Goal: Transaction & Acquisition: Book appointment/travel/reservation

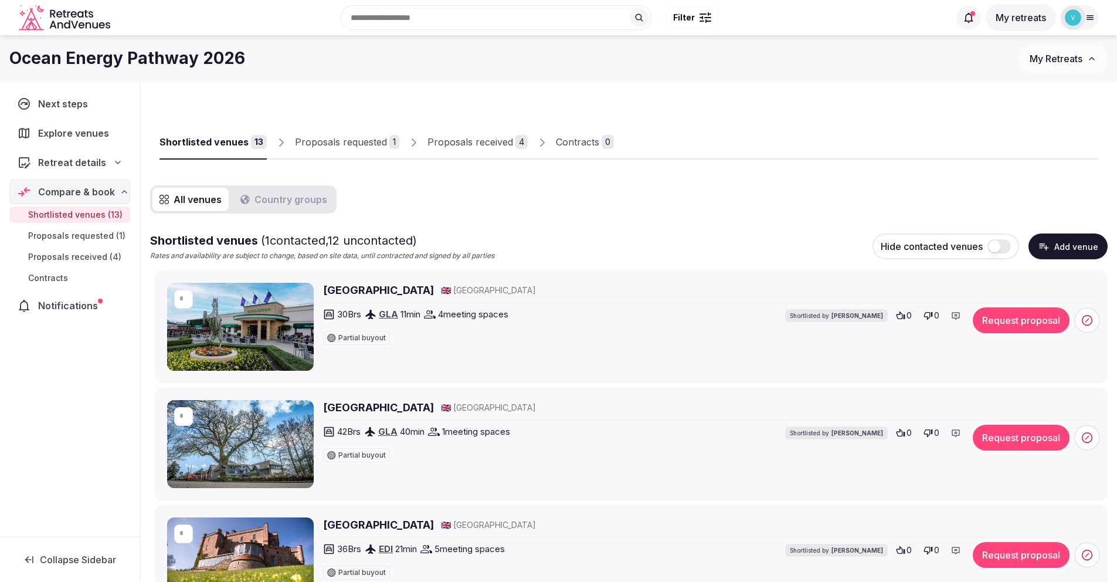
click at [406, 291] on h2 "[GEOGRAPHIC_DATA]" at bounding box center [378, 290] width 111 height 15
click at [929, 317] on icon at bounding box center [928, 316] width 9 height 8
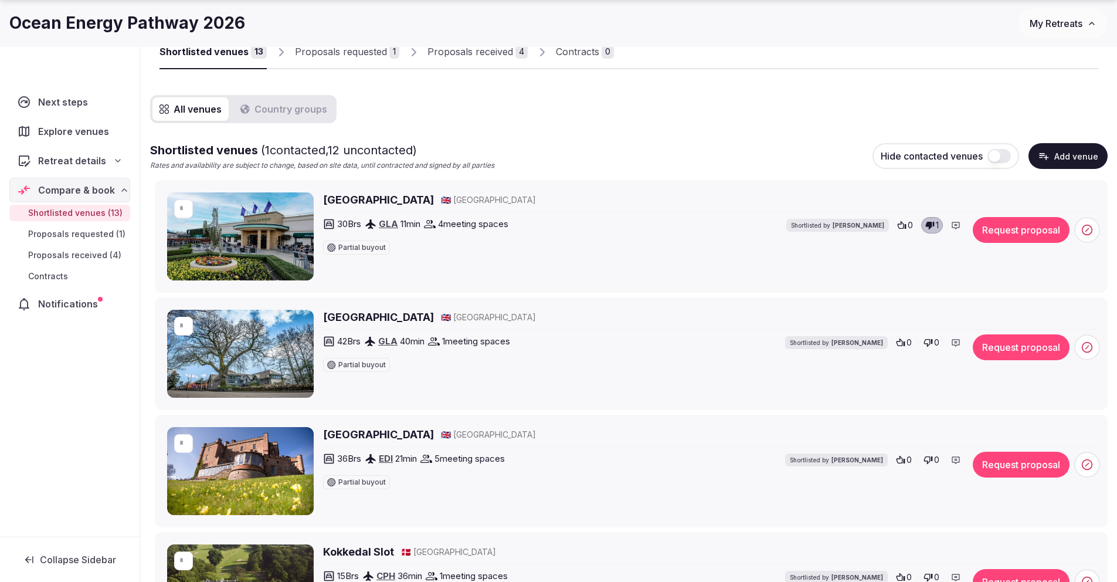
scroll to position [99, 0]
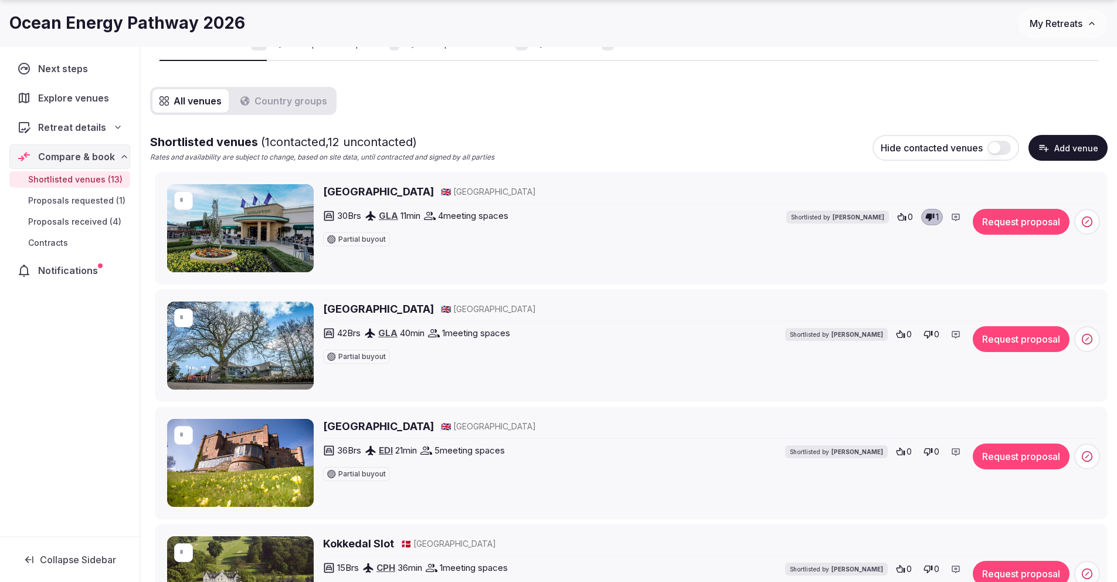
click at [356, 307] on h2 "Oak Tree Inn" at bounding box center [378, 308] width 111 height 15
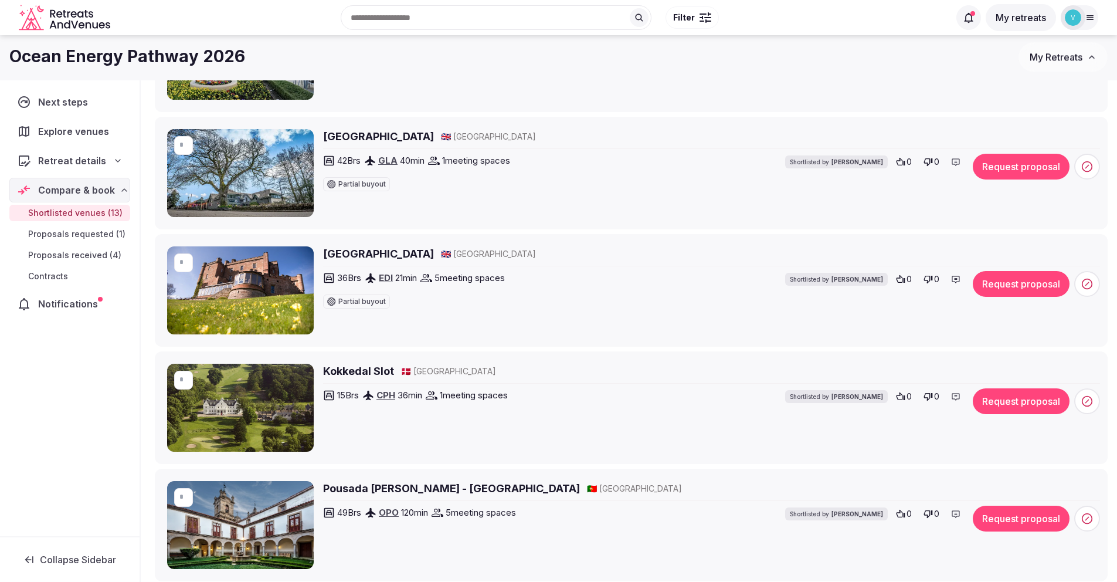
scroll to position [207, 0]
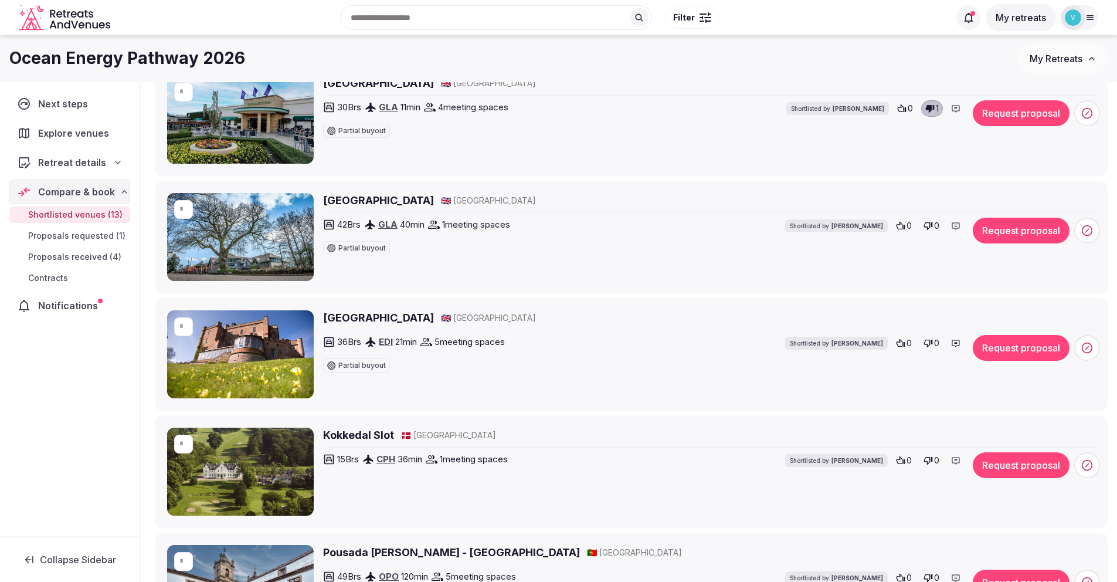
click at [928, 228] on icon at bounding box center [928, 226] width 9 height 8
click at [385, 318] on h2 "Dalhousie Castle Hotel and Spa" at bounding box center [378, 317] width 111 height 15
click at [902, 340] on icon at bounding box center [900, 342] width 9 height 9
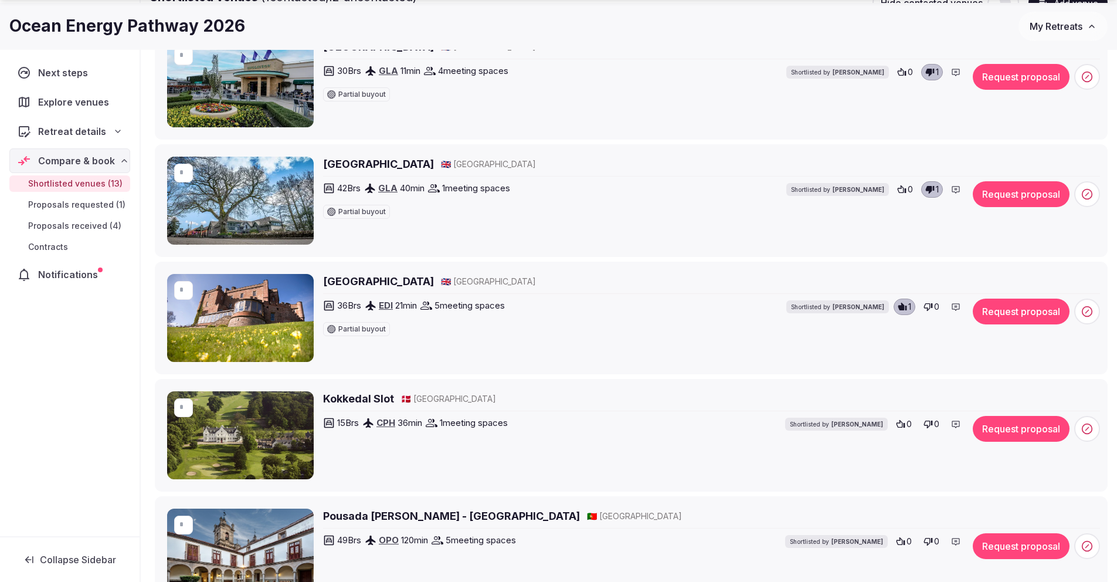
scroll to position [313, 0]
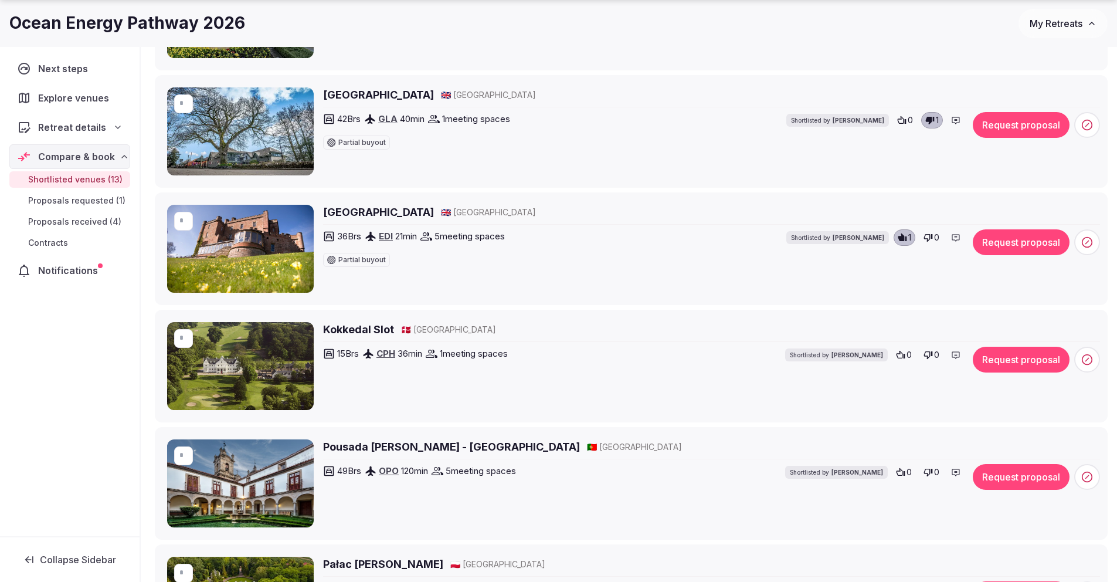
click at [360, 330] on h2 "Kokkedal Slot" at bounding box center [358, 329] width 71 height 15
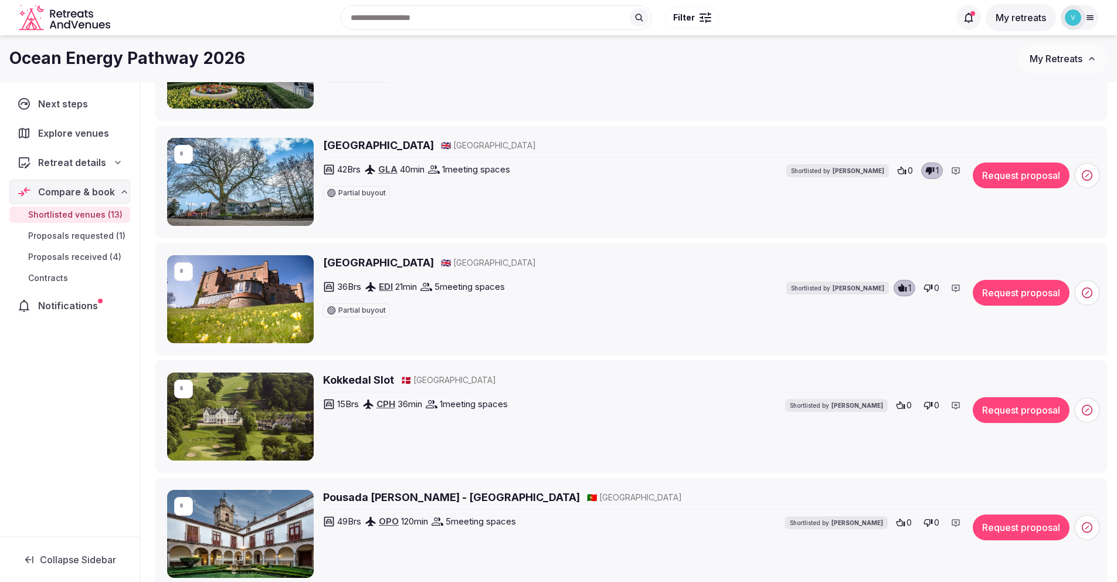
scroll to position [237, 0]
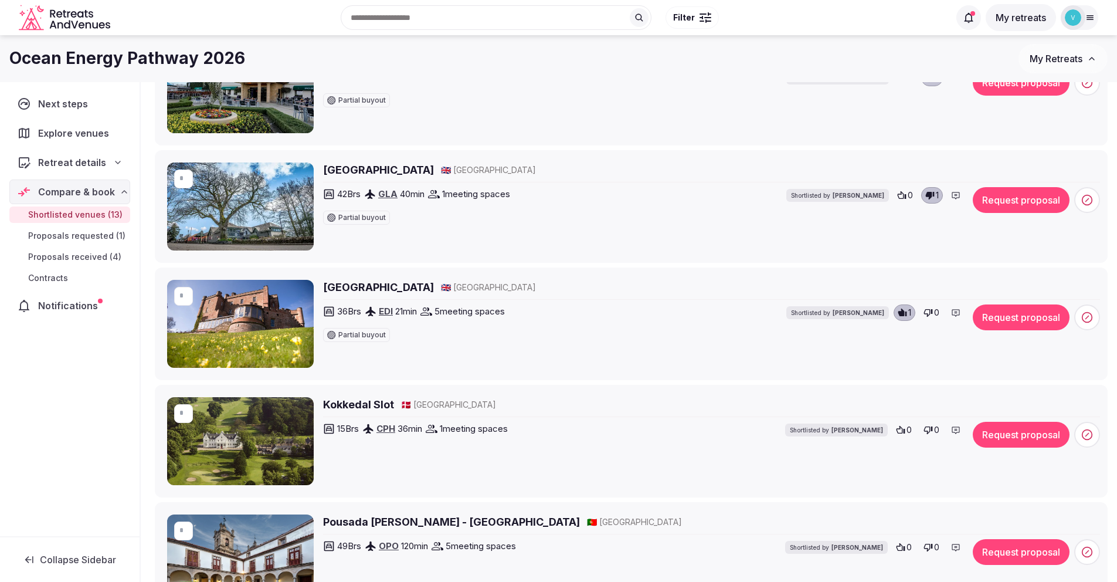
click at [1034, 320] on button "Request proposal" at bounding box center [1021, 317] width 97 height 26
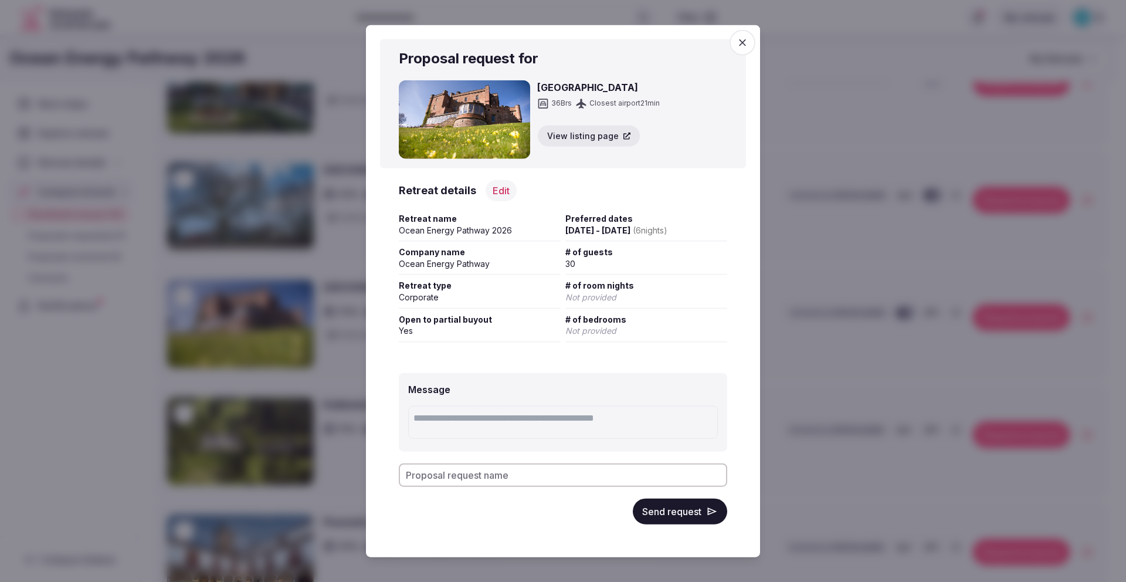
click at [695, 507] on button "Send request" at bounding box center [680, 511] width 94 height 26
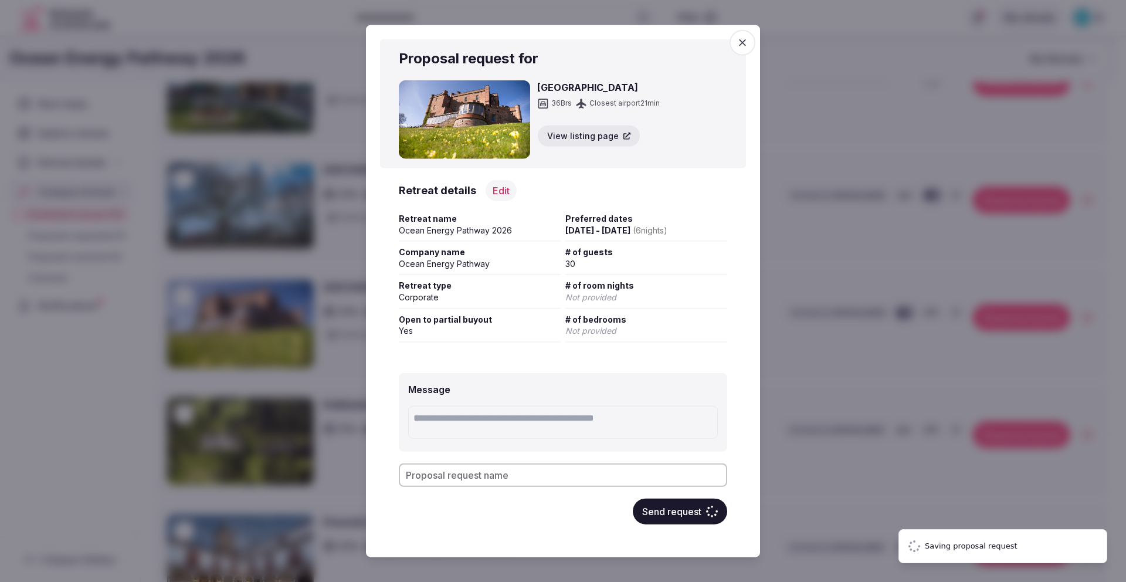
click at [746, 46] on icon "button" at bounding box center [742, 43] width 12 height 12
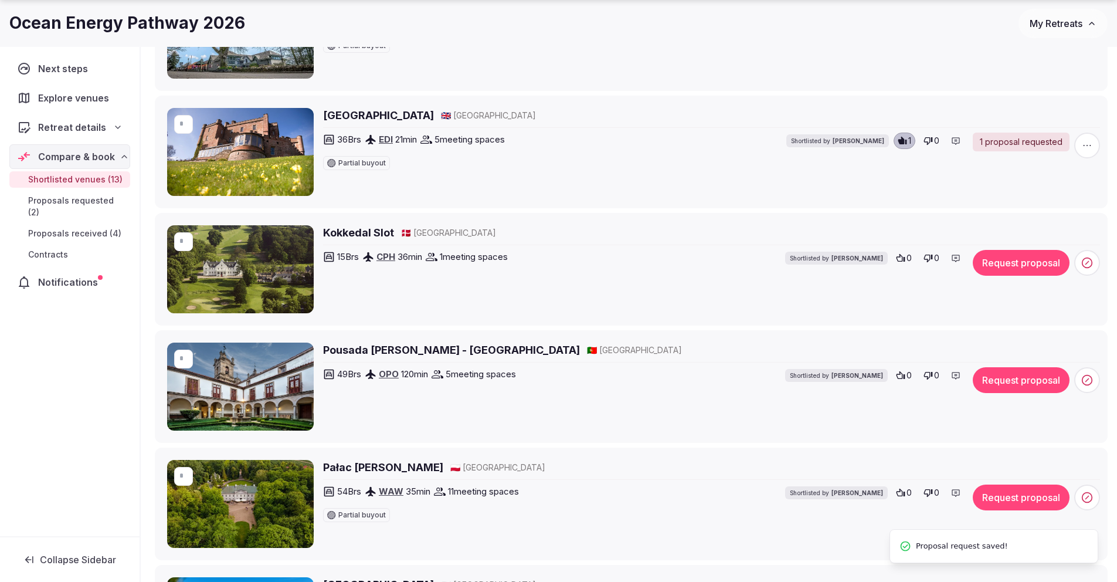
scroll to position [422, 0]
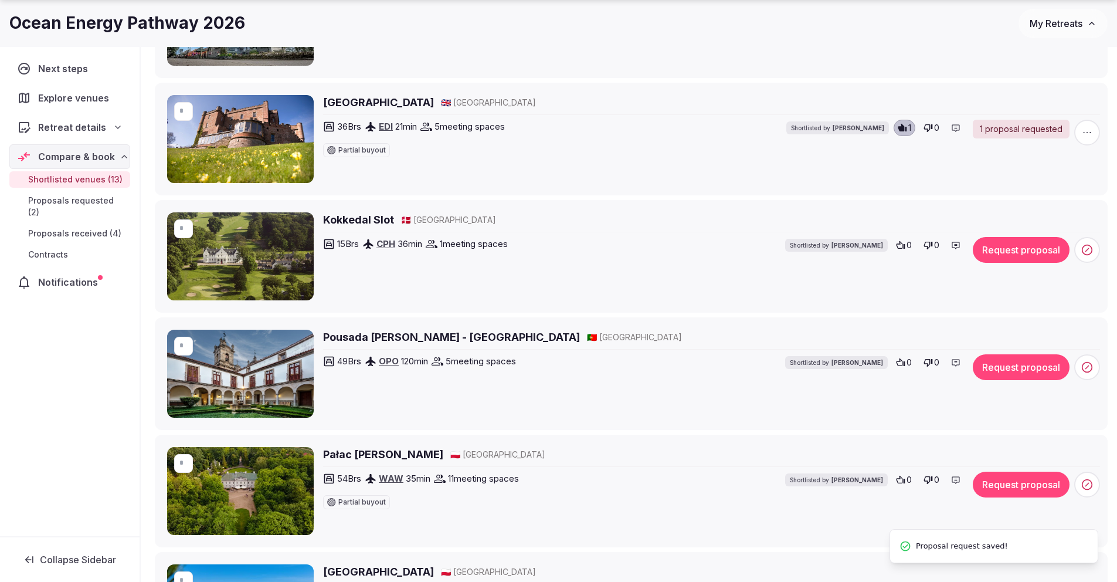
click at [1015, 250] on button "Request proposal" at bounding box center [1021, 250] width 97 height 26
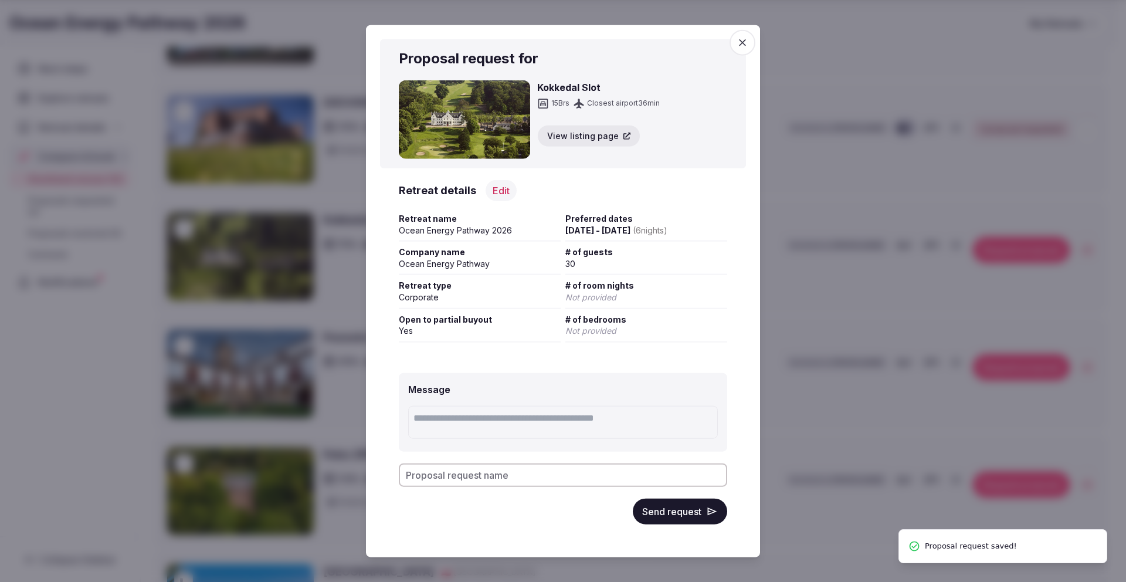
click at [686, 517] on button "Send request" at bounding box center [680, 511] width 94 height 26
click at [743, 44] on icon "button" at bounding box center [742, 42] width 7 height 7
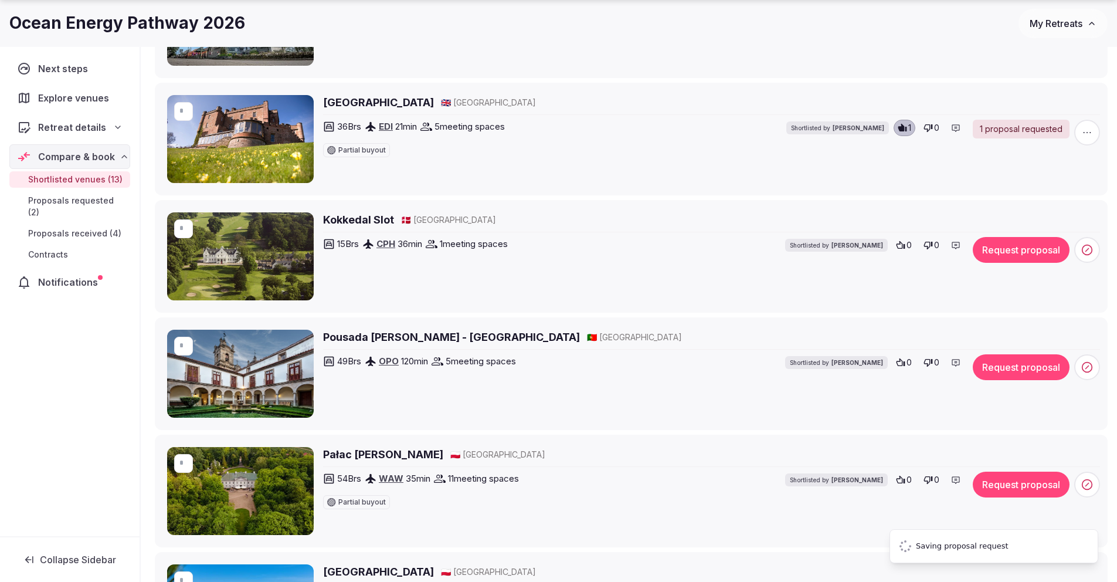
click at [899, 249] on icon at bounding box center [900, 244] width 9 height 9
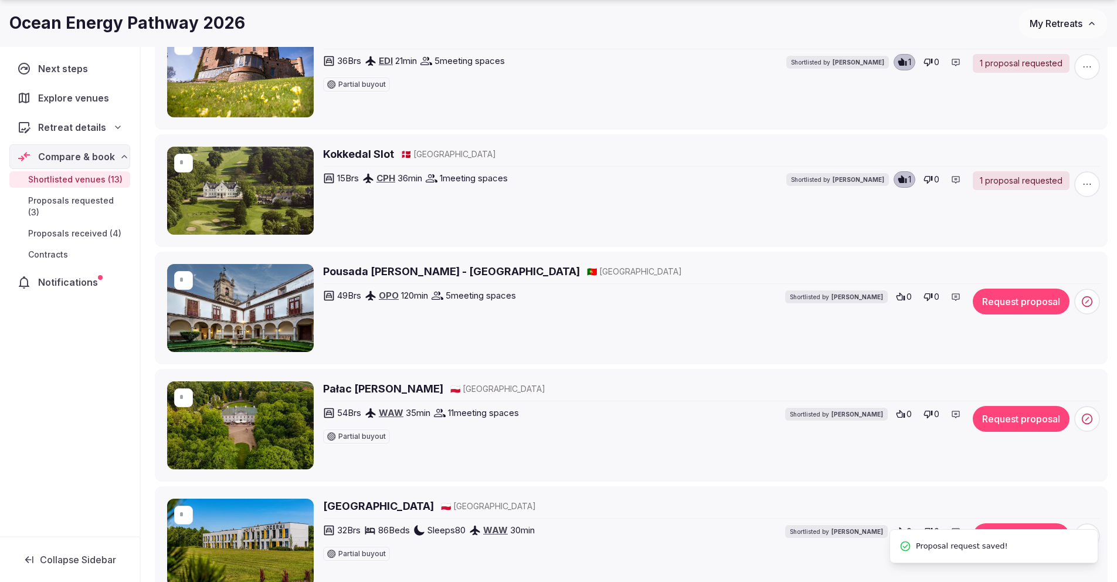
scroll to position [507, 0]
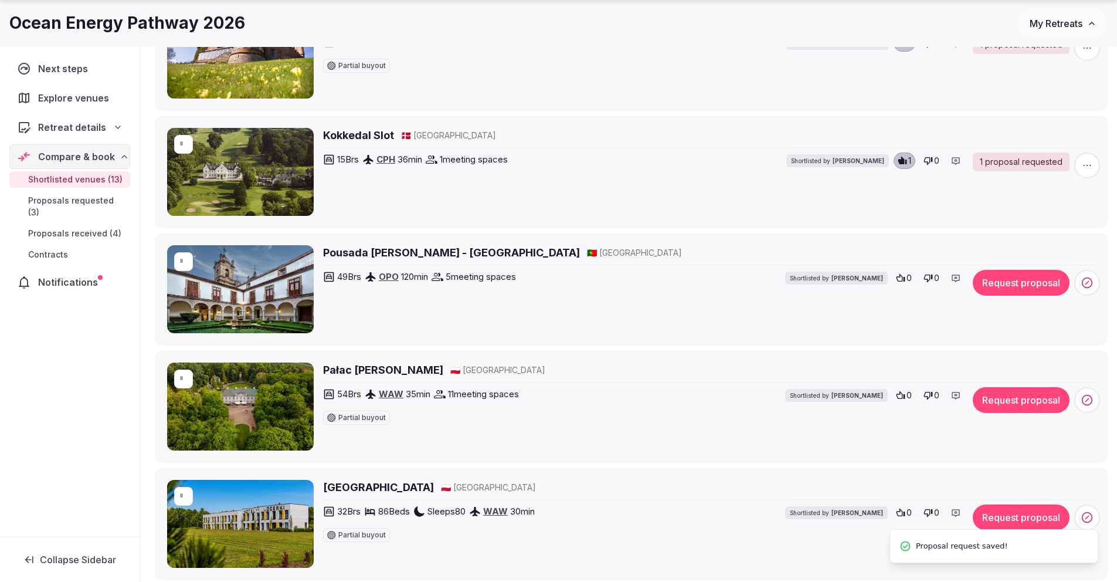
click at [932, 279] on icon at bounding box center [927, 277] width 9 height 9
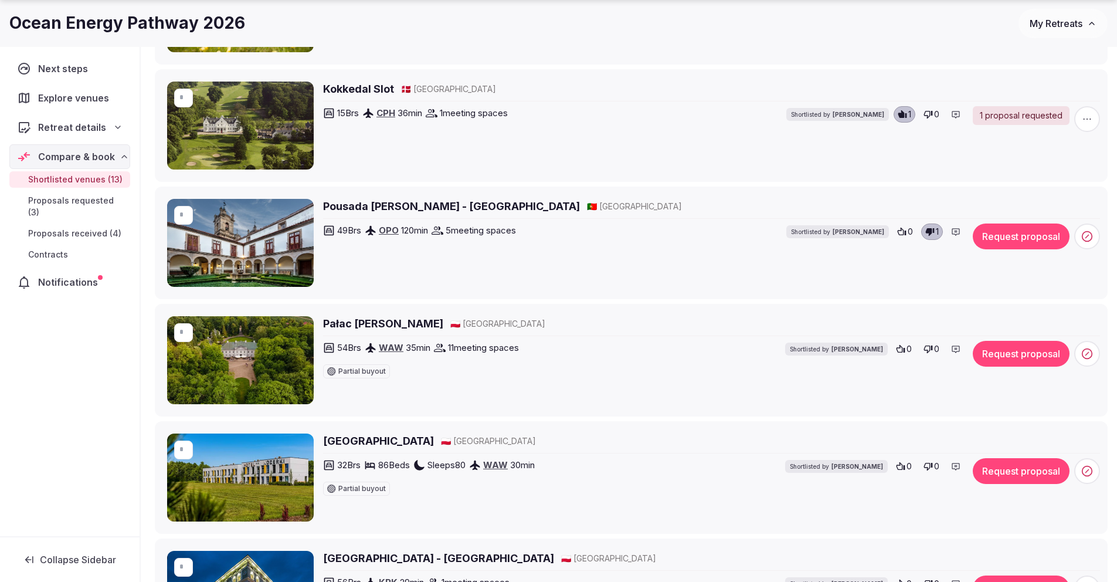
scroll to position [595, 0]
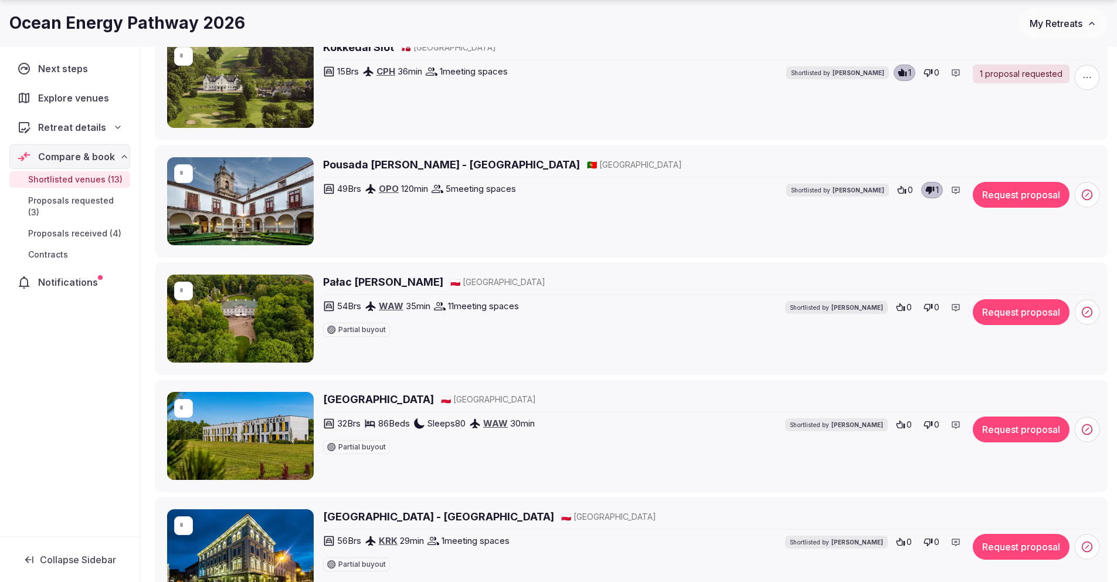
click at [357, 283] on h2 "Pałac Mała Wieś" at bounding box center [383, 281] width 120 height 15
click at [1013, 309] on button "Request proposal" at bounding box center [1021, 312] width 97 height 26
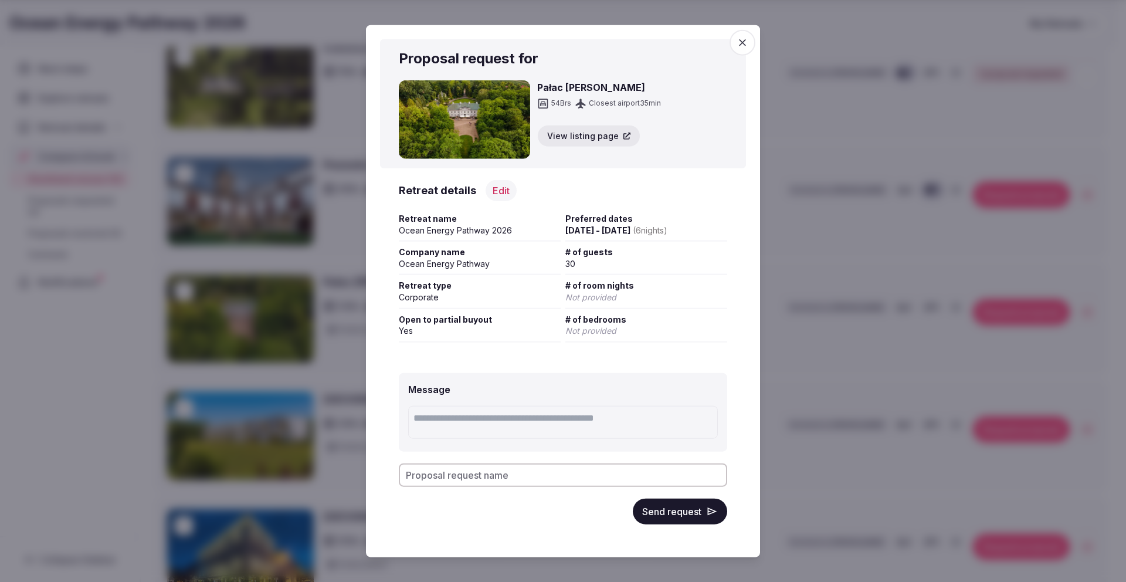
click at [664, 519] on button "Send request" at bounding box center [680, 511] width 94 height 26
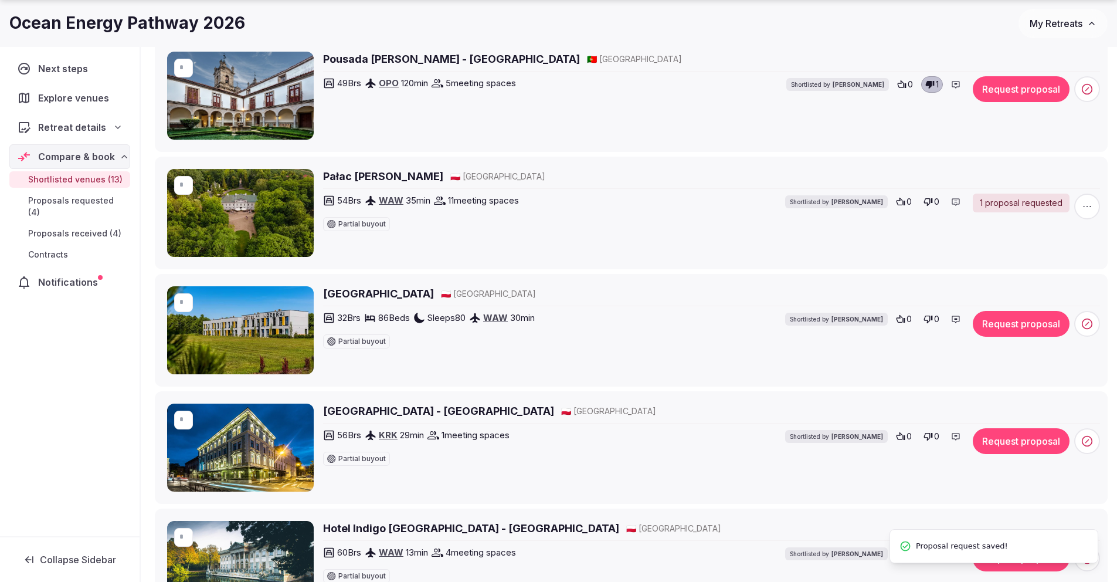
scroll to position [702, 0]
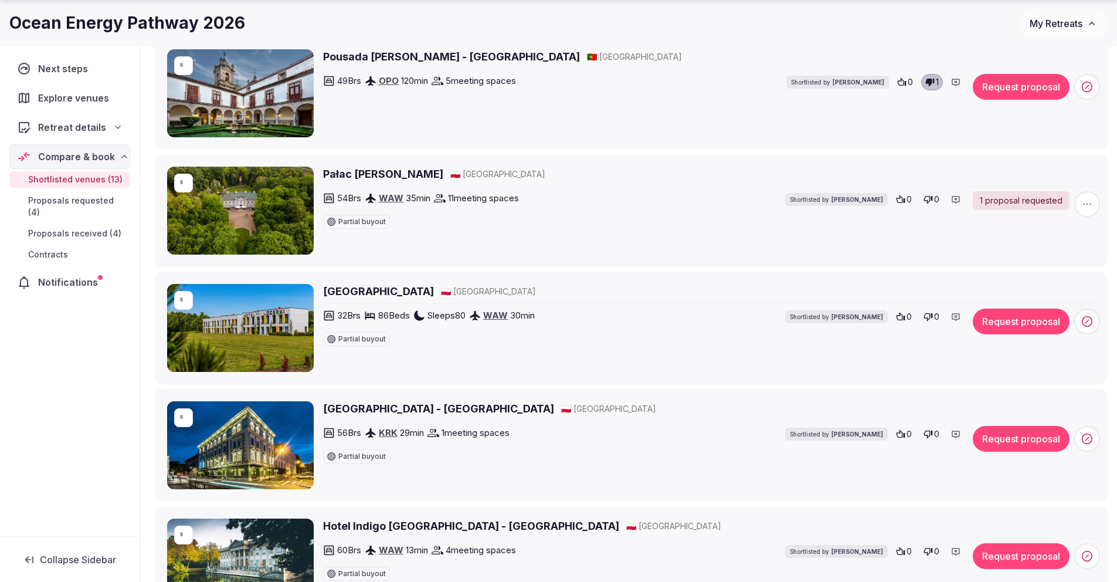
click at [356, 291] on h2 "Hotel Kozerki" at bounding box center [378, 291] width 111 height 15
click at [925, 315] on icon at bounding box center [927, 316] width 9 height 9
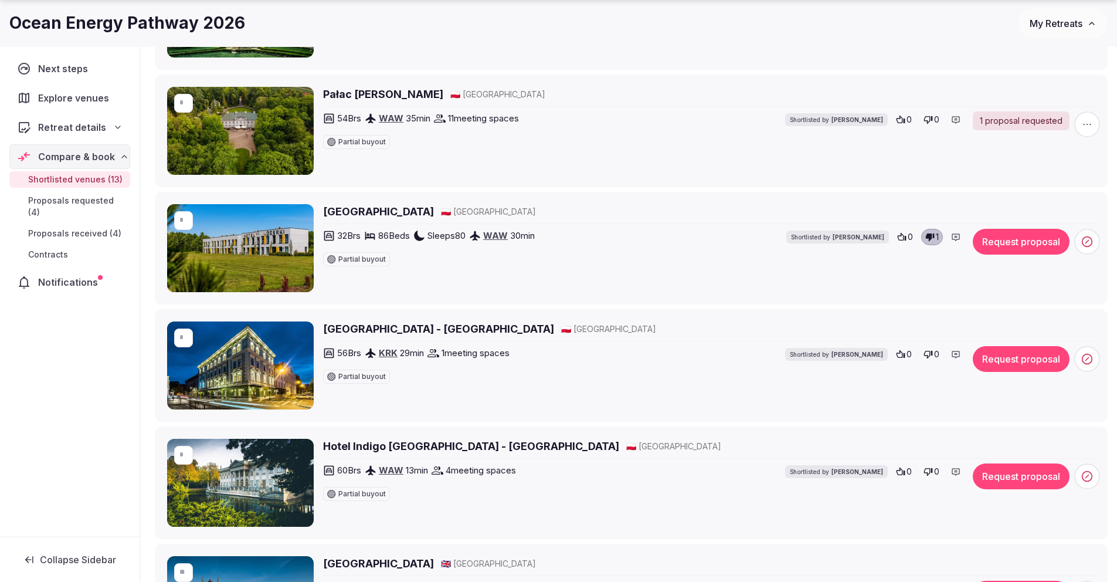
scroll to position [856, 0]
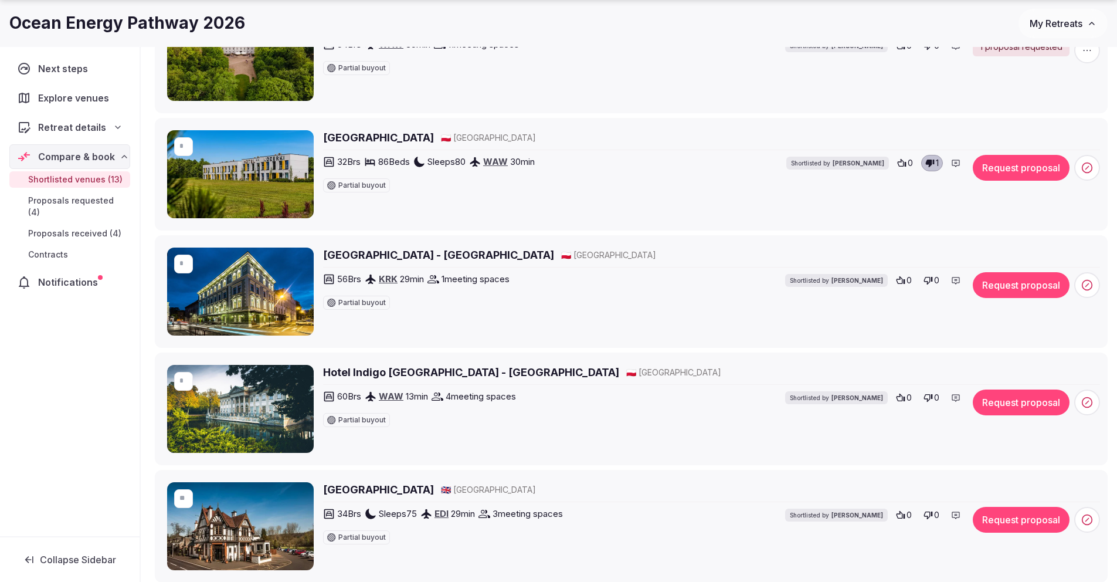
click at [453, 253] on h2 "Hotel Indigo Krakow - Old Town" at bounding box center [438, 254] width 231 height 15
click at [931, 279] on icon at bounding box center [927, 280] width 9 height 9
click at [428, 376] on h2 "Hotel Indigo Warsaw - Nowy Swiat" at bounding box center [471, 372] width 296 height 15
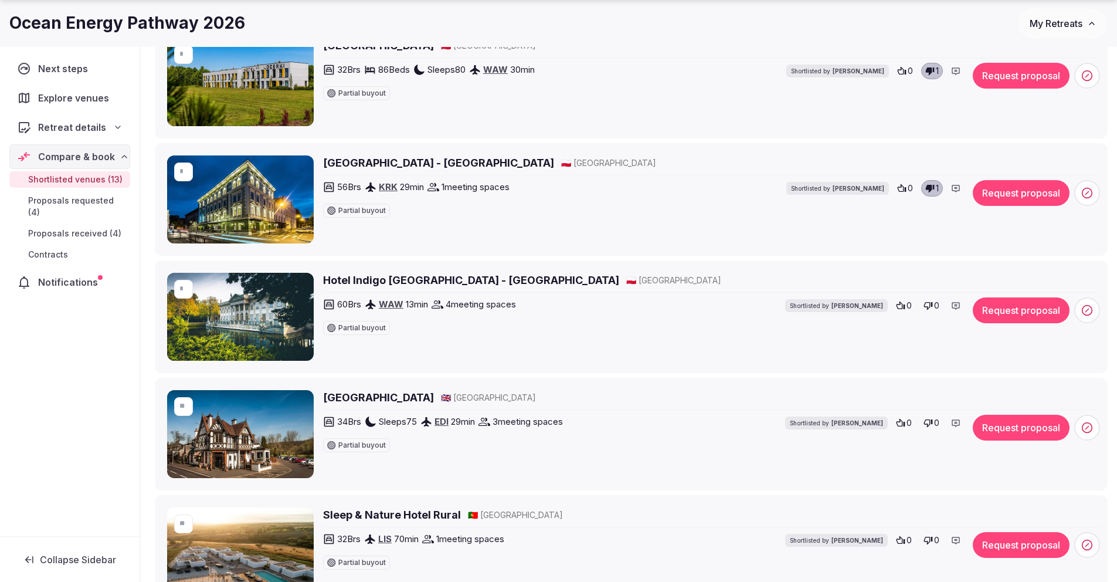
scroll to position [949, 0]
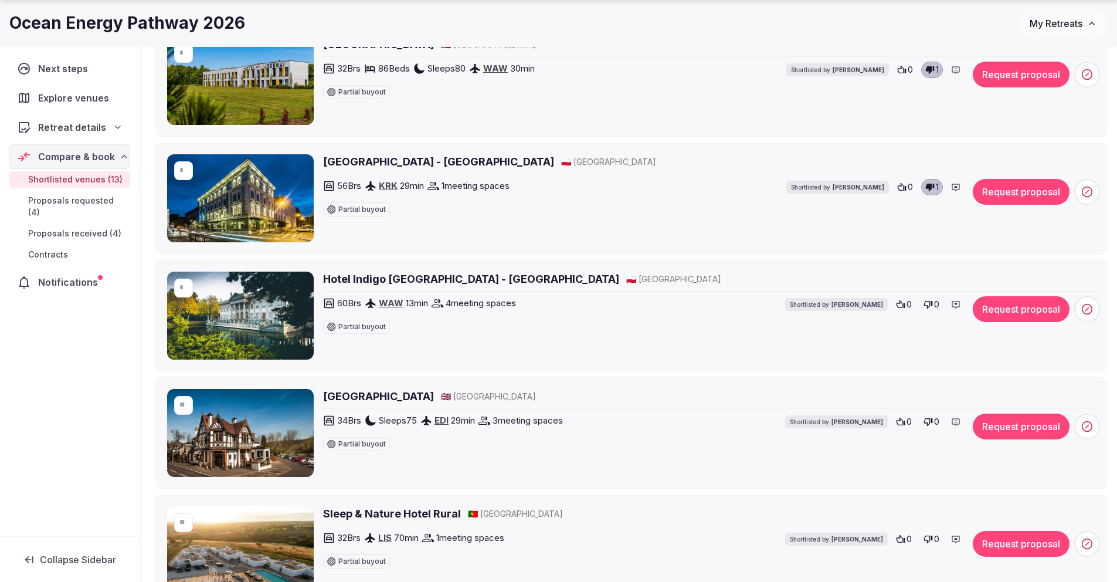
click at [1020, 312] on button "Request proposal" at bounding box center [1021, 309] width 97 height 26
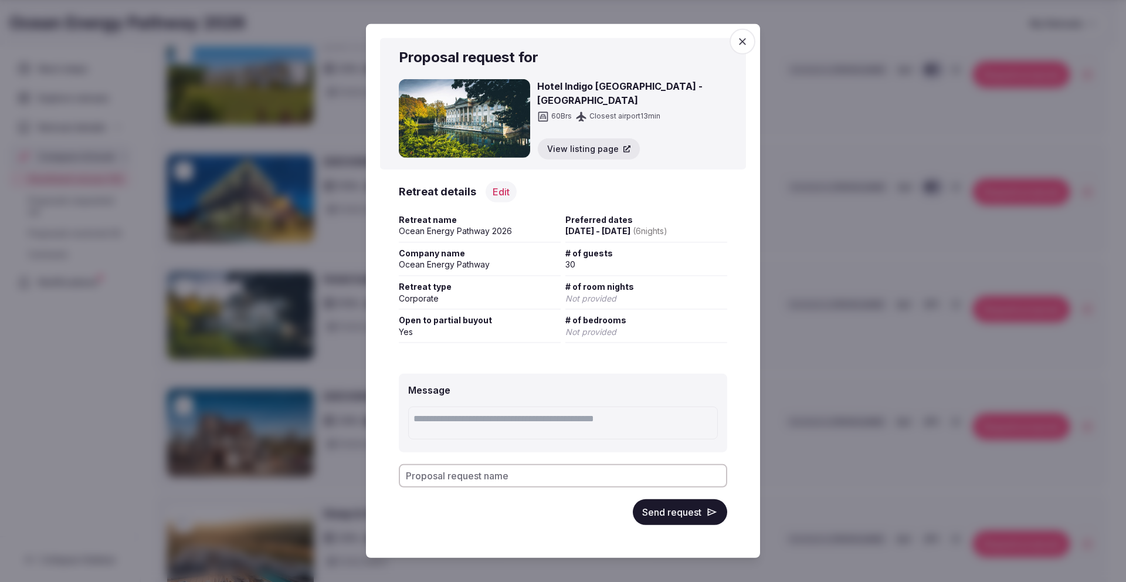
click at [692, 510] on button "Send request" at bounding box center [680, 512] width 94 height 26
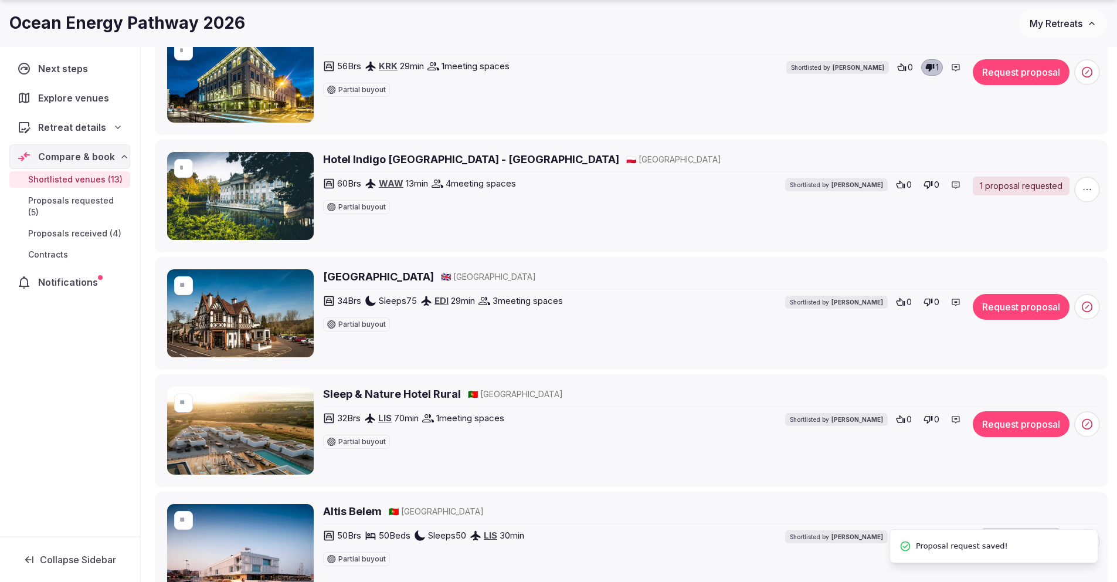
scroll to position [1092, 0]
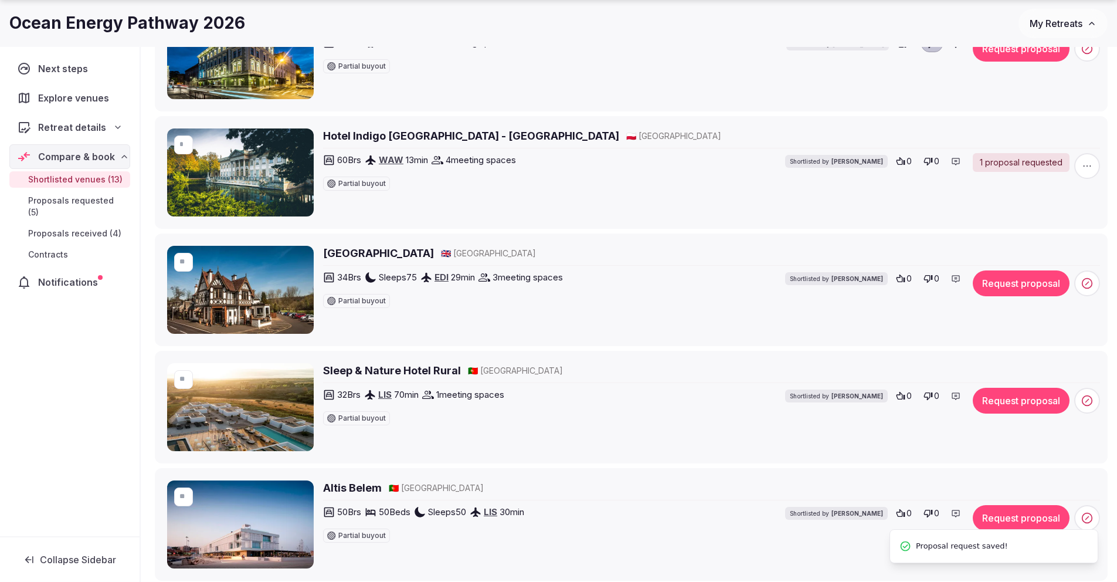
click at [368, 255] on h2 "Popinjay Hotel" at bounding box center [378, 253] width 111 height 15
click at [926, 282] on icon at bounding box center [927, 278] width 9 height 9
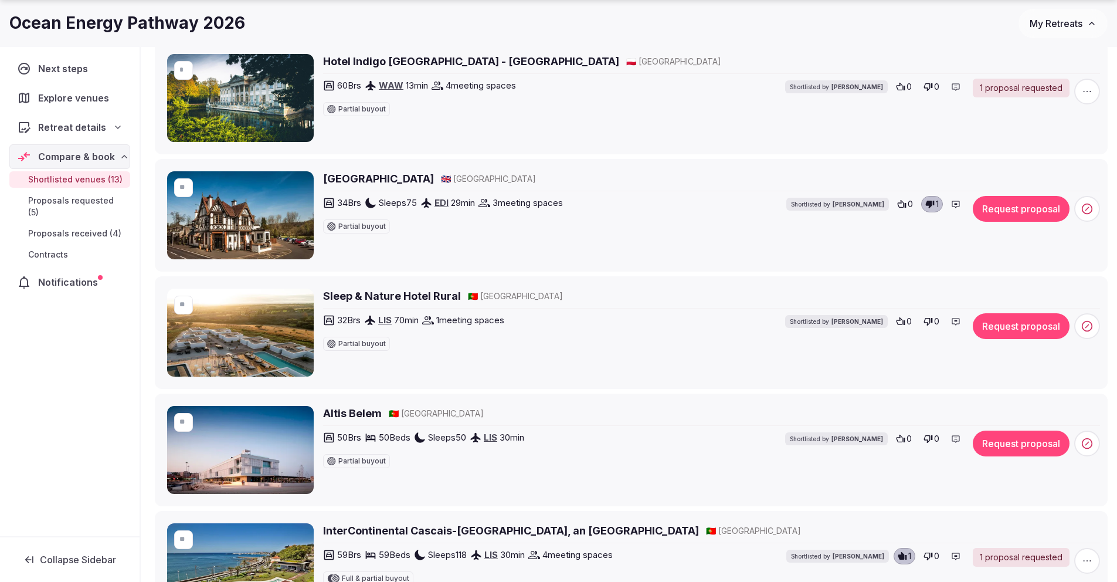
scroll to position [1177, 0]
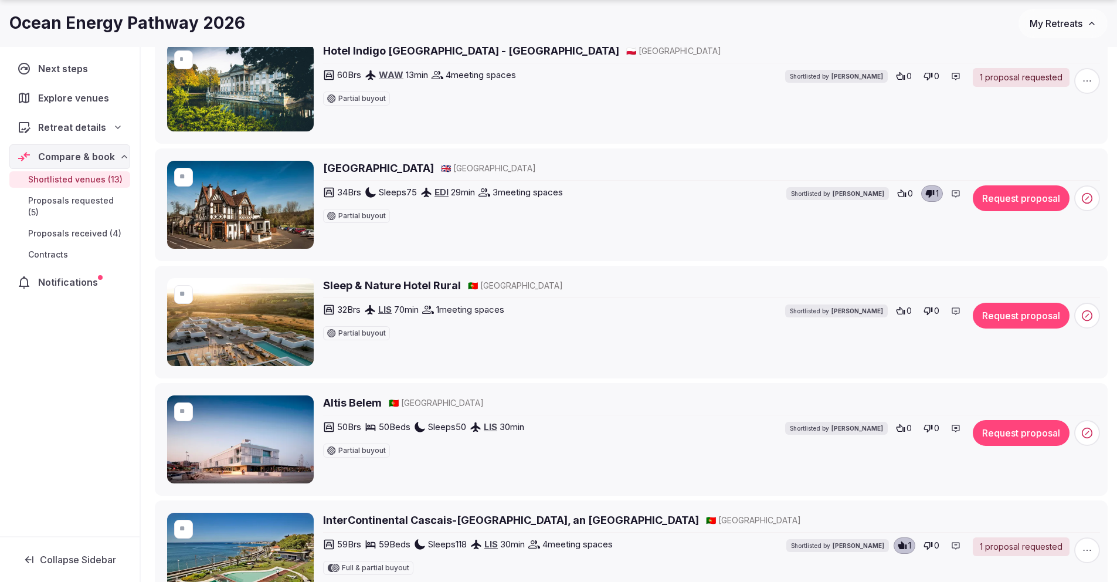
click at [930, 311] on icon at bounding box center [927, 310] width 9 height 9
click at [349, 406] on h2 "Altis Belem" at bounding box center [352, 402] width 59 height 15
click at [932, 423] on icon at bounding box center [927, 427] width 9 height 9
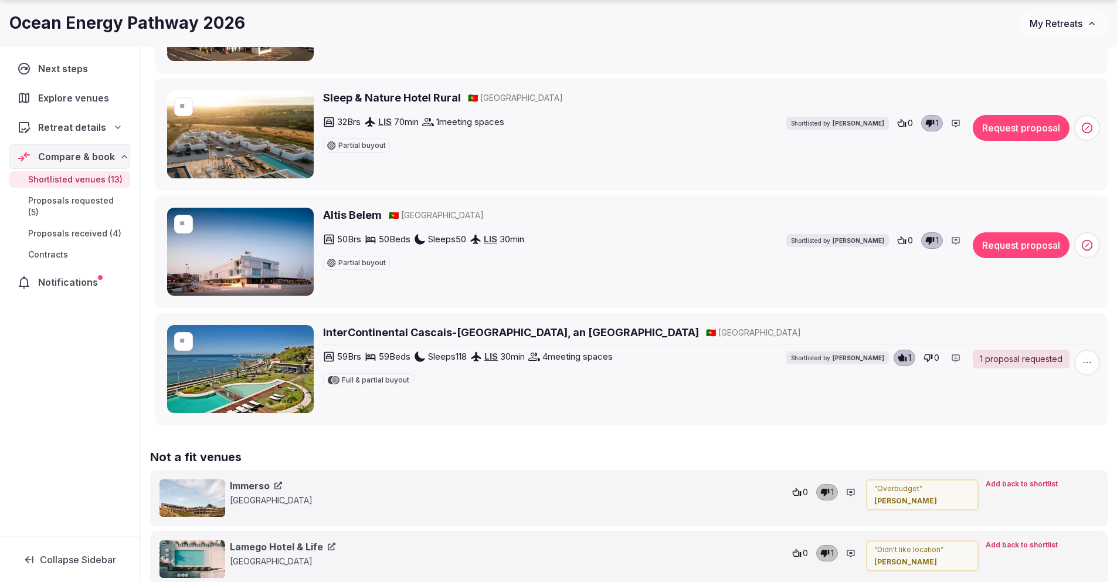
scroll to position [1296, 0]
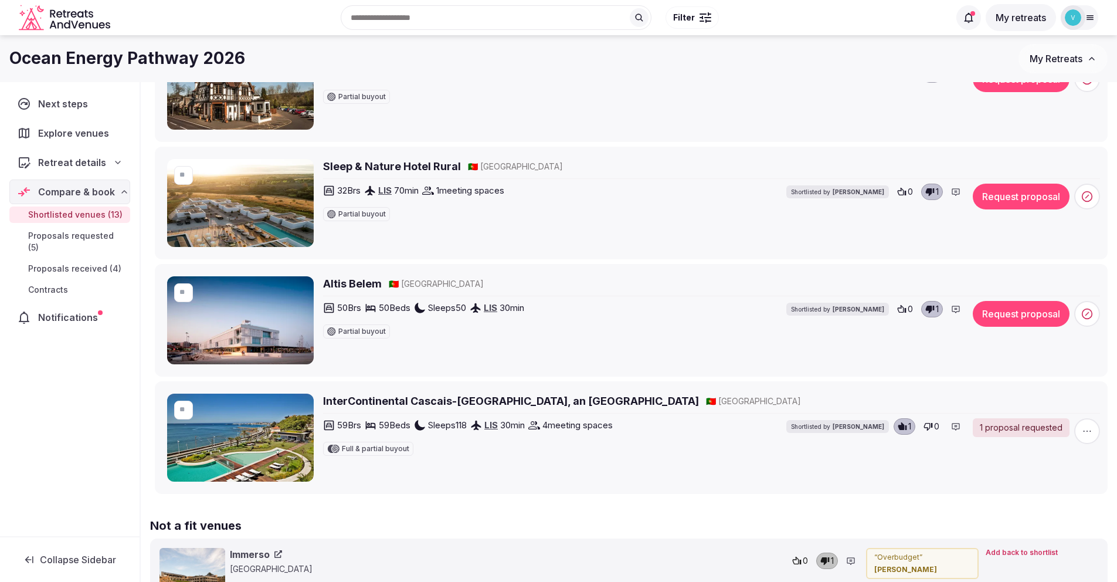
click at [477, 406] on h2 "InterContinental Cascais-Estoril, an IHG Hotel" at bounding box center [511, 400] width 376 height 15
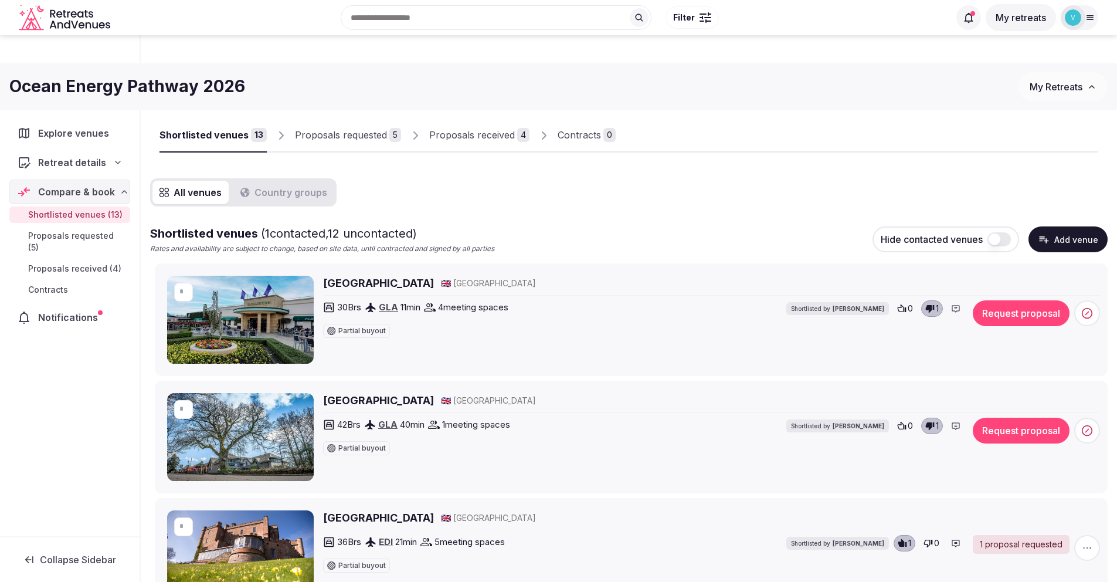
scroll to position [0, 0]
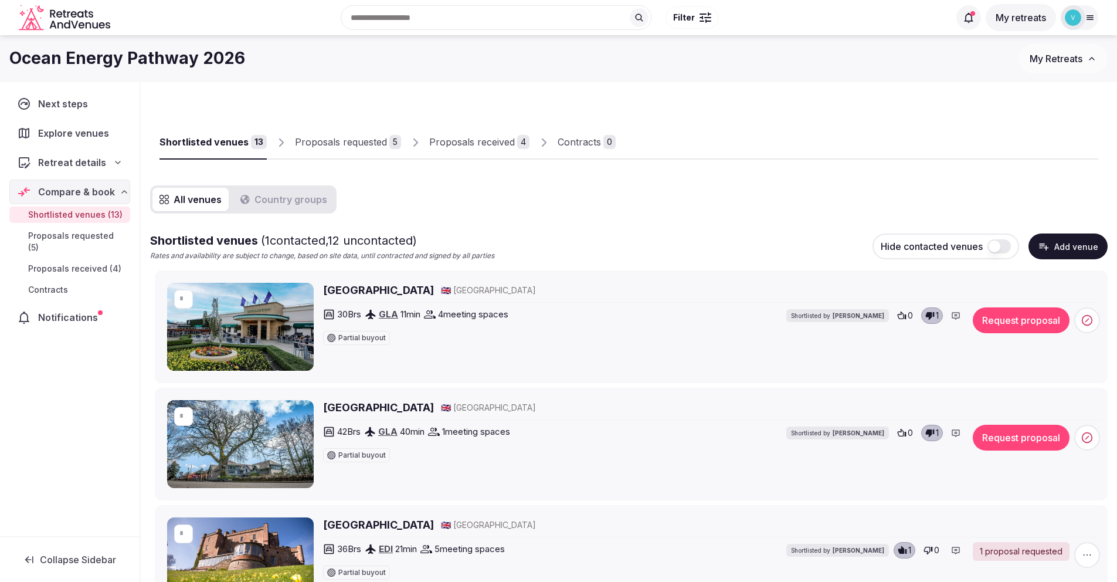
click at [97, 234] on span "Proposals requested (5)" at bounding box center [76, 241] width 97 height 23
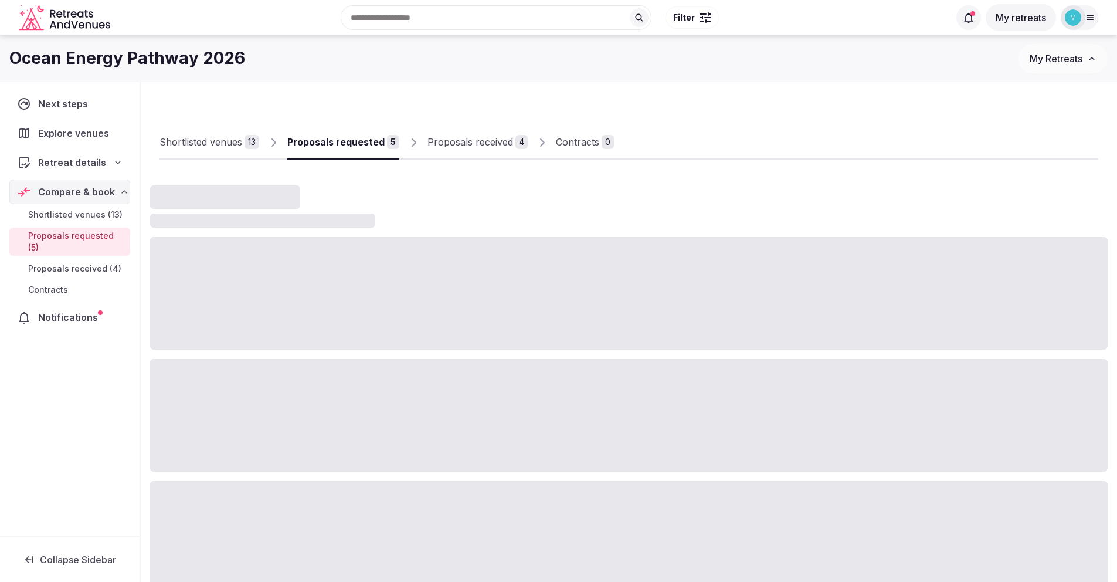
click at [92, 263] on span "Proposals received (4)" at bounding box center [74, 269] width 93 height 12
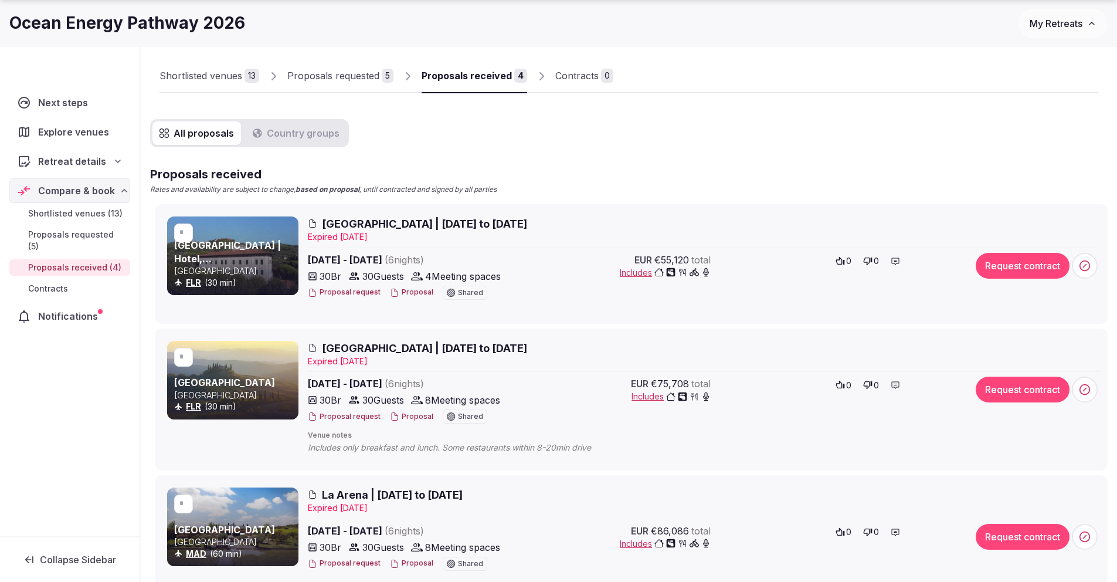
scroll to position [223, 0]
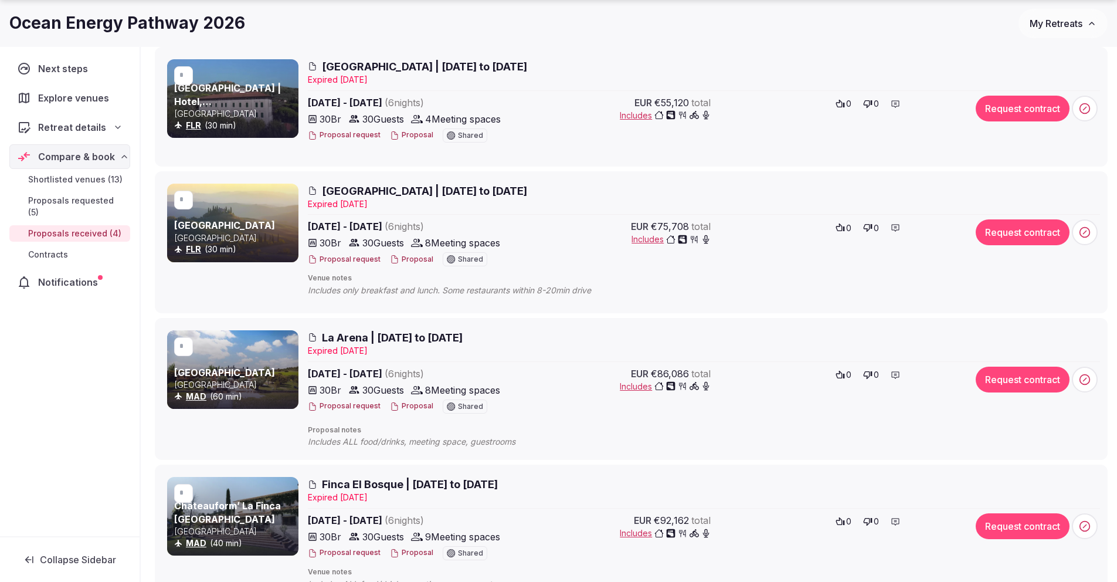
click at [79, 177] on span "Shortlisted venues (13)" at bounding box center [75, 180] width 94 height 12
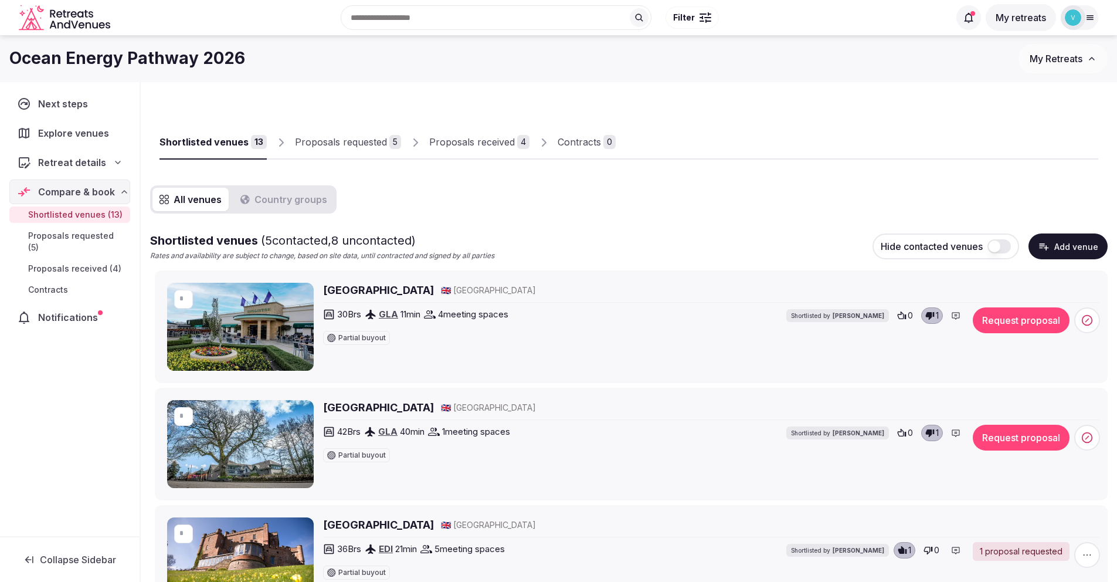
scroll to position [403, 0]
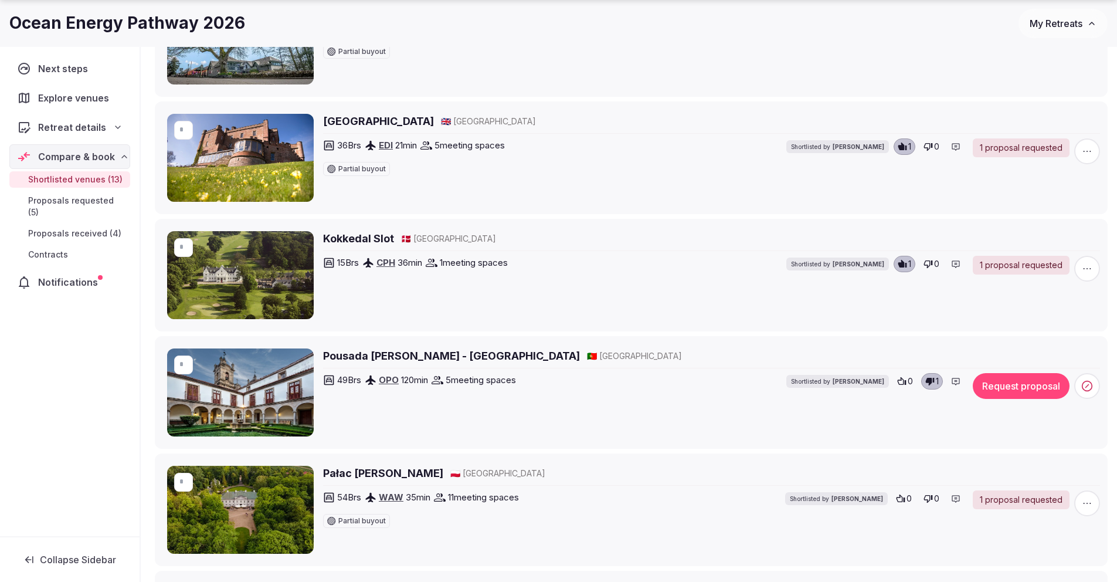
click at [360, 242] on h2 "Kokkedal Slot" at bounding box center [358, 238] width 71 height 15
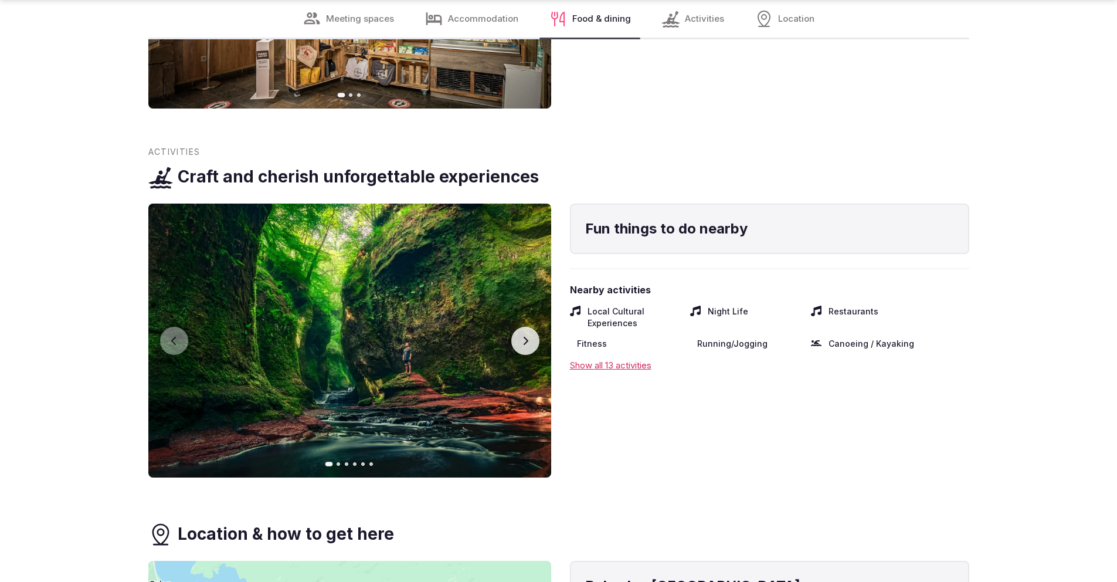
scroll to position [2338, 0]
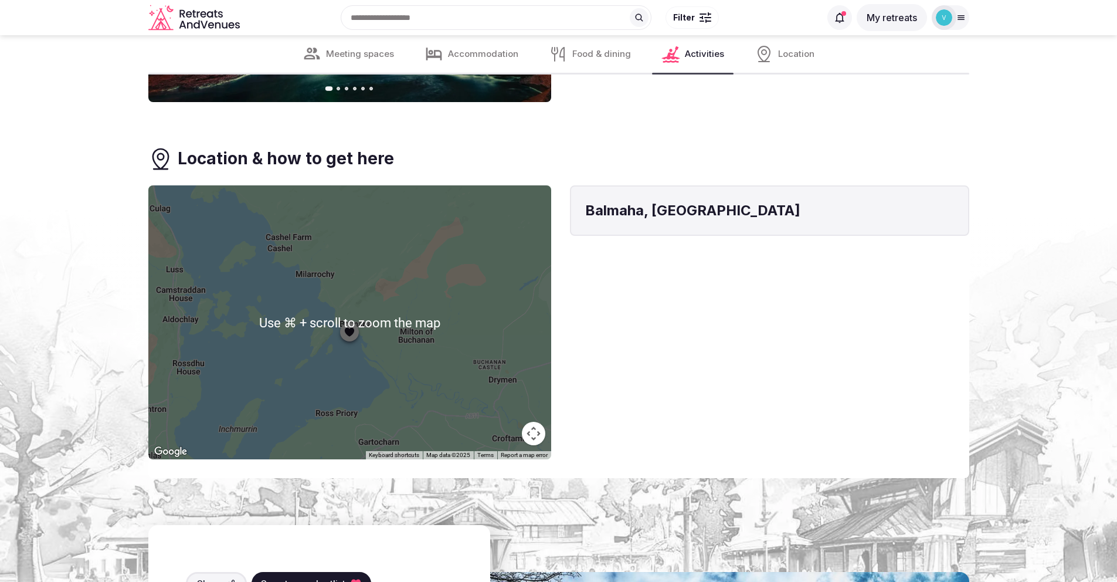
click at [303, 328] on div at bounding box center [349, 322] width 403 height 274
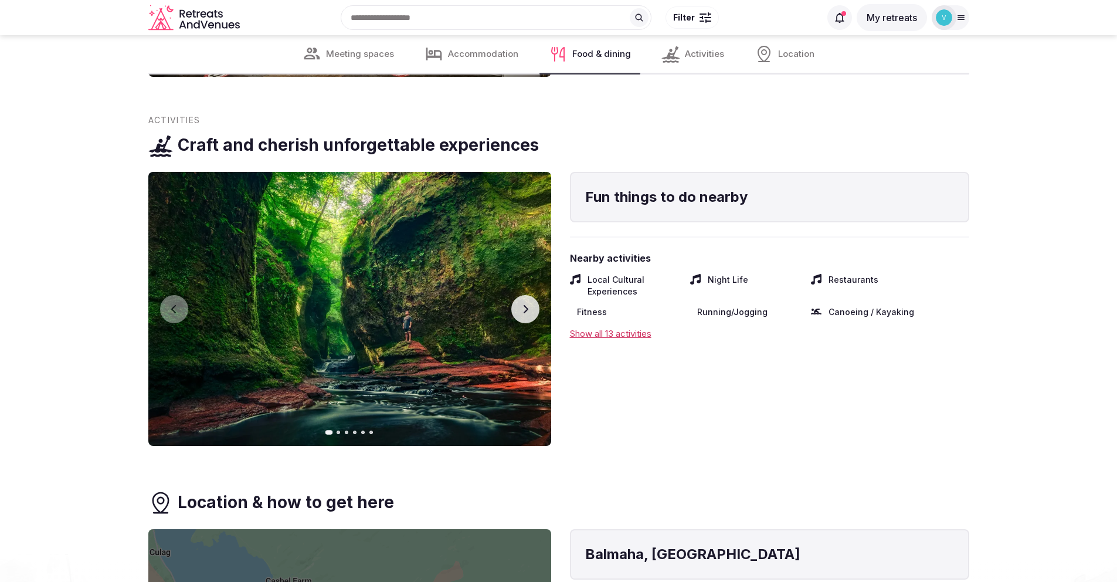
scroll to position [1886, 0]
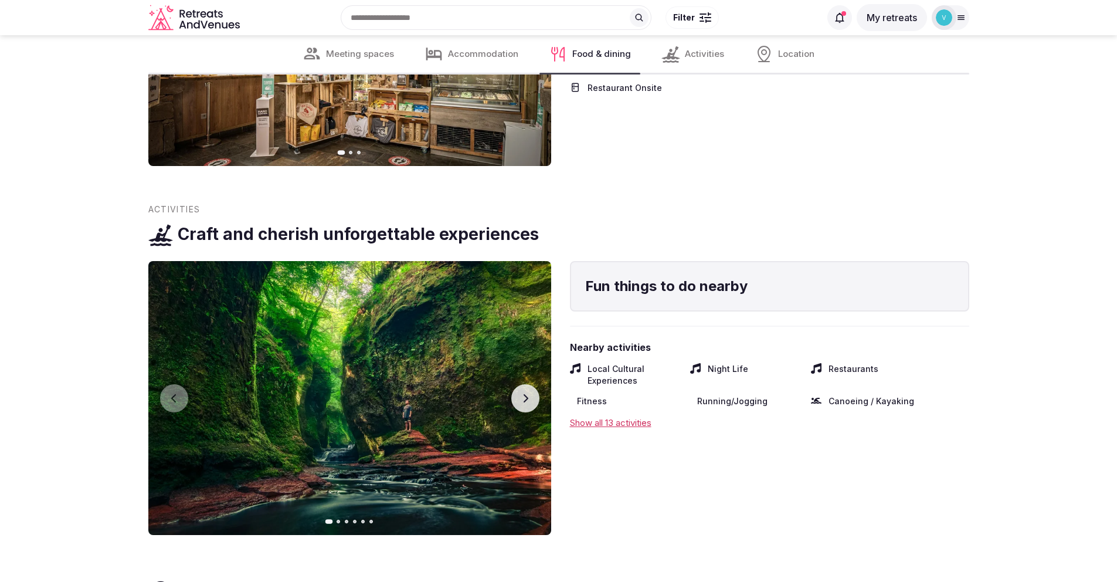
click at [528, 393] on icon "button" at bounding box center [525, 397] width 9 height 9
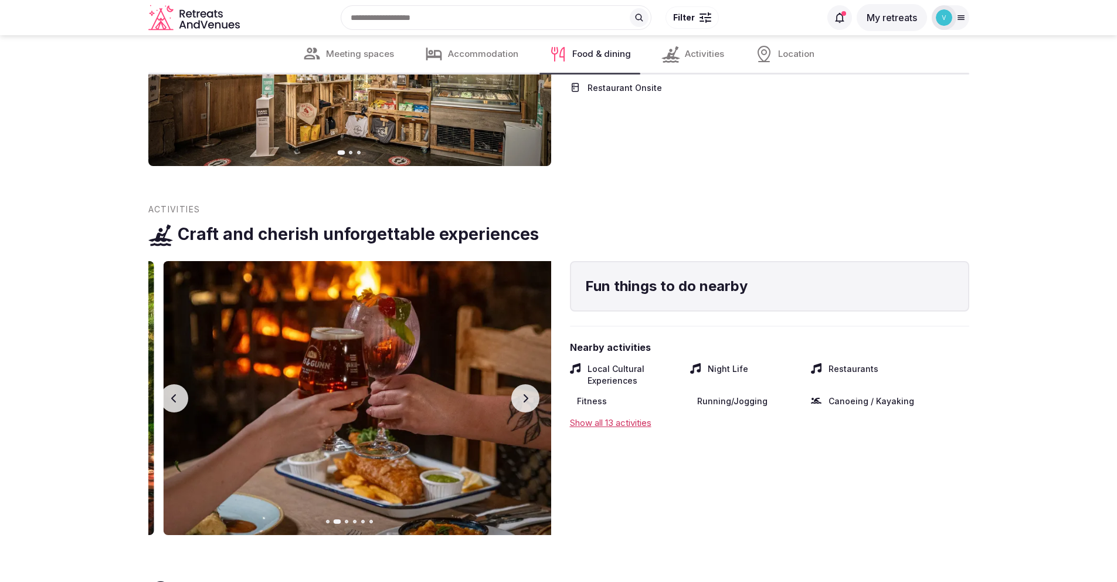
click at [528, 393] on icon "button" at bounding box center [525, 397] width 9 height 9
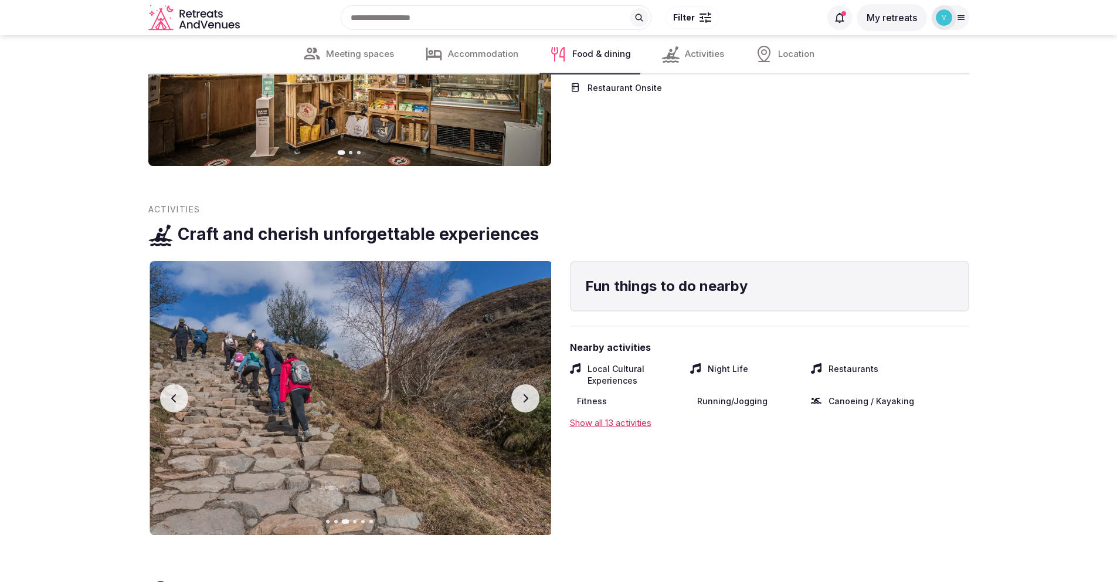
click at [528, 393] on icon "button" at bounding box center [525, 397] width 9 height 9
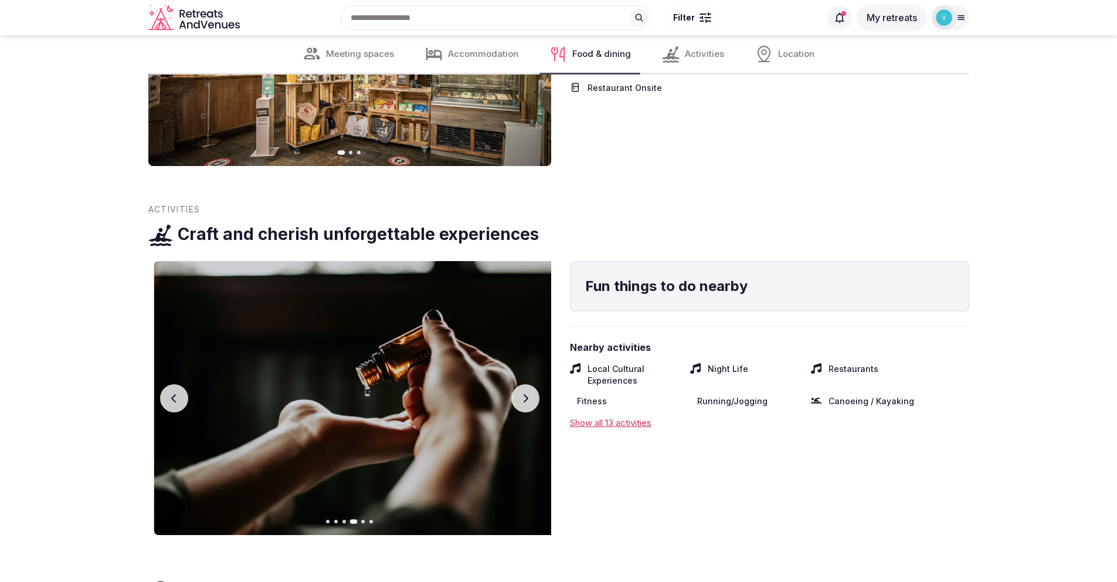
click at [528, 393] on icon "button" at bounding box center [525, 397] width 9 height 9
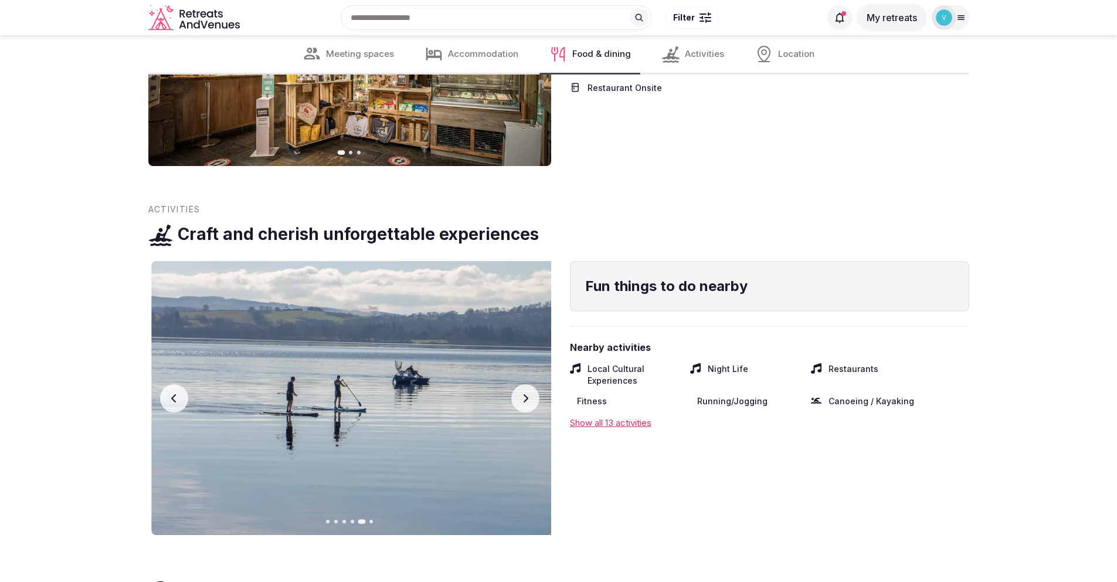
click at [528, 393] on icon "button" at bounding box center [525, 397] width 9 height 9
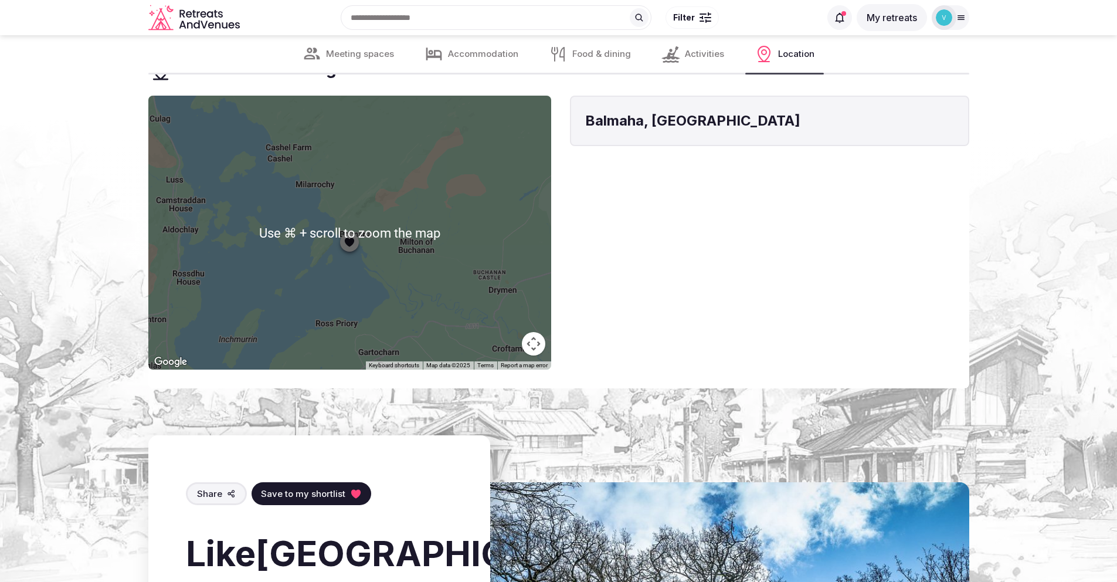
scroll to position [2407, 0]
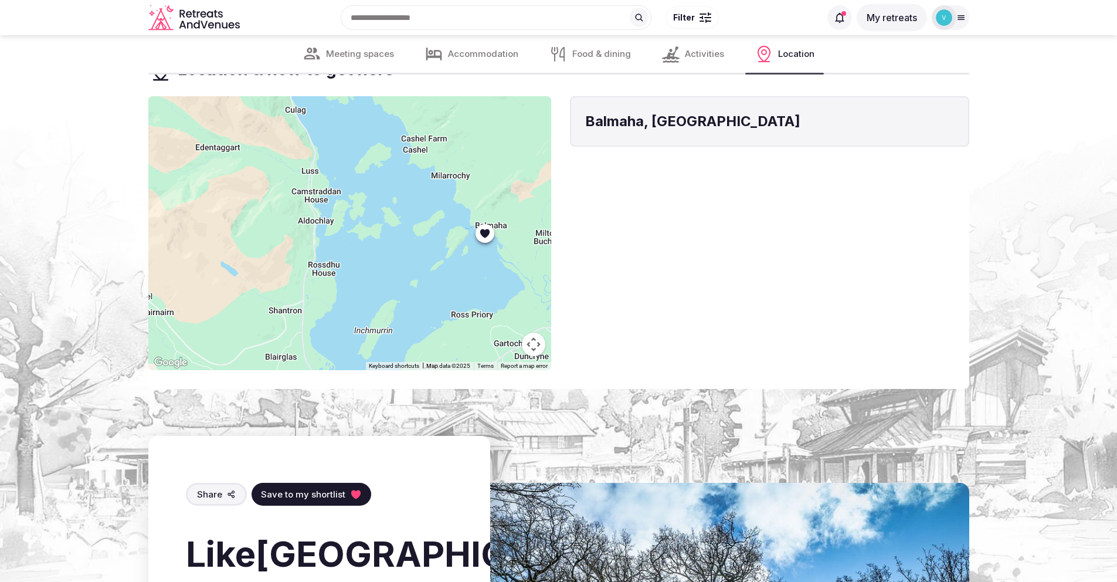
drag, startPoint x: 359, startPoint y: 225, endPoint x: 496, endPoint y: 216, distance: 137.5
click at [496, 216] on div at bounding box center [349, 233] width 403 height 274
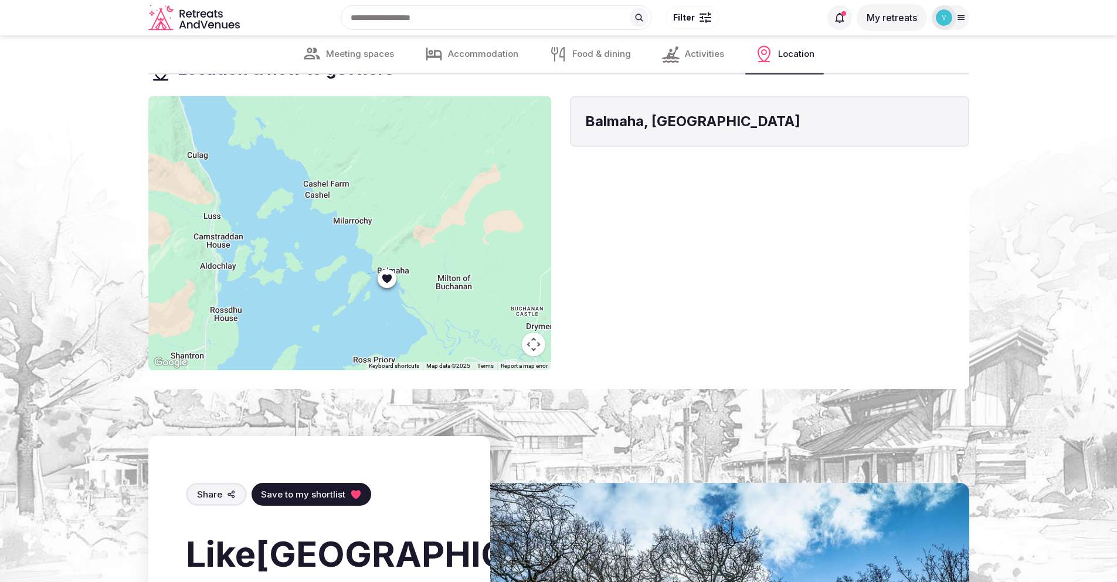
drag, startPoint x: 518, startPoint y: 264, endPoint x: 416, endPoint y: 310, distance: 111.8
click at [416, 310] on div at bounding box center [349, 233] width 403 height 274
click at [388, 271] on div at bounding box center [349, 233] width 403 height 274
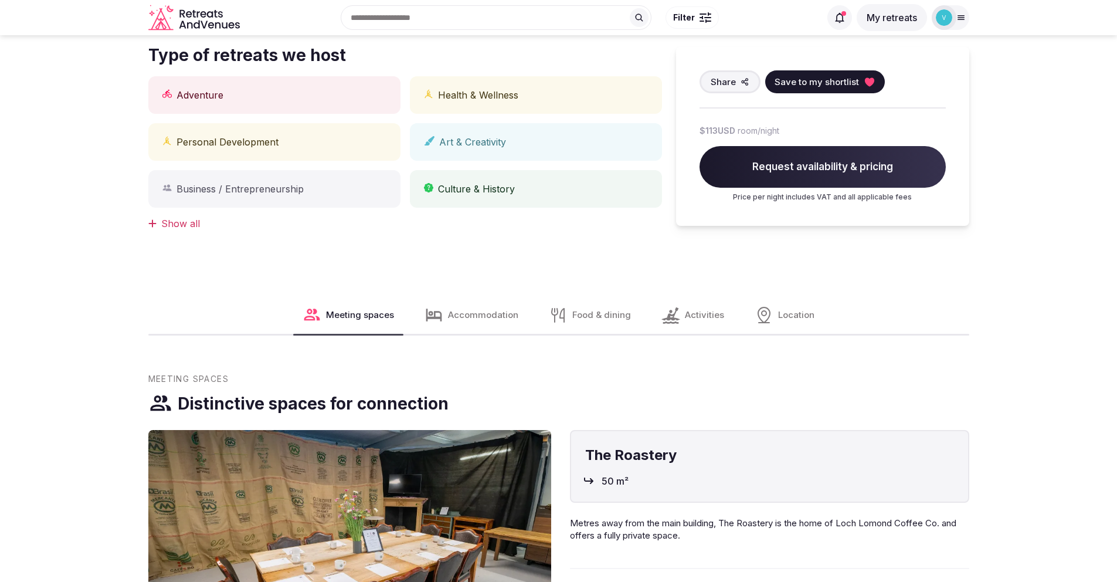
scroll to position [117, 0]
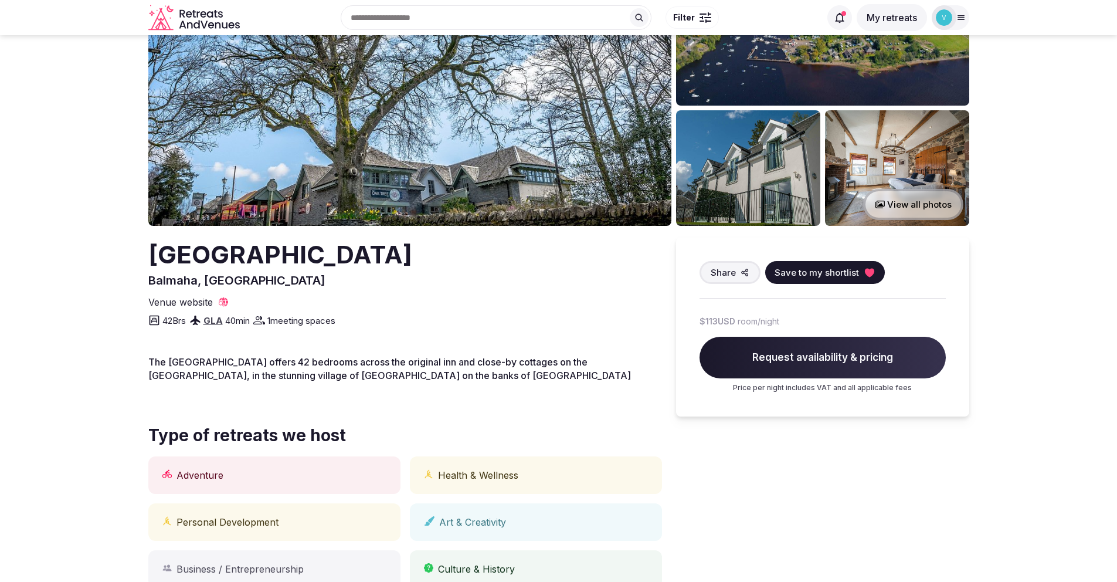
click at [910, 208] on button "View all photos" at bounding box center [913, 204] width 100 height 31
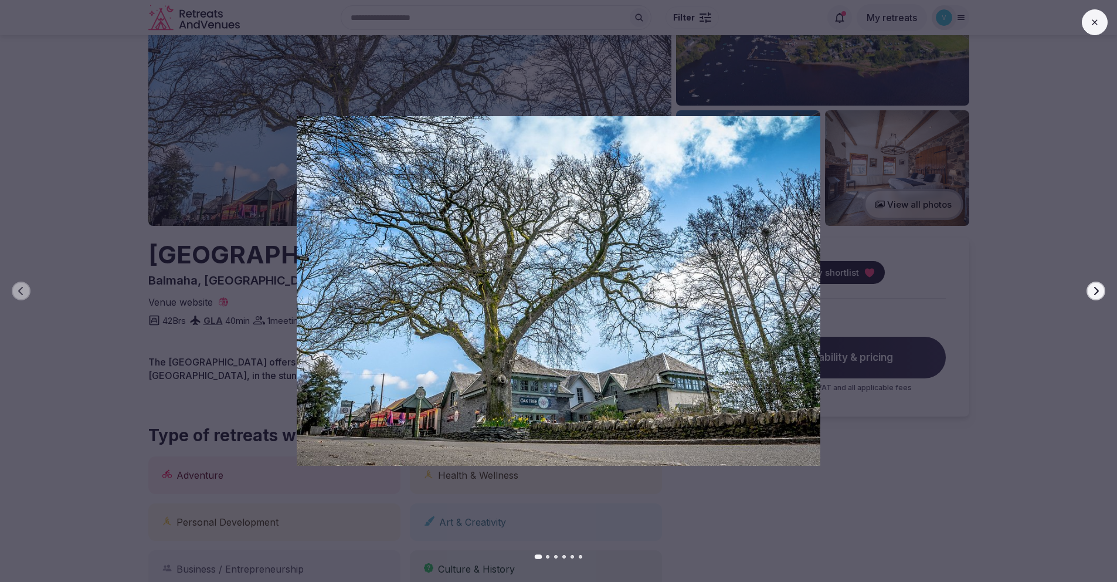
click at [1102, 291] on button "Next slide" at bounding box center [1095, 290] width 19 height 19
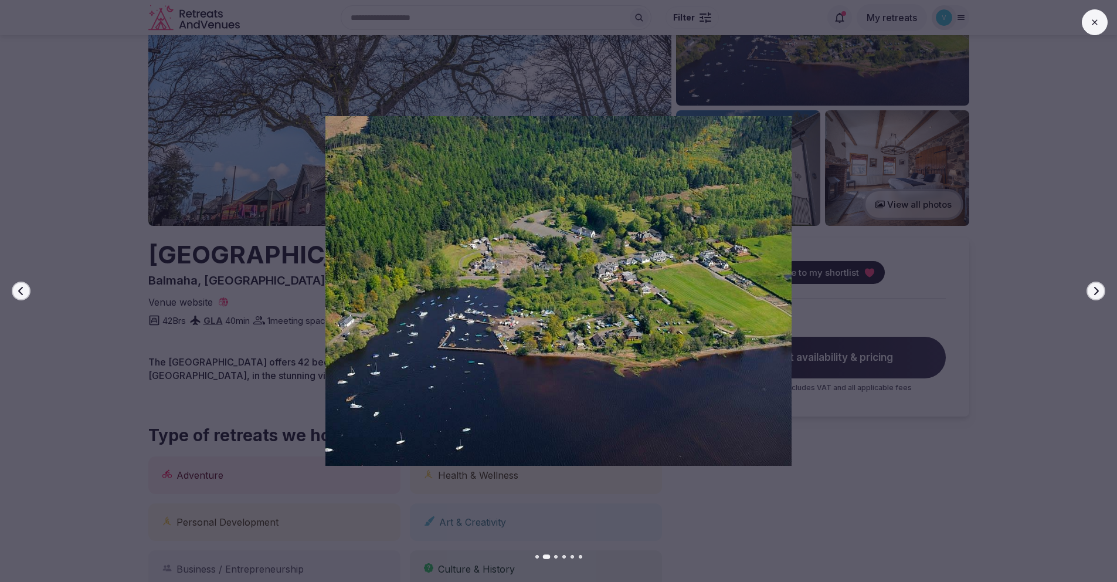
click at [1098, 290] on icon "button" at bounding box center [1095, 290] width 9 height 9
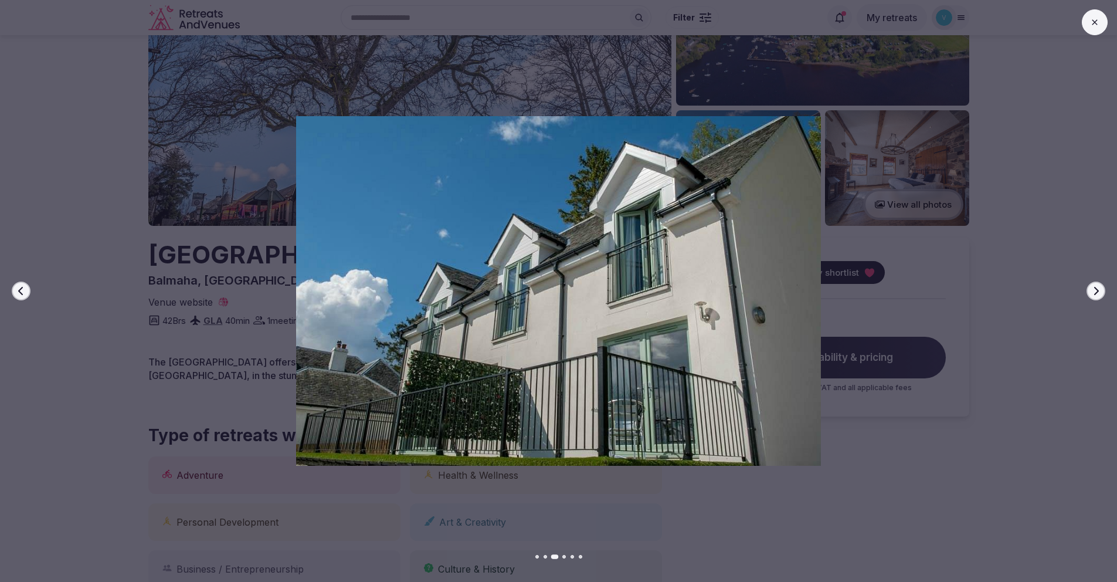
click at [1097, 290] on icon "button" at bounding box center [1096, 291] width 5 height 8
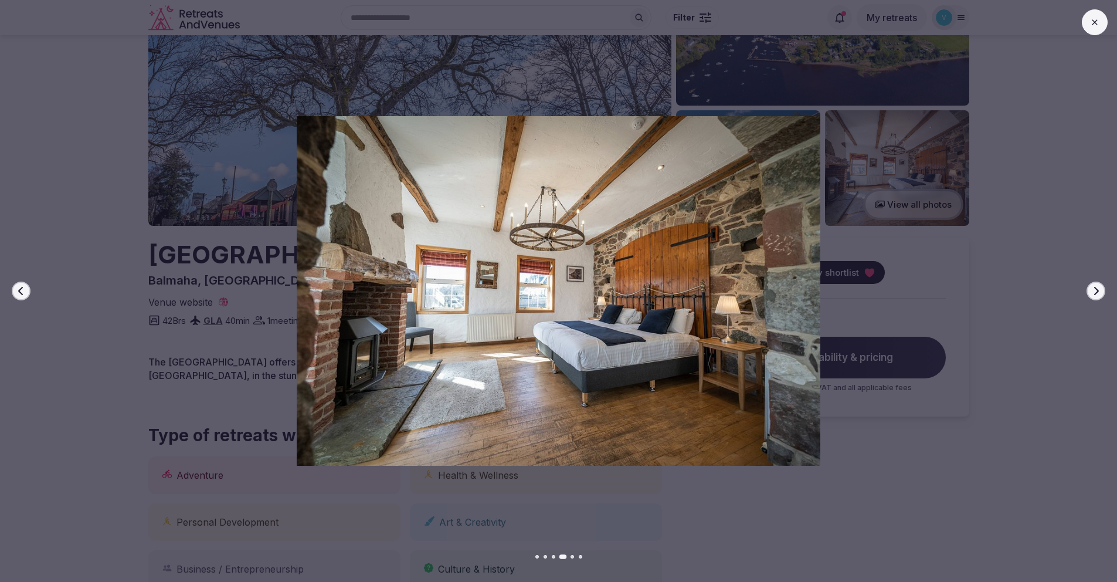
click at [1096, 291] on icon "button" at bounding box center [1095, 290] width 9 height 9
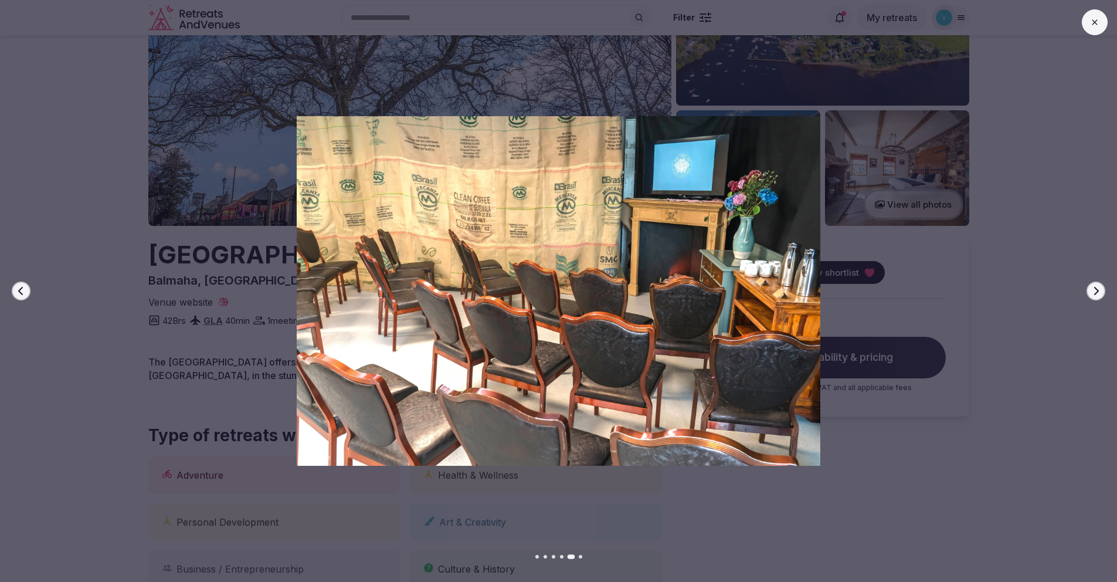
click at [1096, 296] on button "Next slide" at bounding box center [1095, 290] width 19 height 19
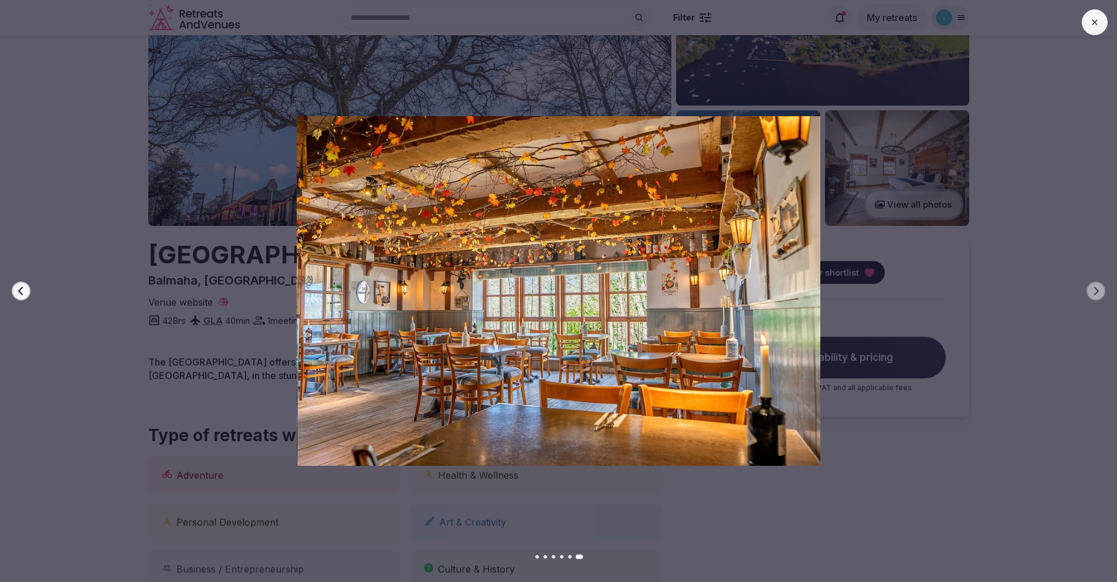
click at [1095, 21] on icon at bounding box center [1094, 21] width 5 height 5
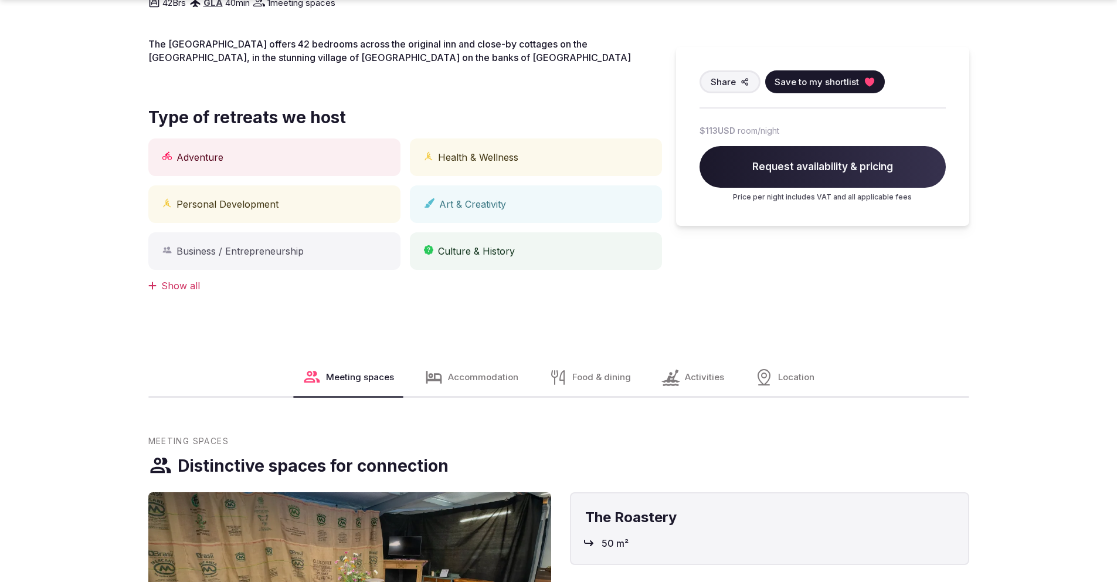
scroll to position [450, 0]
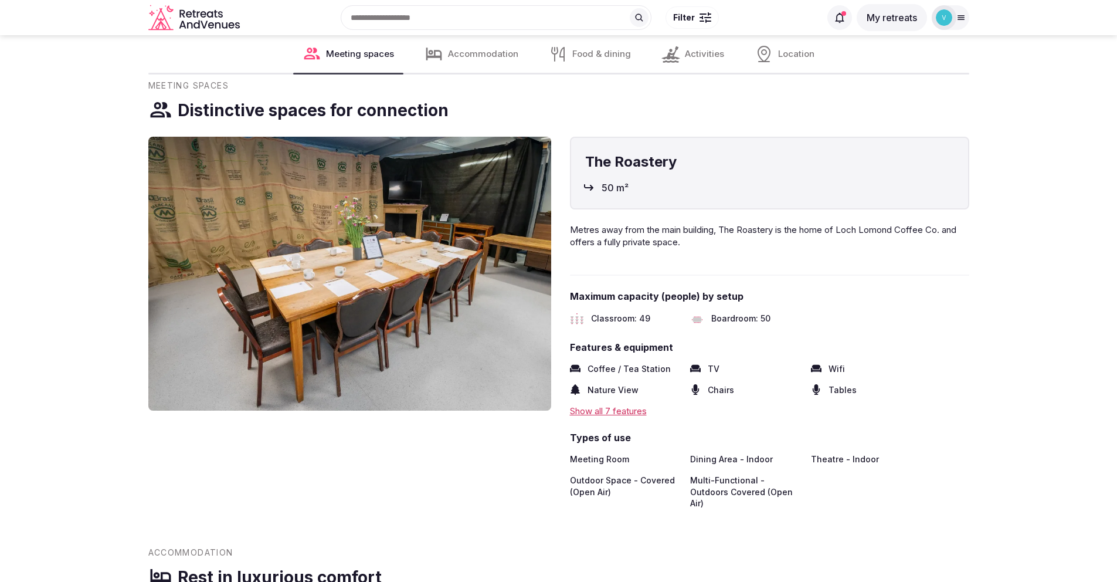
click at [685, 56] on span "Activities" at bounding box center [704, 54] width 39 height 12
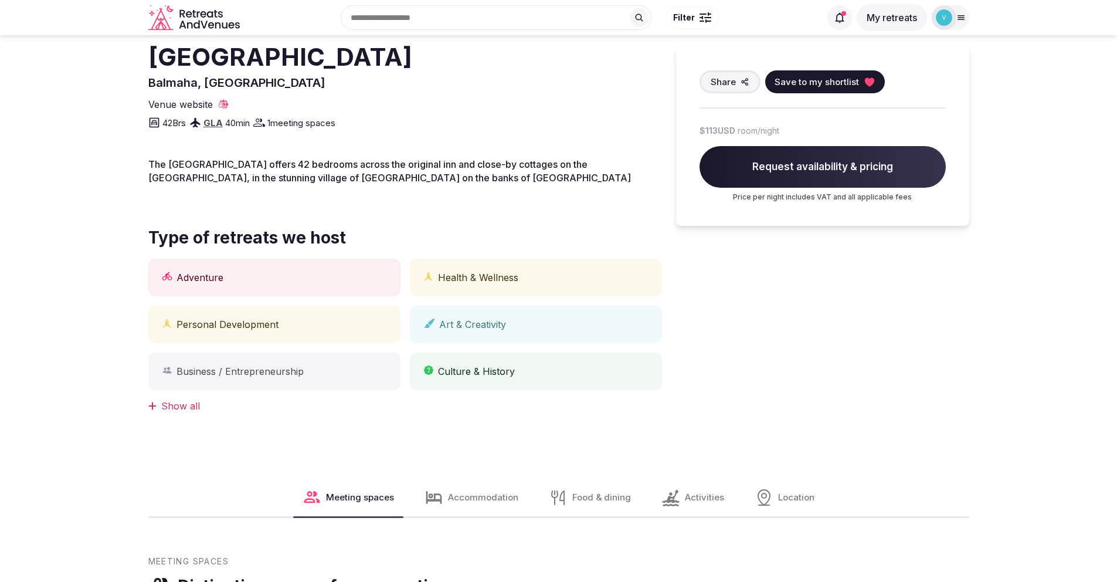
scroll to position [0, 0]
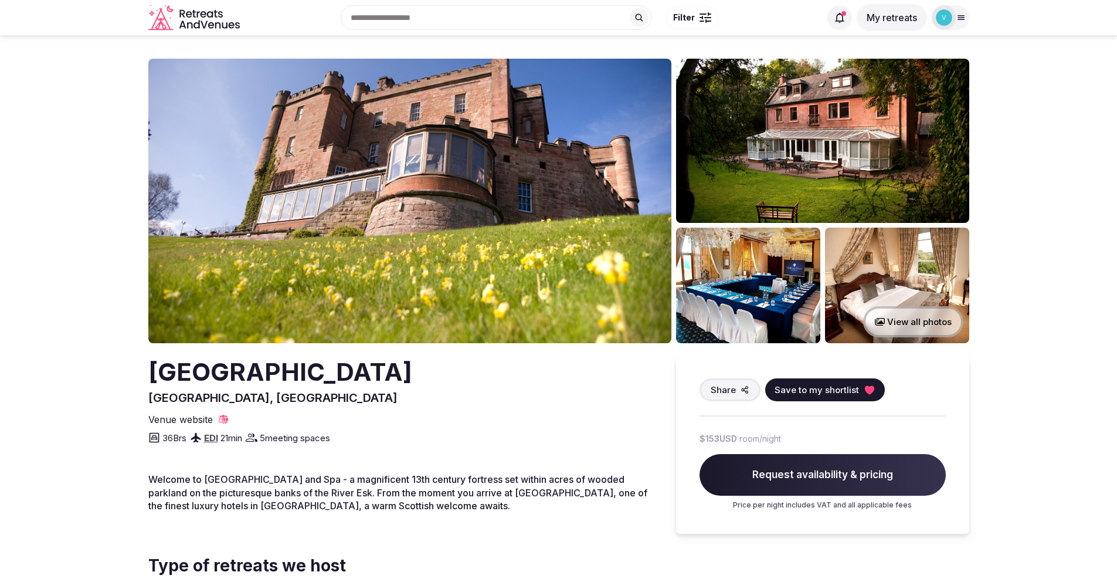
click at [917, 321] on button "View all photos" at bounding box center [913, 321] width 100 height 31
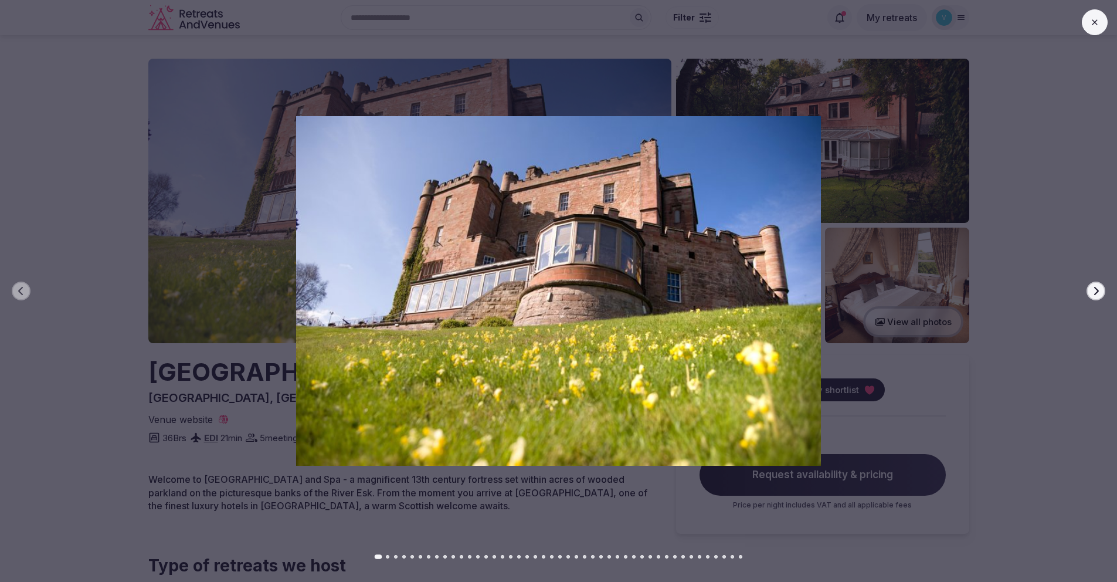
click at [1096, 293] on icon "button" at bounding box center [1095, 290] width 9 height 9
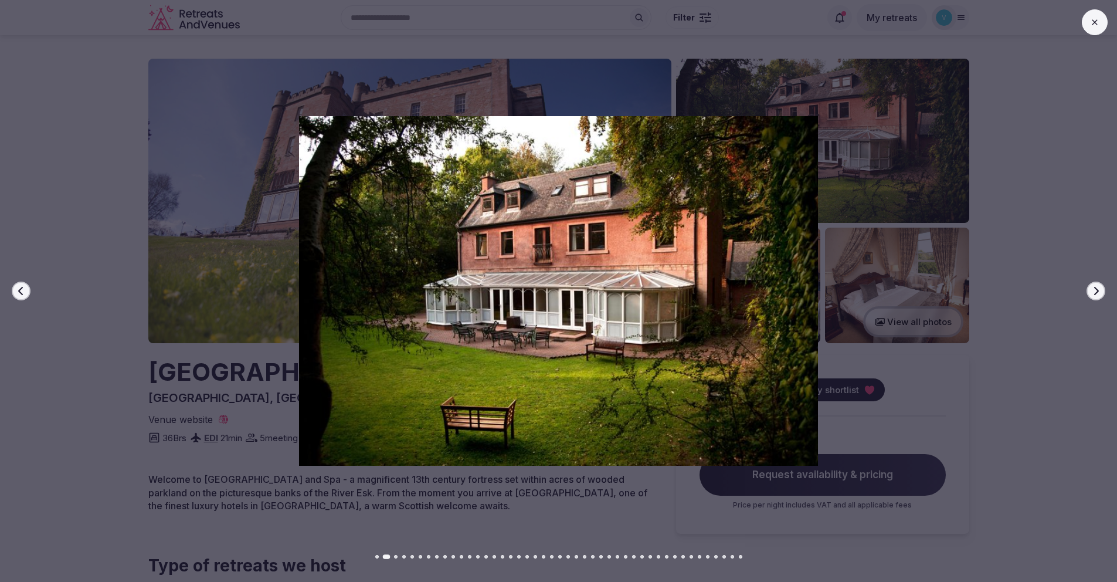
click at [1095, 293] on icon "button" at bounding box center [1096, 291] width 5 height 8
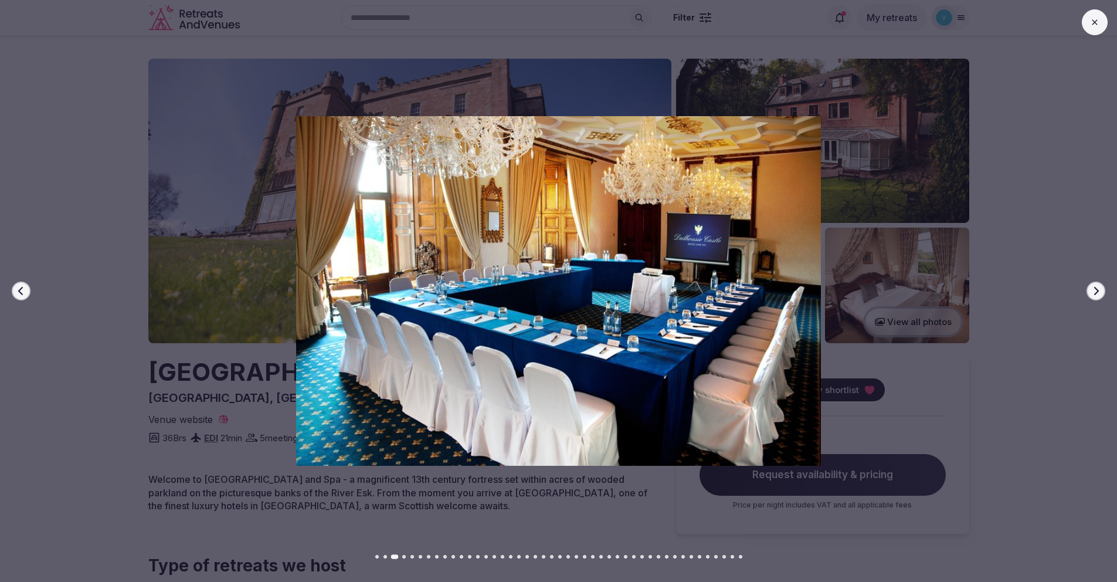
click at [1095, 293] on icon "button" at bounding box center [1096, 291] width 5 height 8
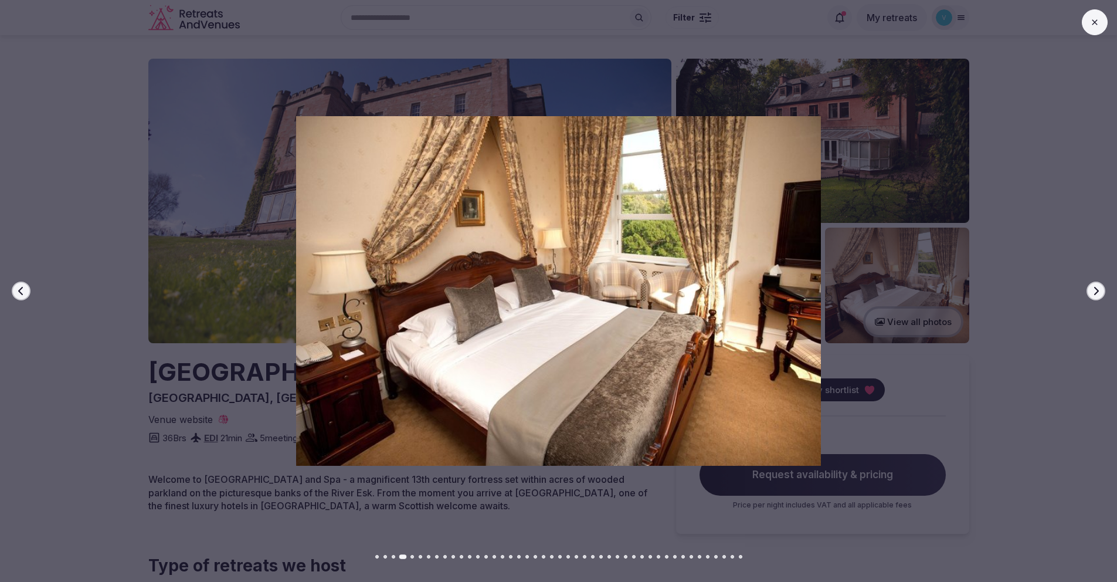
click at [1094, 293] on icon "button" at bounding box center [1095, 290] width 9 height 9
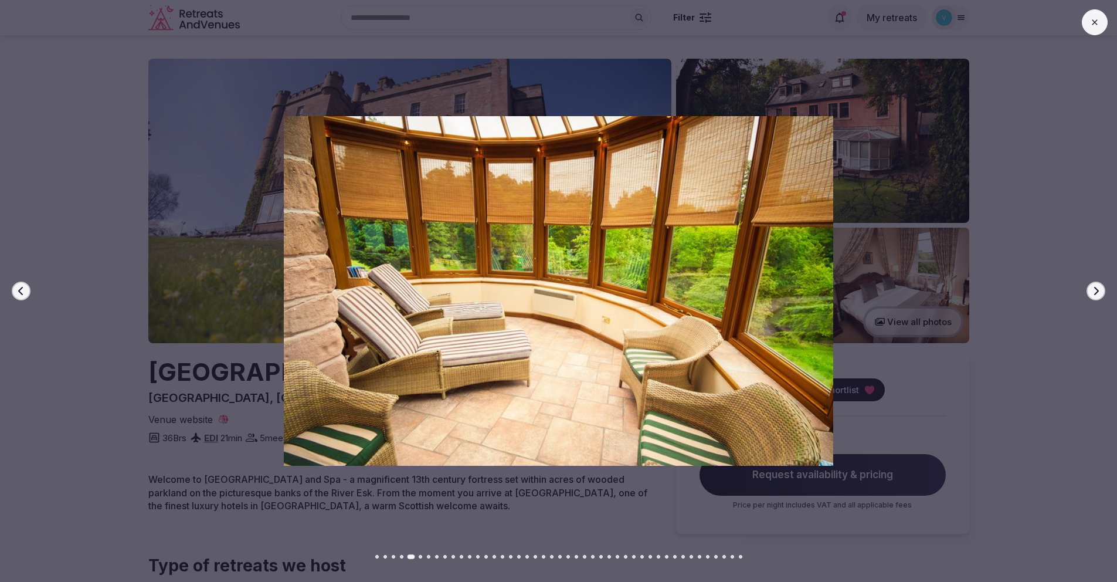
click at [1094, 293] on icon "button" at bounding box center [1095, 290] width 9 height 9
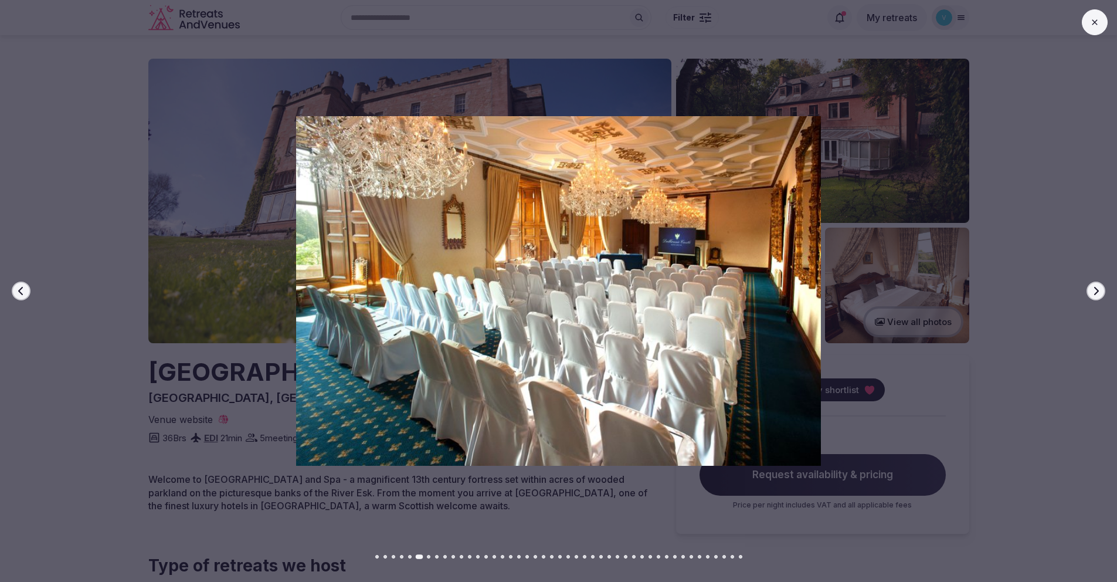
click at [1094, 293] on icon "button" at bounding box center [1095, 290] width 9 height 9
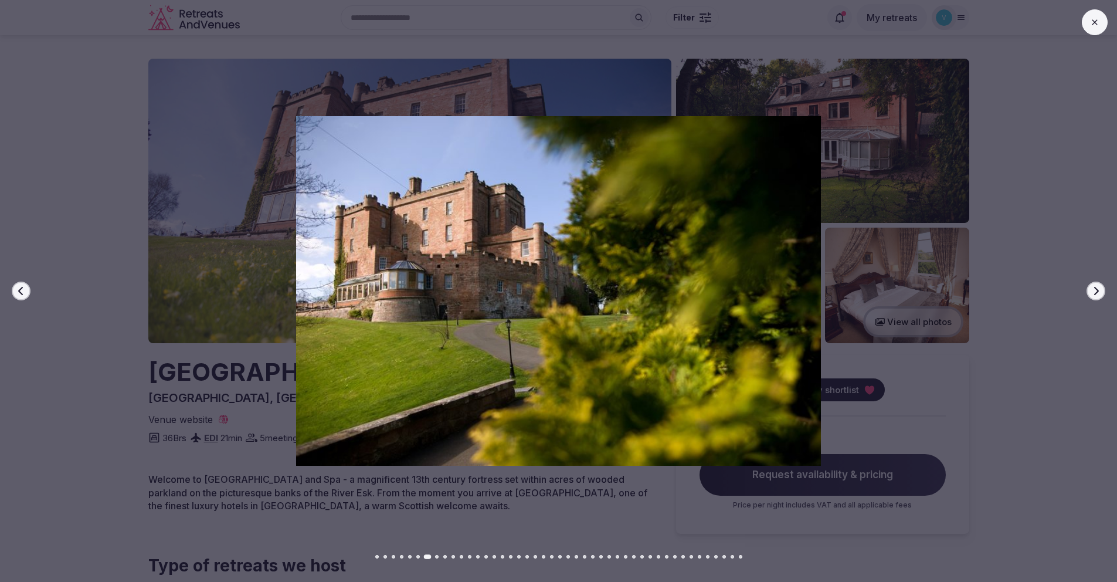
click at [1093, 293] on icon "button" at bounding box center [1095, 290] width 9 height 9
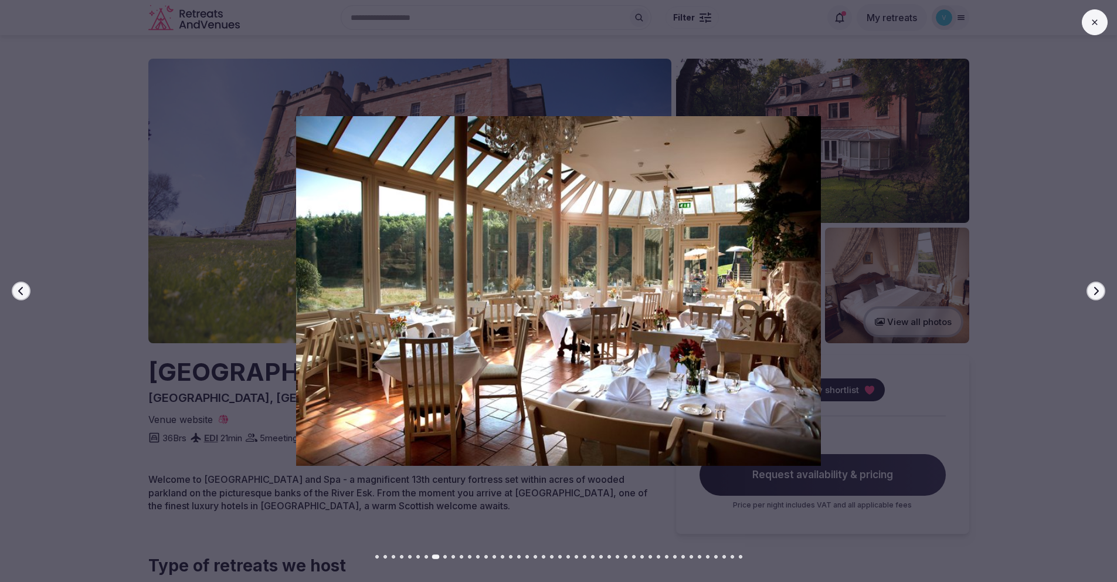
click at [1092, 293] on icon "button" at bounding box center [1095, 290] width 9 height 9
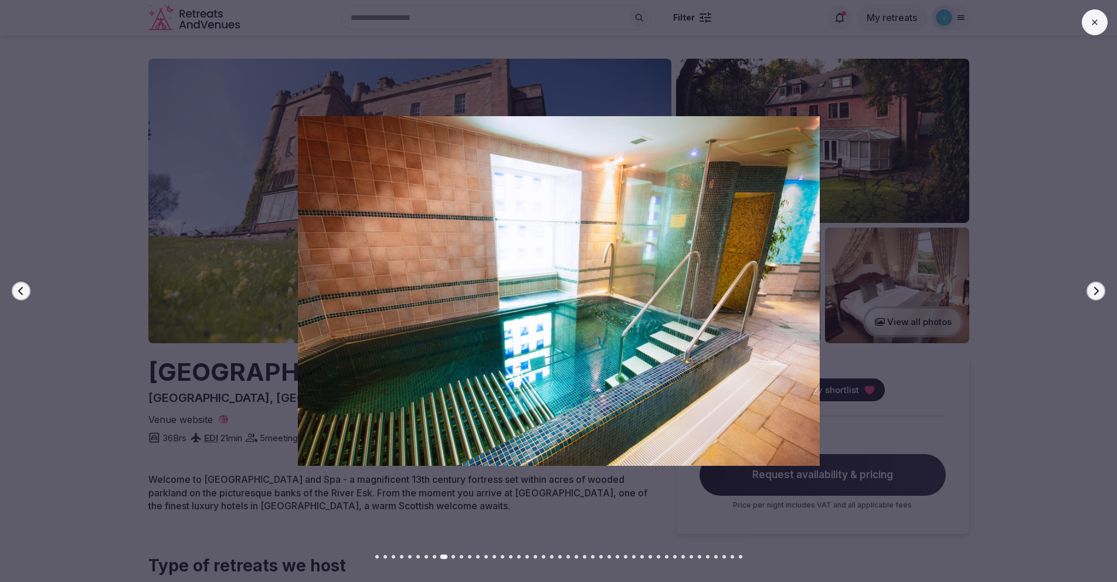
click at [1092, 293] on icon "button" at bounding box center [1095, 290] width 9 height 9
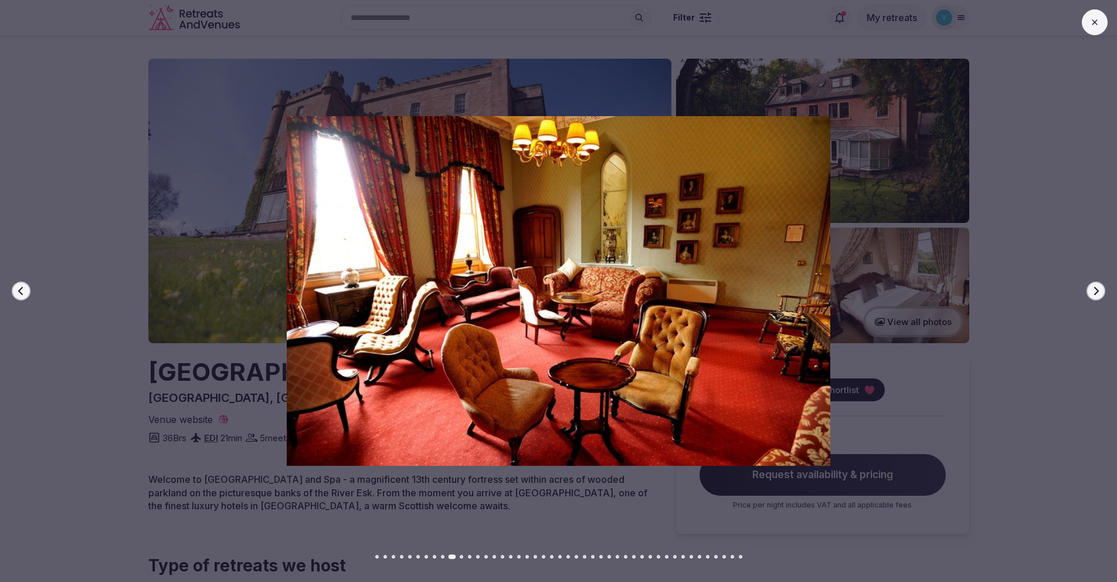
click at [1092, 293] on icon "button" at bounding box center [1095, 290] width 9 height 9
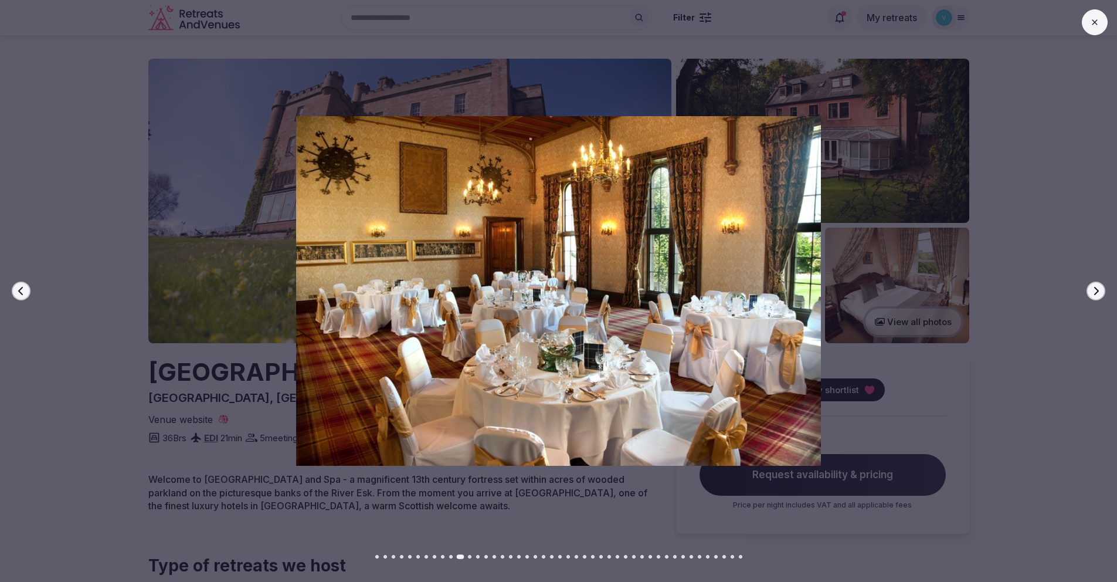
click at [1091, 293] on icon "button" at bounding box center [1095, 290] width 9 height 9
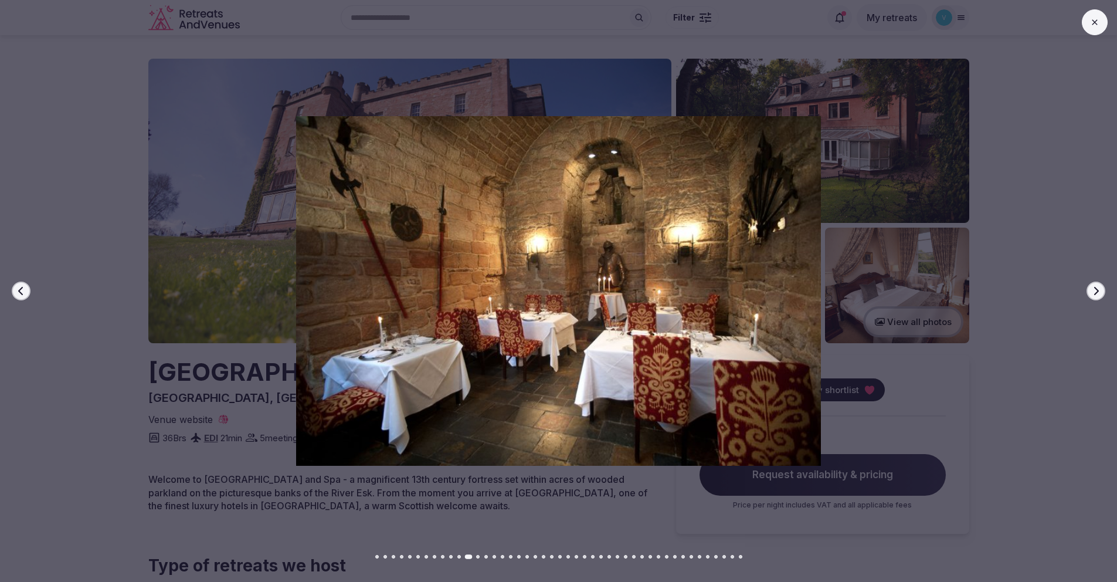
click at [1091, 293] on icon "button" at bounding box center [1095, 290] width 9 height 9
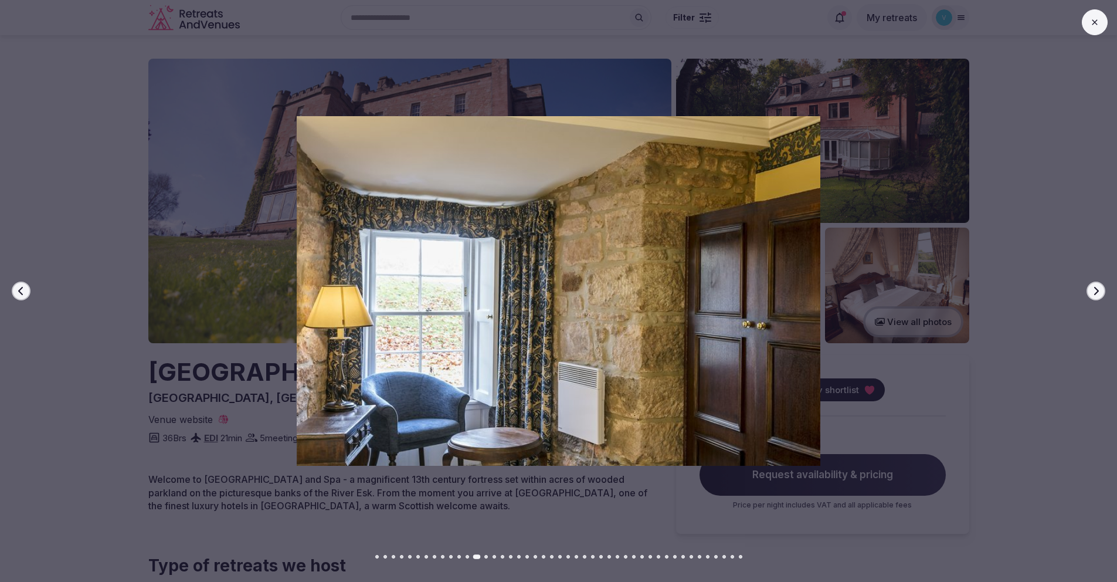
click at [1091, 293] on icon "button" at bounding box center [1095, 290] width 9 height 9
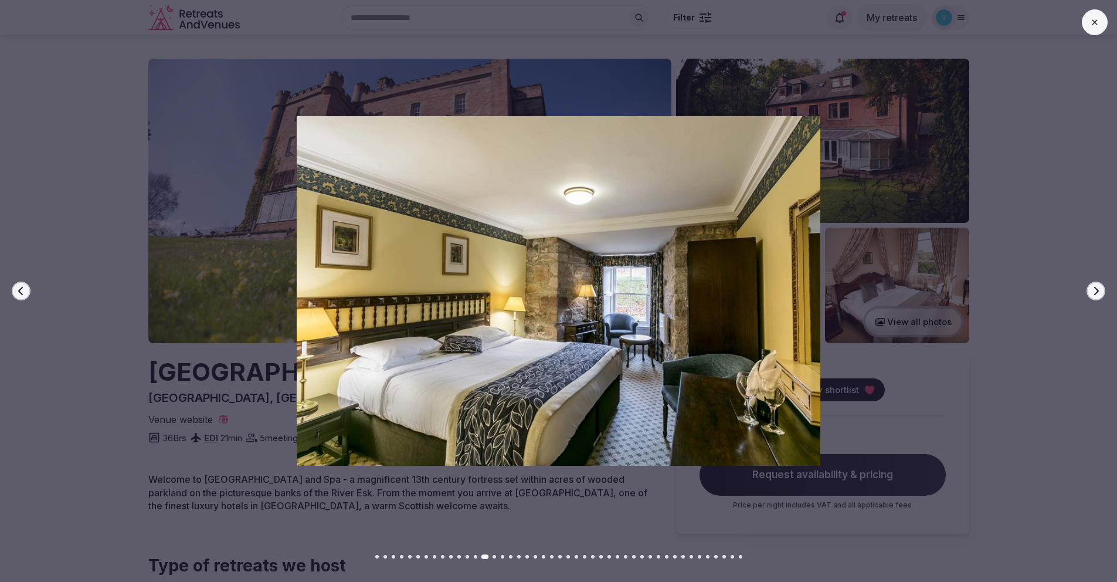
click at [1091, 293] on icon "button" at bounding box center [1095, 290] width 9 height 9
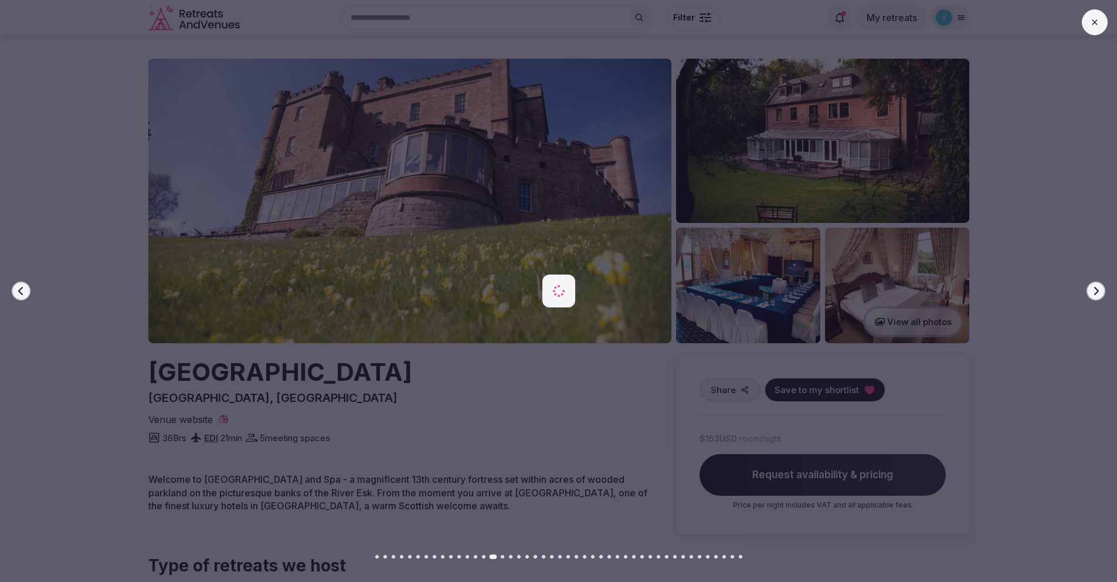
click at [1091, 293] on icon "button" at bounding box center [1095, 290] width 9 height 9
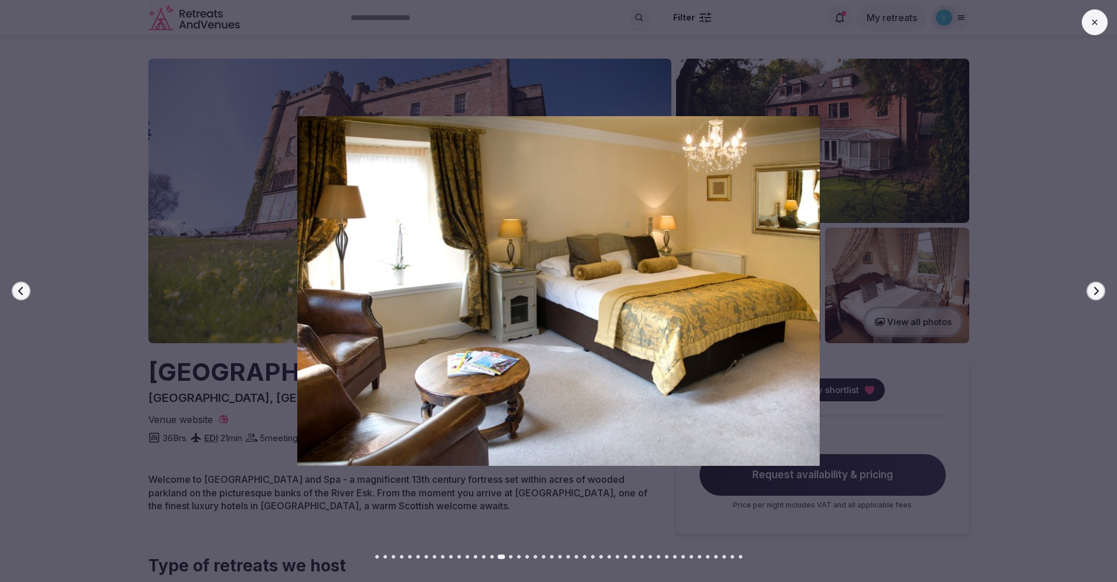
click at [1091, 293] on icon "button" at bounding box center [1095, 290] width 9 height 9
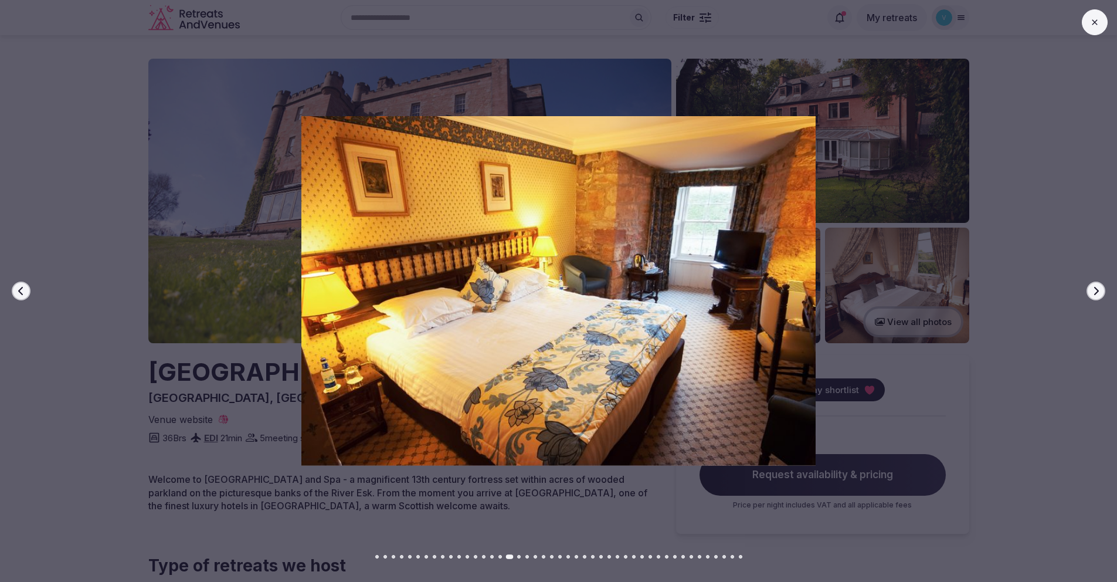
click at [1091, 293] on icon "button" at bounding box center [1095, 290] width 9 height 9
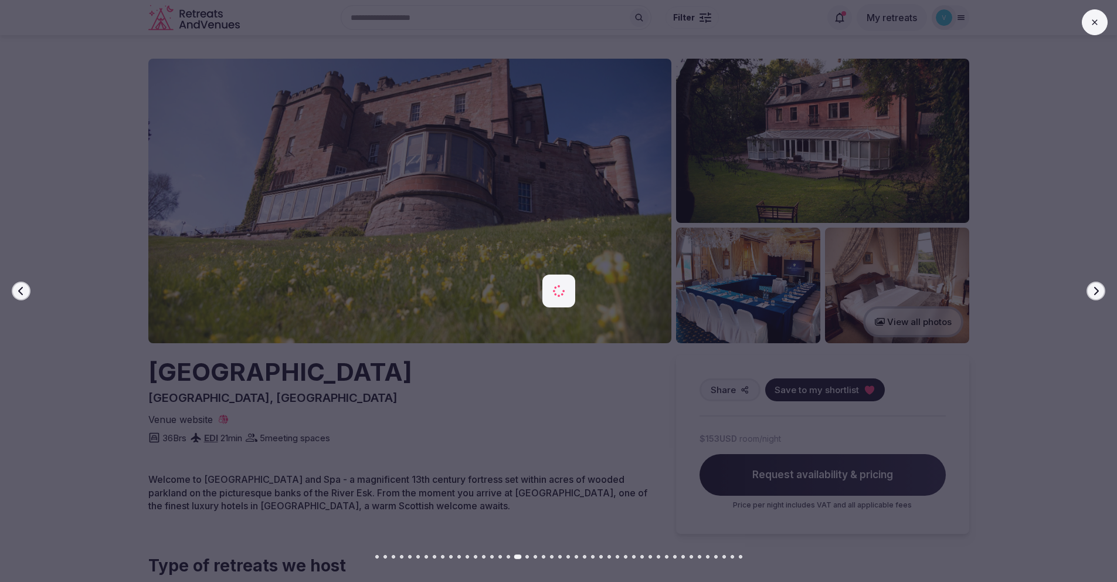
click at [1091, 293] on icon "button" at bounding box center [1095, 290] width 9 height 9
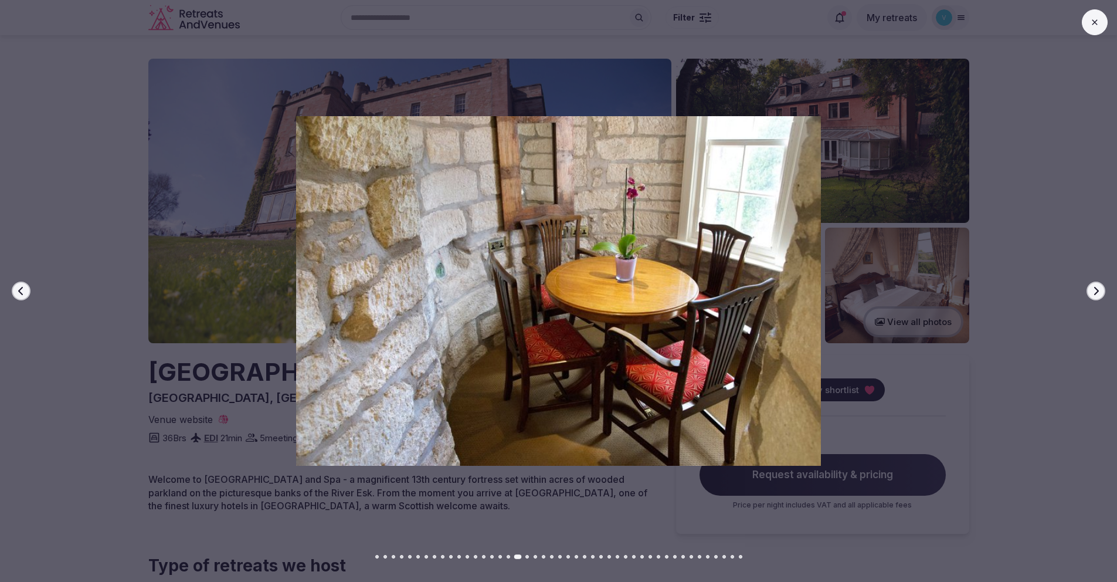
click at [1091, 293] on icon "button" at bounding box center [1095, 290] width 9 height 9
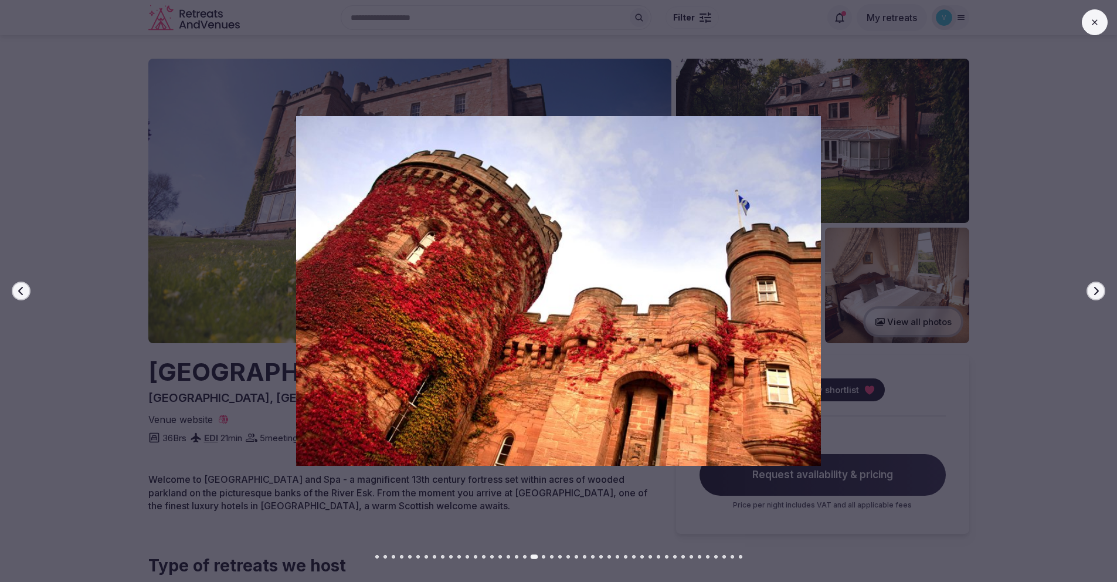
click at [1107, 296] on div at bounding box center [554, 290] width 1126 height 349
click at [1103, 295] on button "Next slide" at bounding box center [1095, 290] width 19 height 19
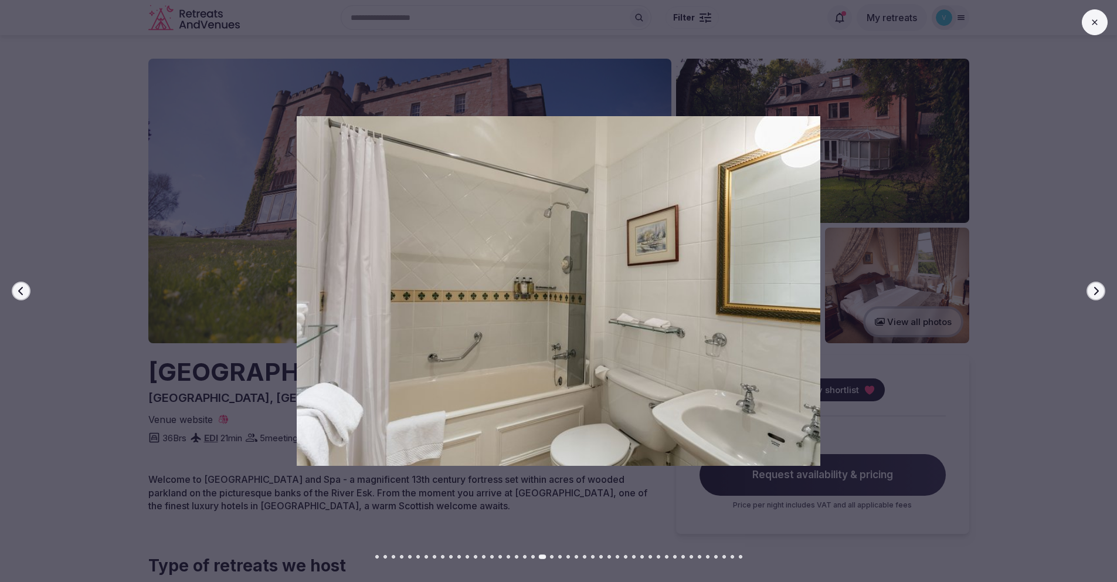
click at [1101, 294] on button "Next slide" at bounding box center [1095, 290] width 19 height 19
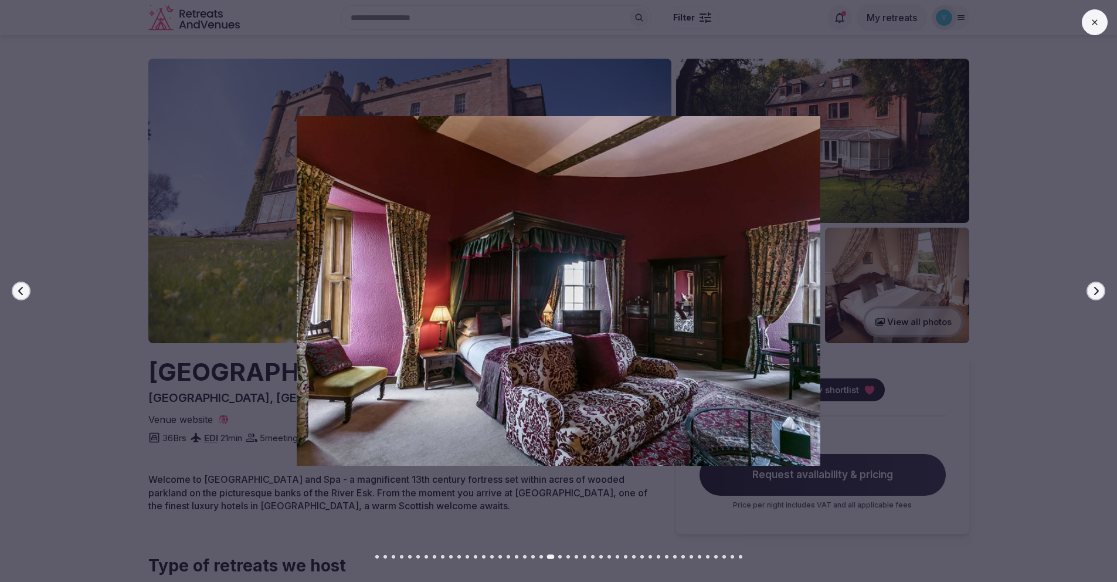
click at [1101, 294] on button "Next slide" at bounding box center [1095, 290] width 19 height 19
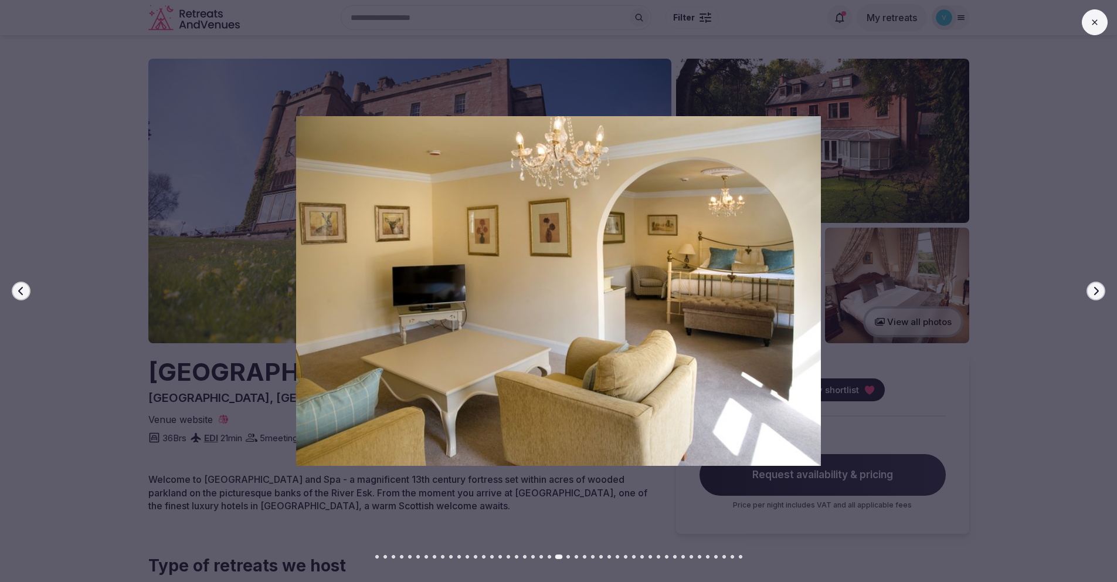
click at [1101, 294] on button "Next slide" at bounding box center [1095, 290] width 19 height 19
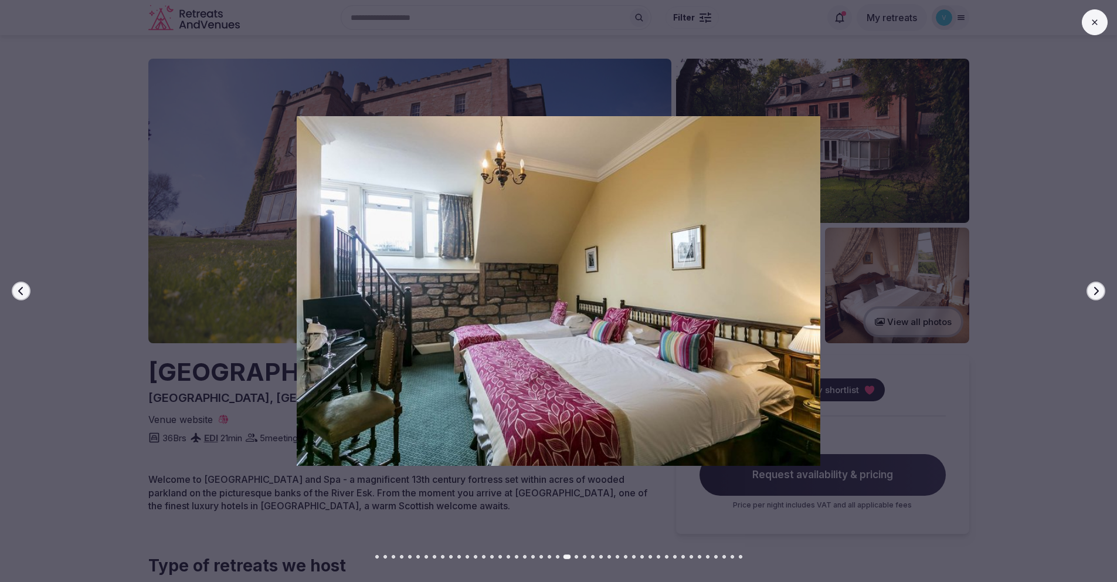
click at [1101, 294] on button "Next slide" at bounding box center [1095, 290] width 19 height 19
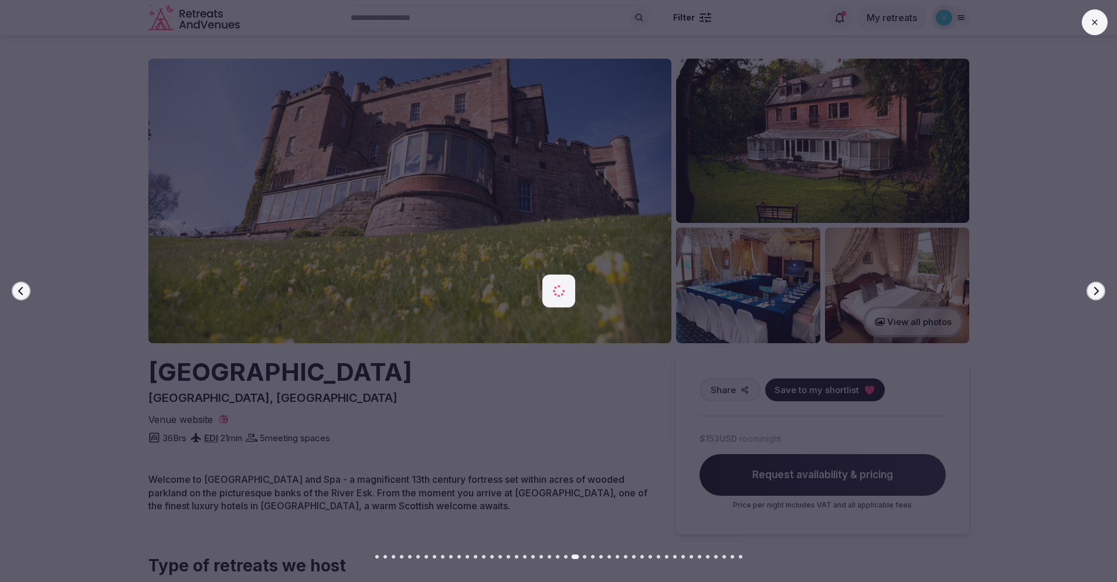
click at [1101, 294] on button "Next slide" at bounding box center [1095, 290] width 19 height 19
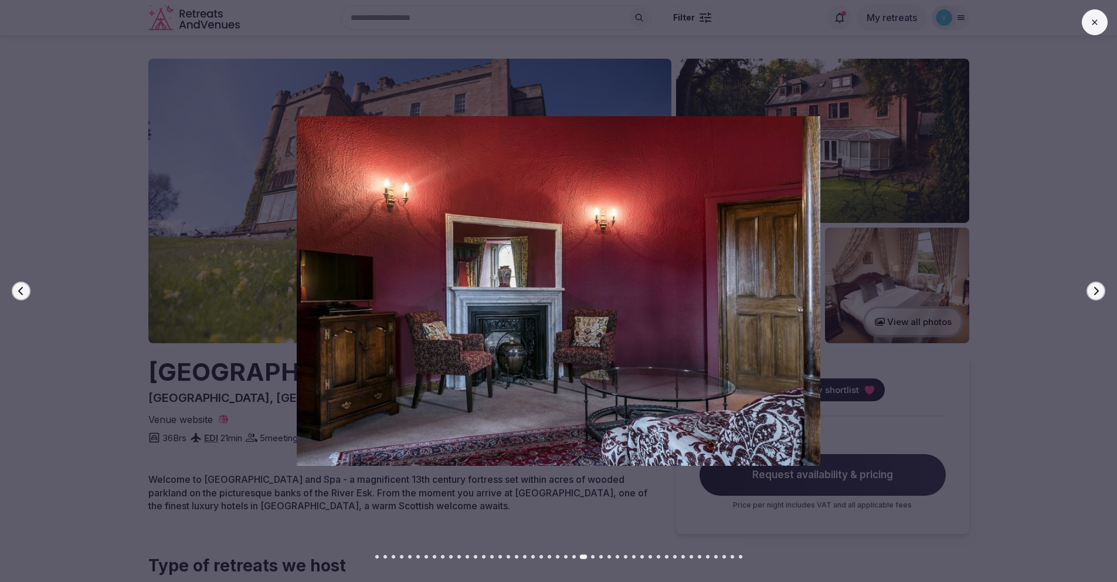
click at [1101, 294] on button "Next slide" at bounding box center [1095, 290] width 19 height 19
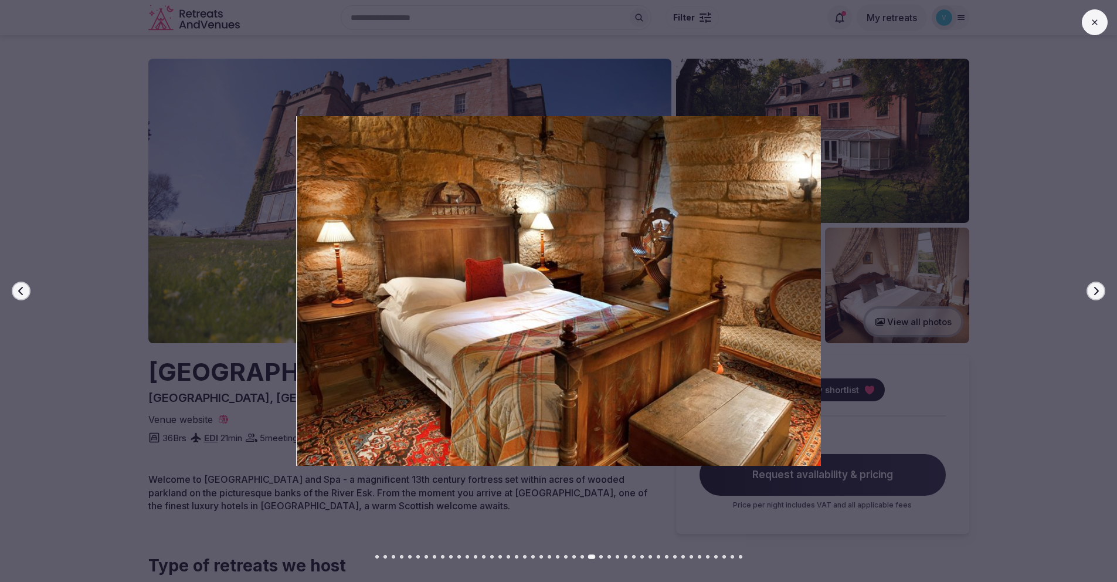
click at [1101, 294] on button "Next slide" at bounding box center [1095, 290] width 19 height 19
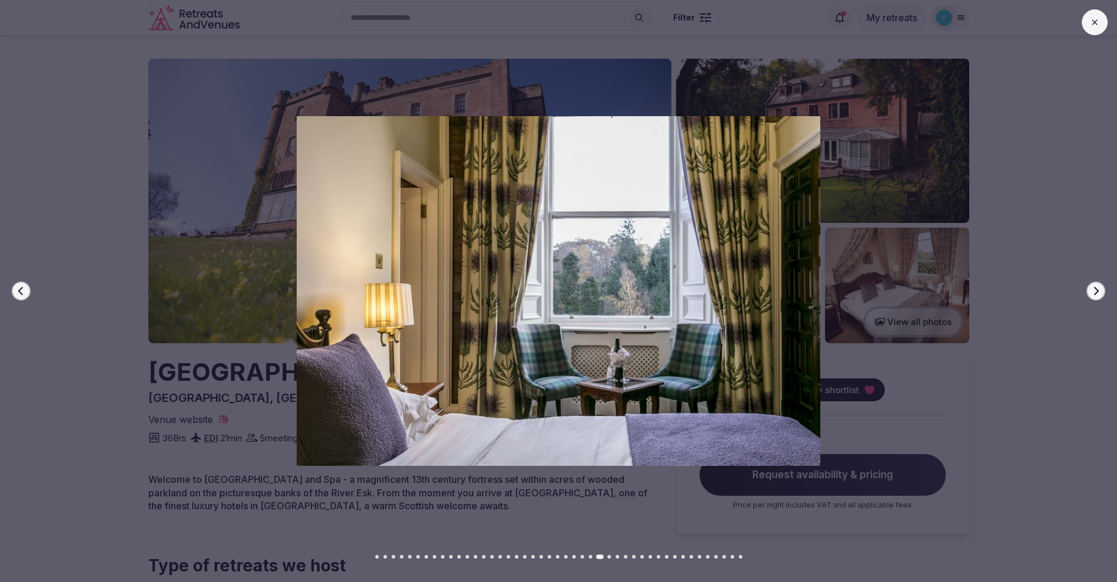
click at [1092, 22] on icon at bounding box center [1094, 22] width 9 height 9
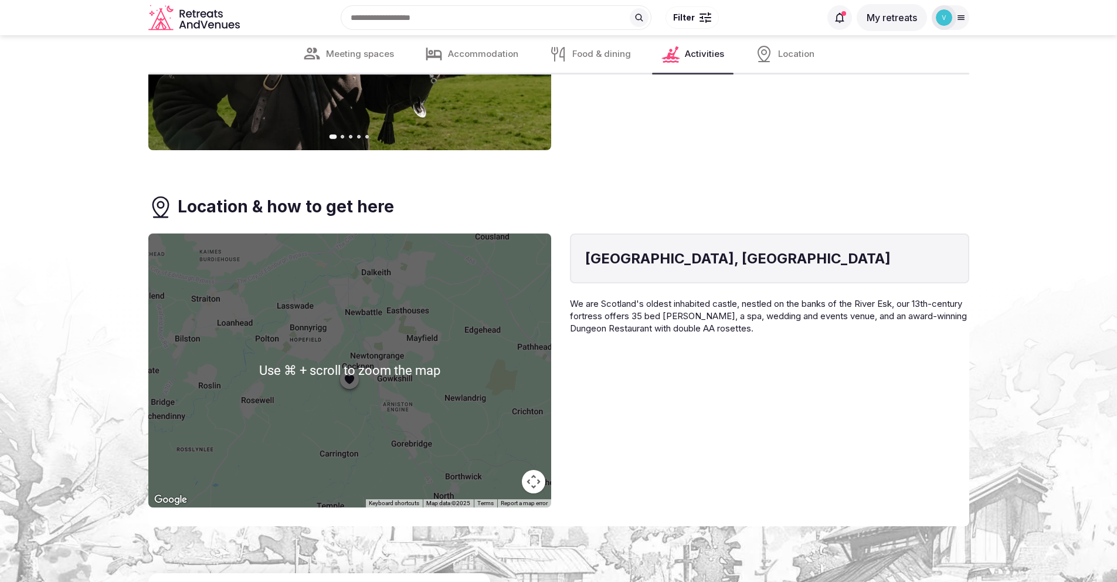
scroll to position [2813, 0]
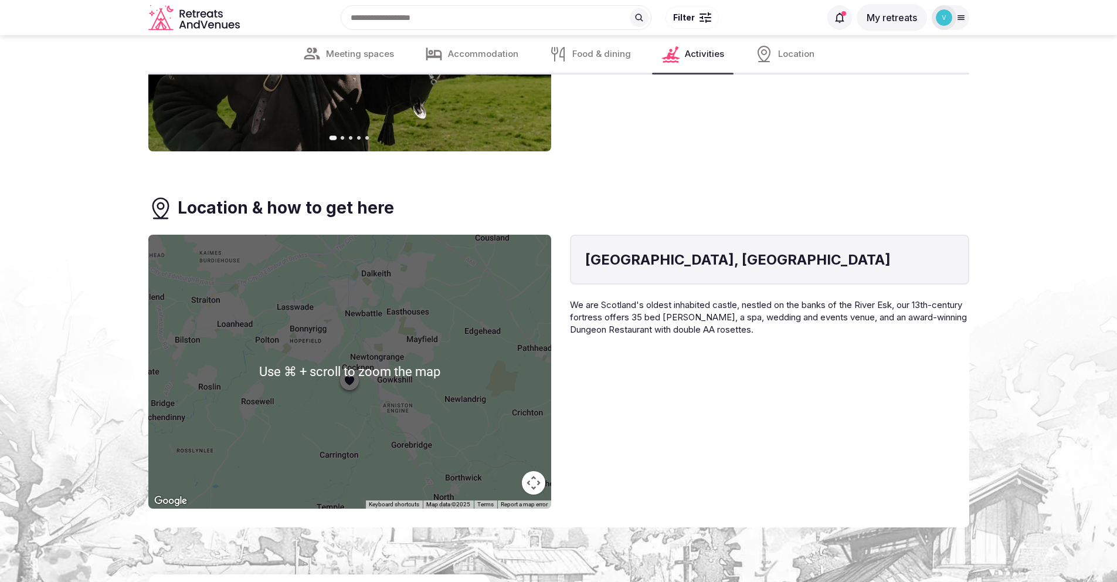
click at [388, 377] on div at bounding box center [349, 372] width 403 height 274
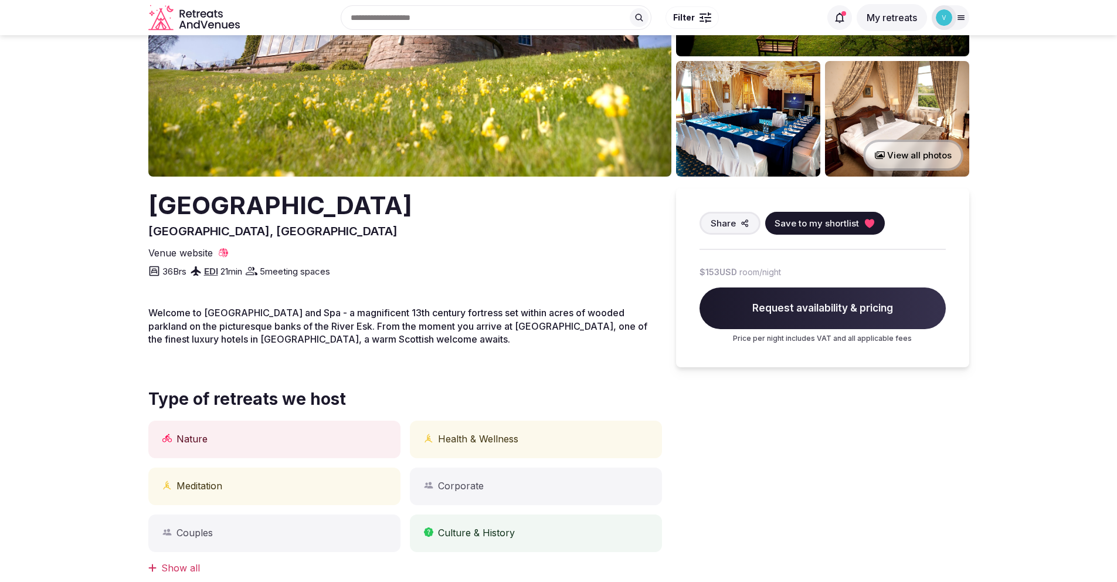
scroll to position [0, 0]
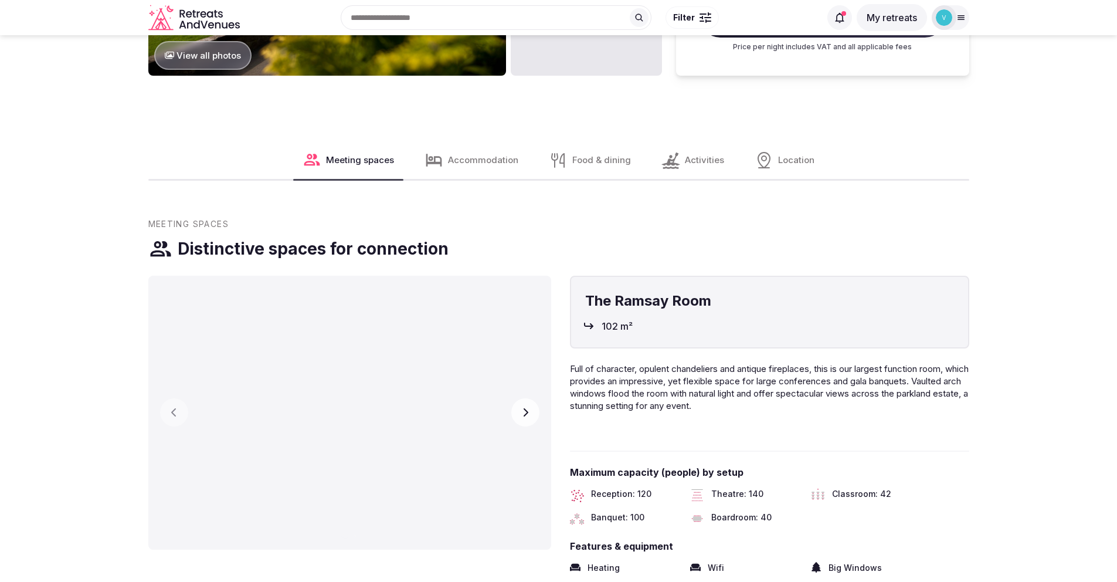
click at [707, 164] on span "Activities" at bounding box center [704, 160] width 39 height 12
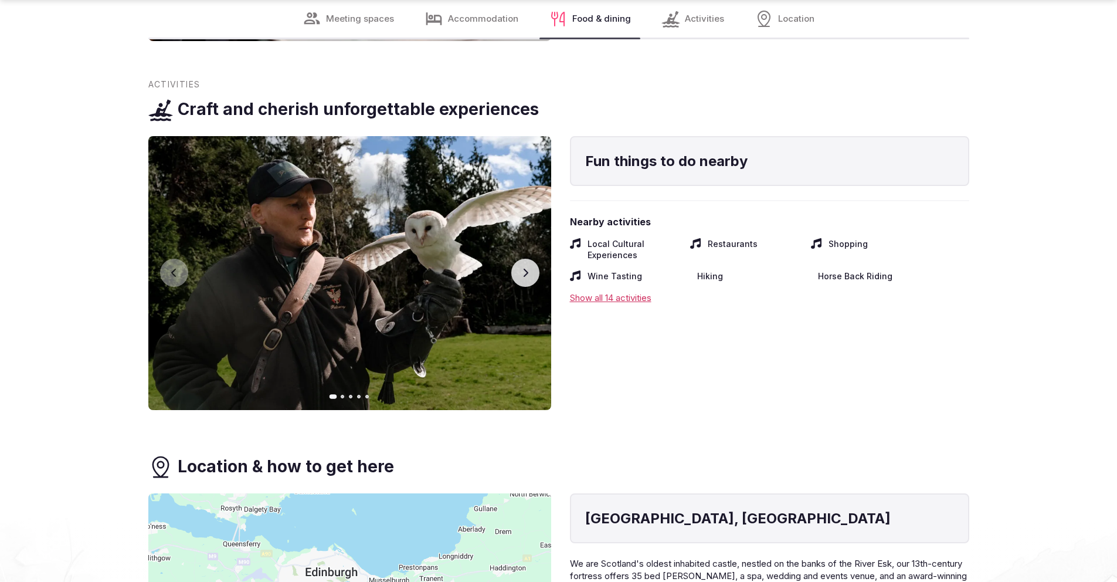
scroll to position [2563, 0]
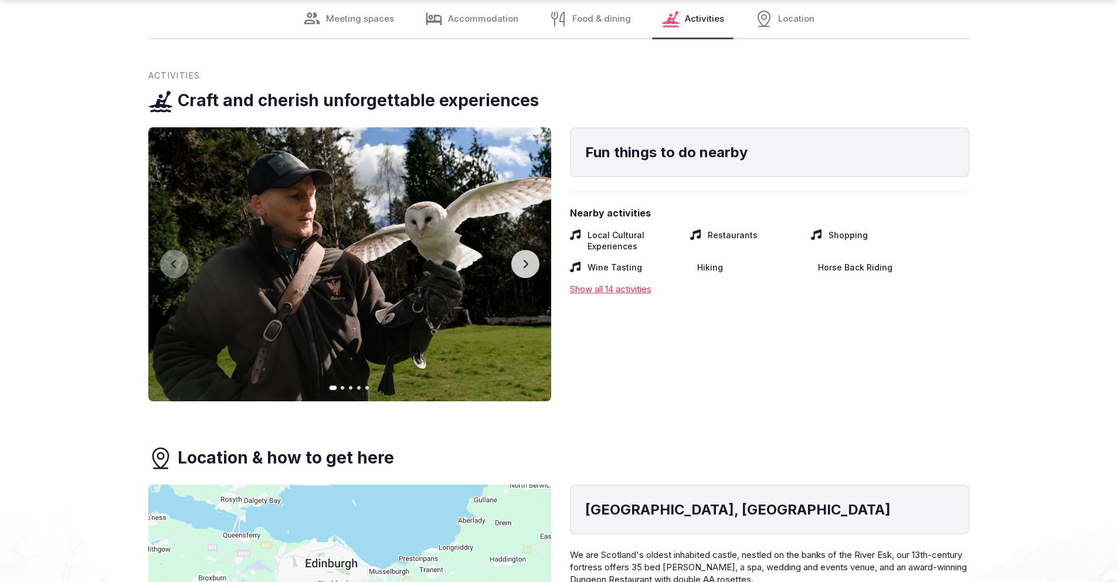
click at [592, 283] on div "Show all 14 activities" at bounding box center [769, 289] width 399 height 12
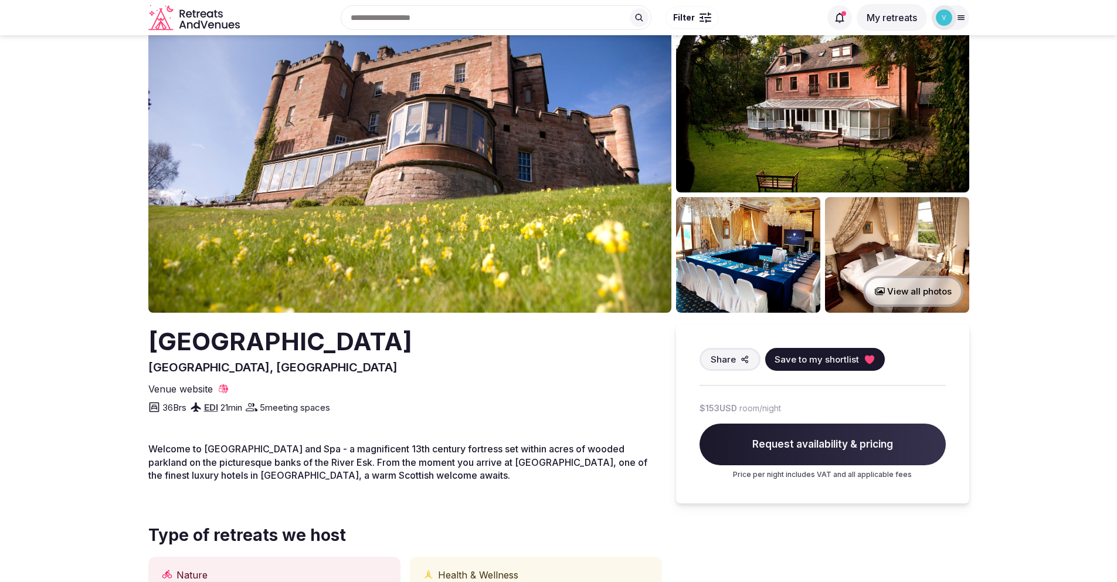
scroll to position [0, 0]
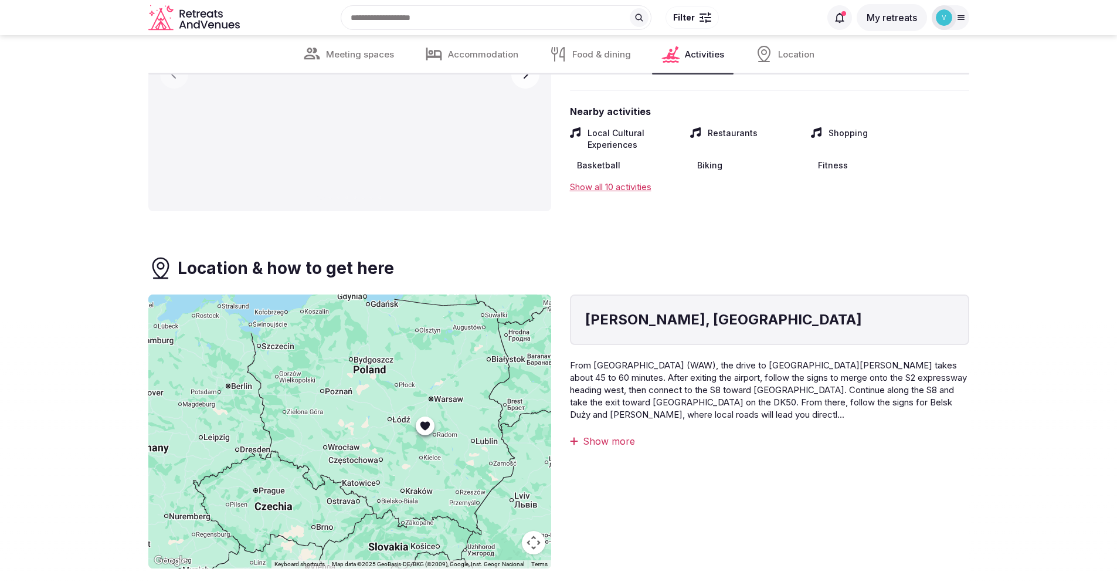
scroll to position [2711, 0]
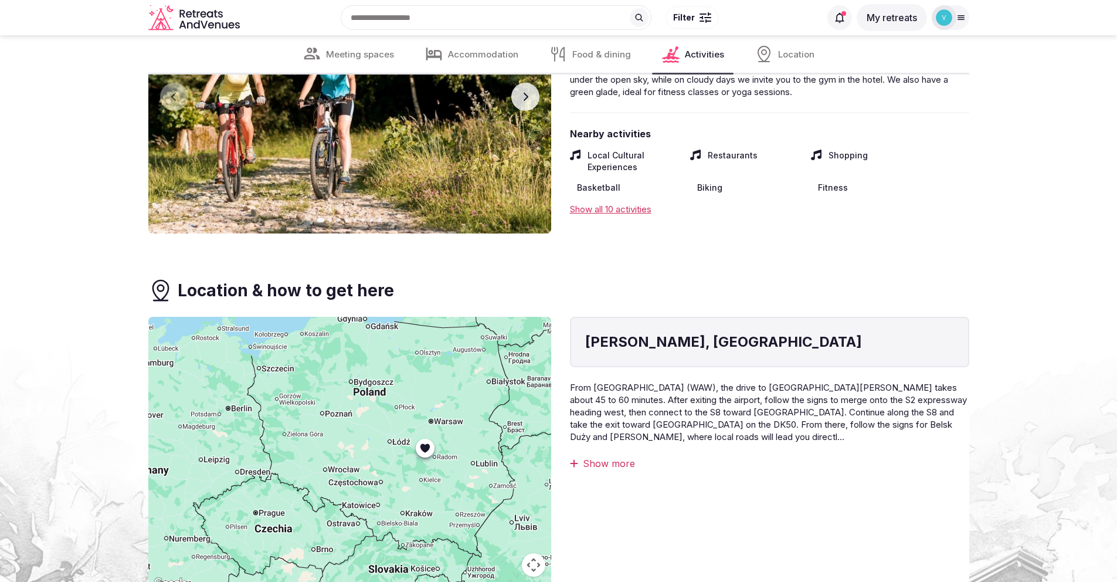
click at [602, 203] on div "Show all 10 activities" at bounding box center [769, 209] width 399 height 12
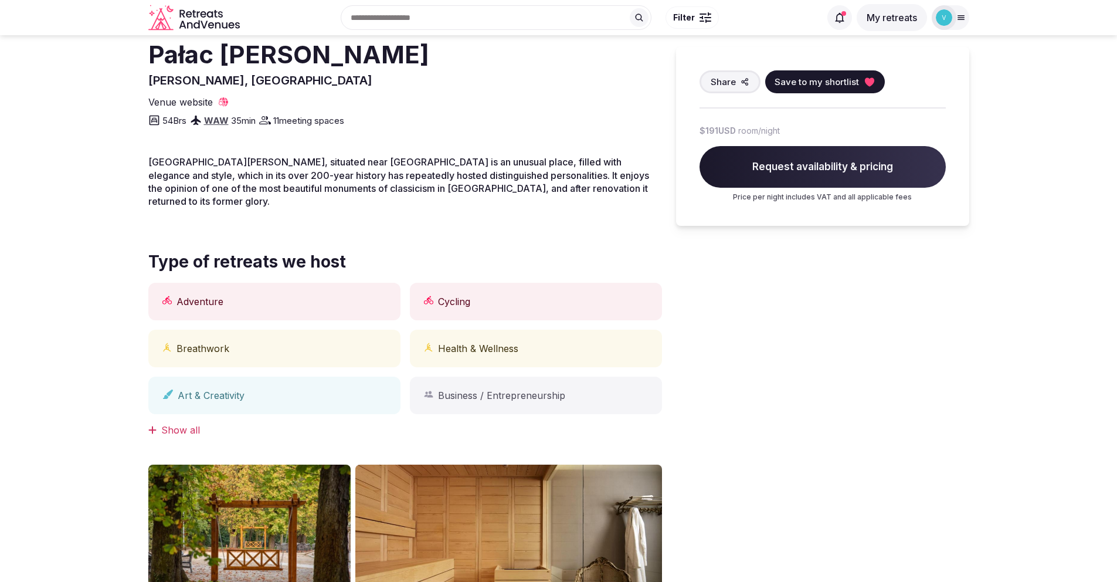
scroll to position [0, 0]
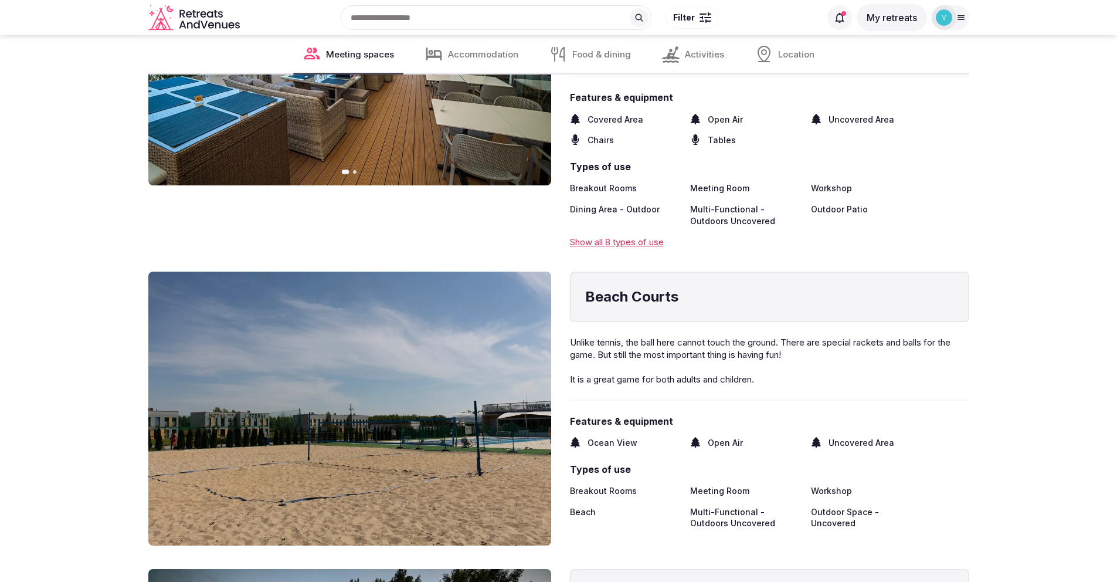
scroll to position [2099, 0]
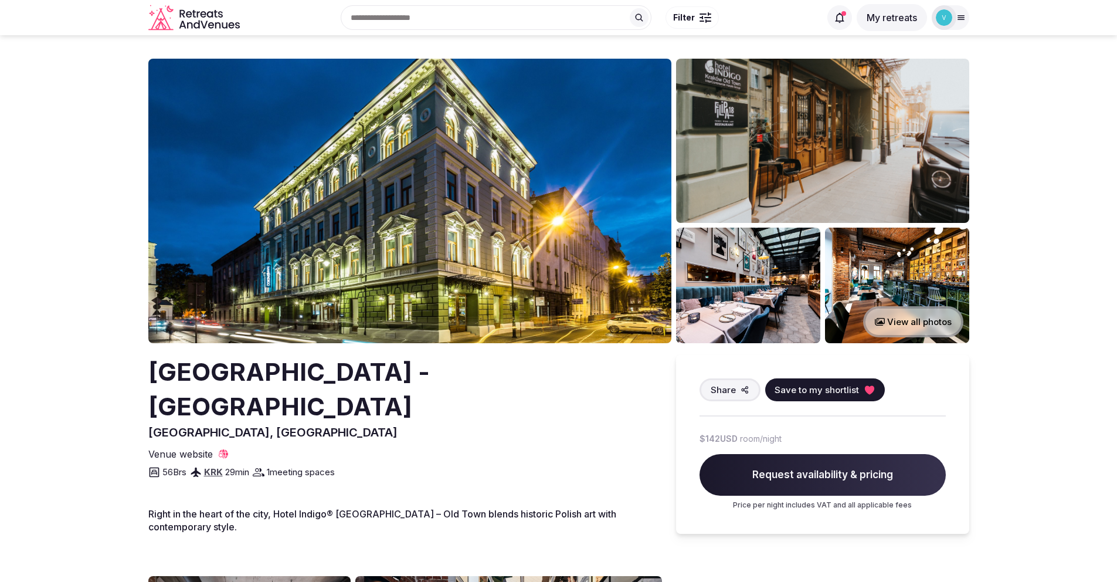
click at [902, 326] on button "View all photos" at bounding box center [913, 321] width 100 height 31
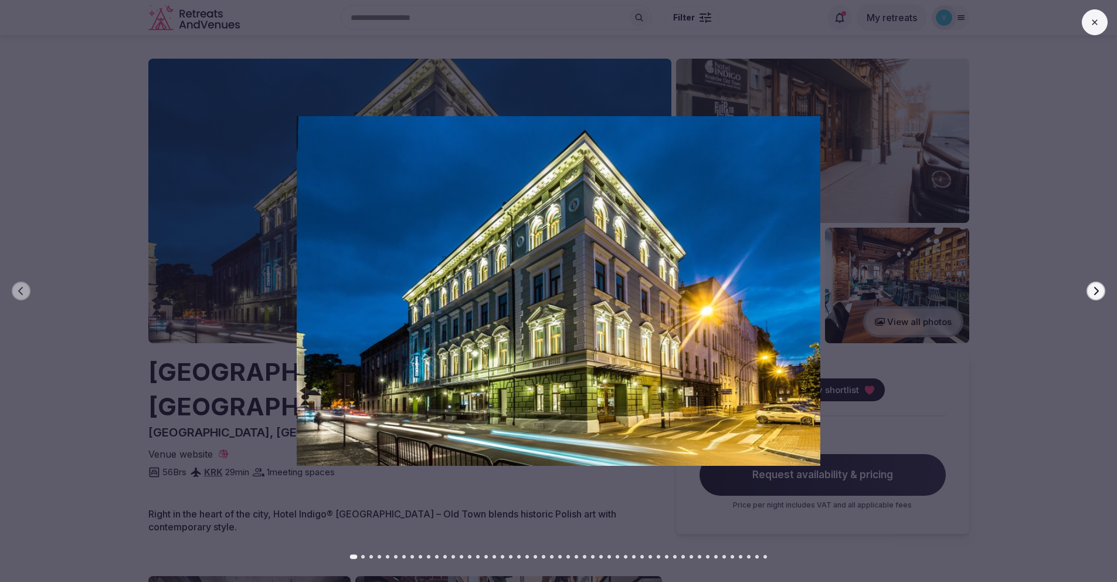
click at [1092, 291] on icon "button" at bounding box center [1095, 290] width 9 height 9
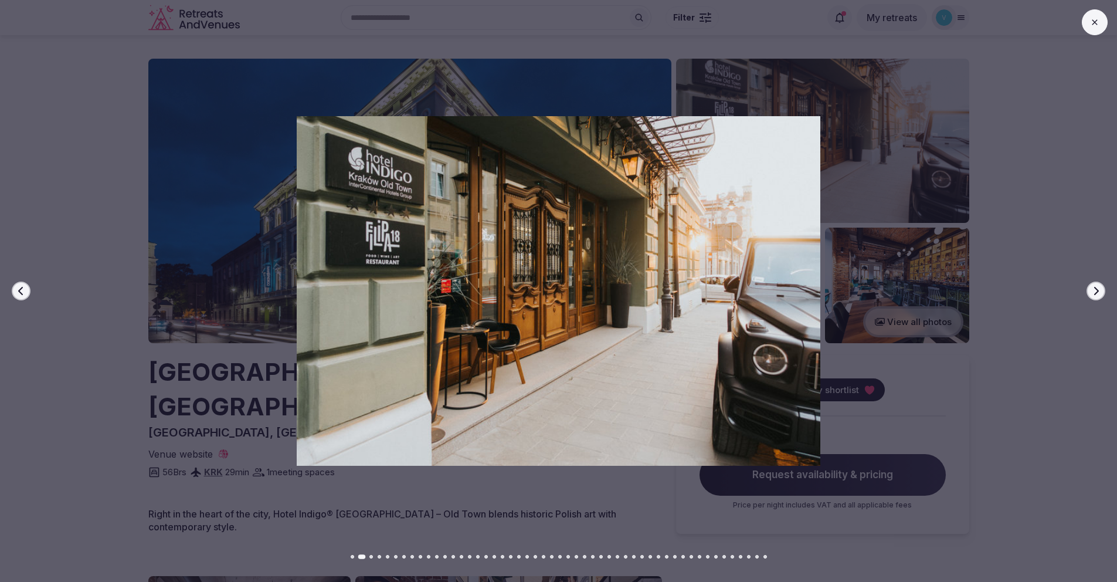
click at [1095, 293] on icon "button" at bounding box center [1095, 290] width 9 height 9
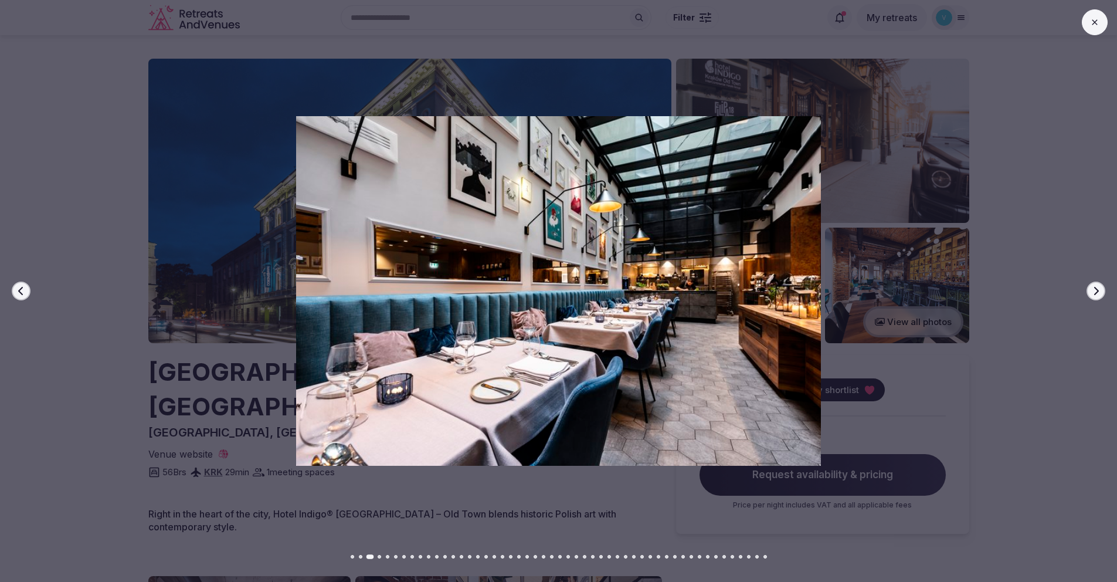
click at [1095, 293] on icon "button" at bounding box center [1096, 291] width 5 height 8
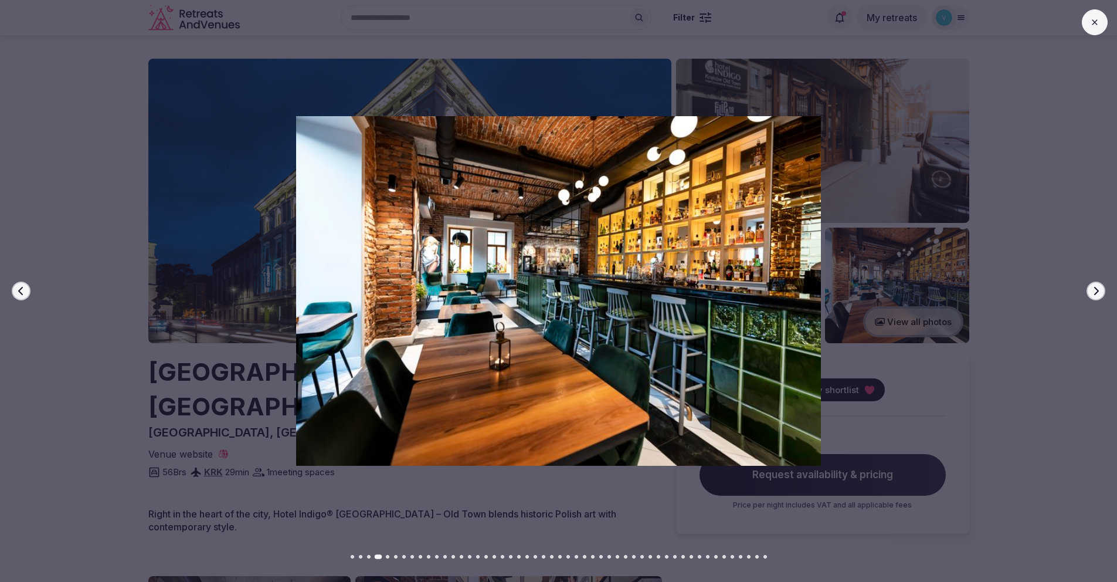
click at [1095, 293] on icon "button" at bounding box center [1096, 291] width 5 height 8
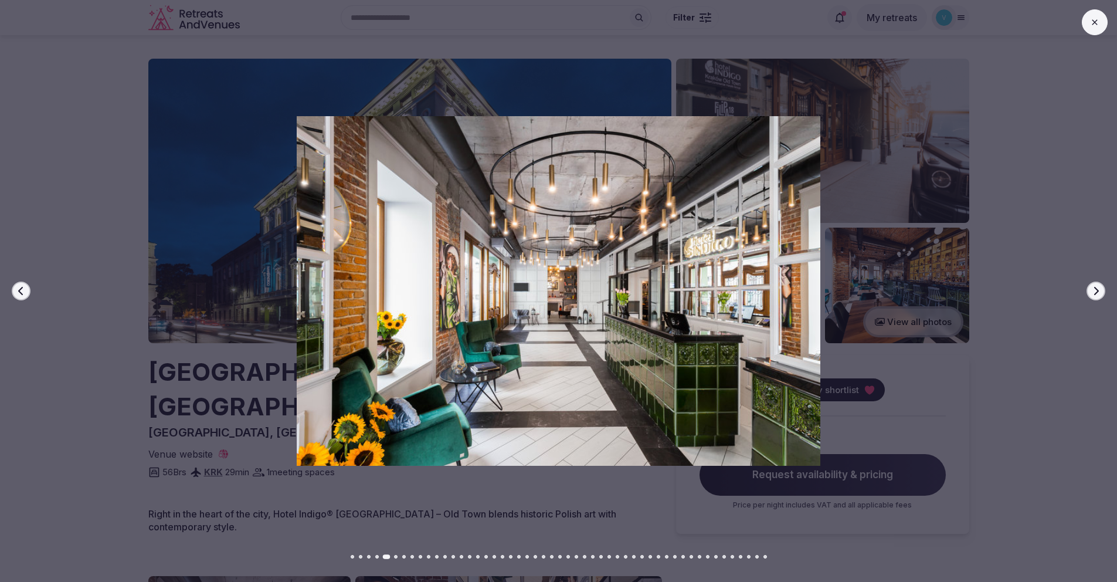
click at [1095, 293] on icon "button" at bounding box center [1096, 291] width 5 height 8
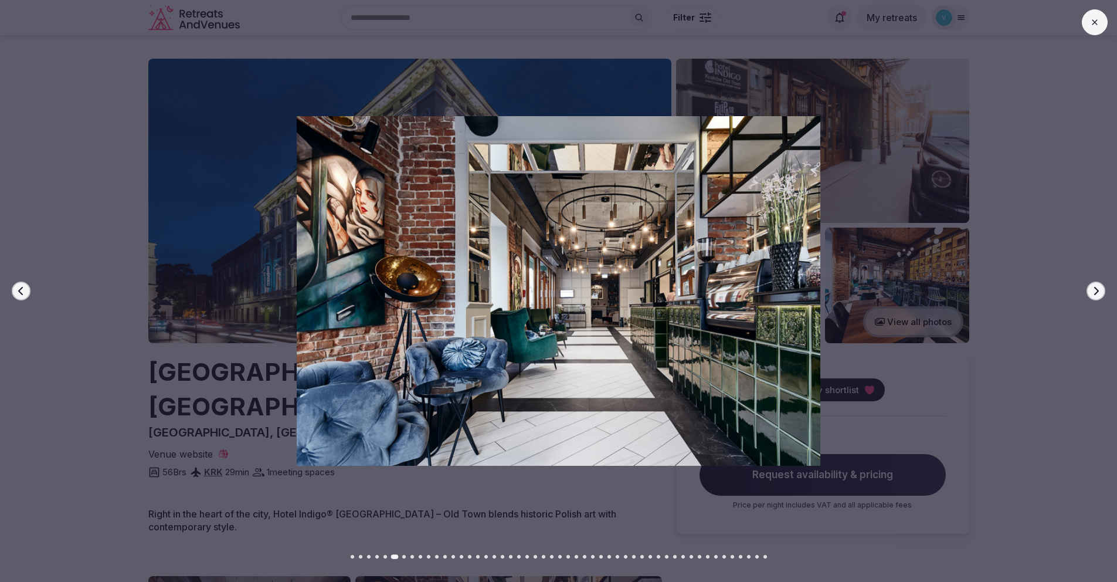
click at [1095, 293] on icon "button" at bounding box center [1096, 291] width 5 height 8
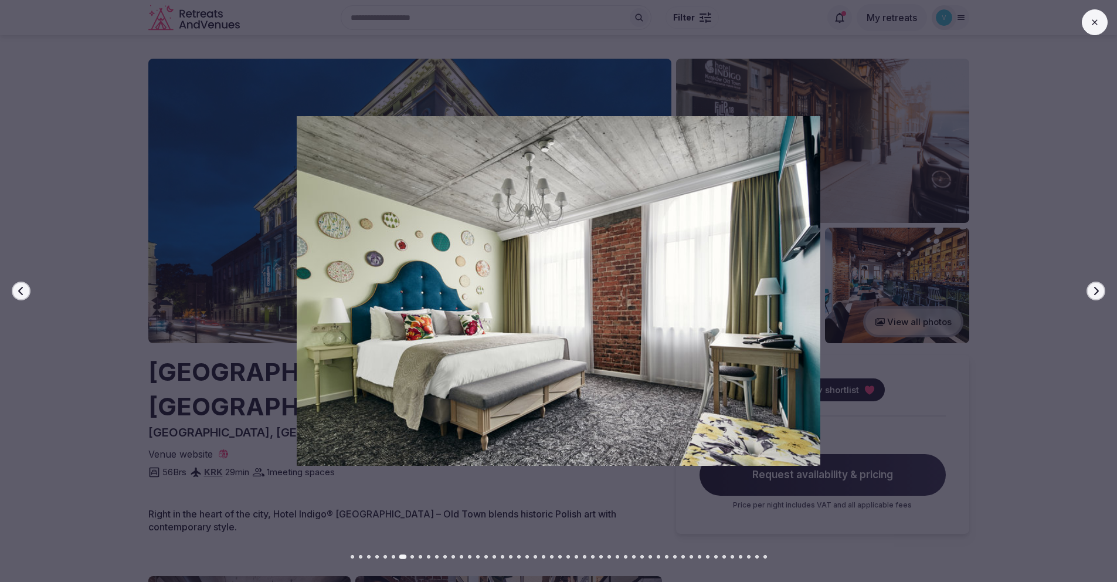
click at [1095, 293] on icon "button" at bounding box center [1096, 291] width 5 height 8
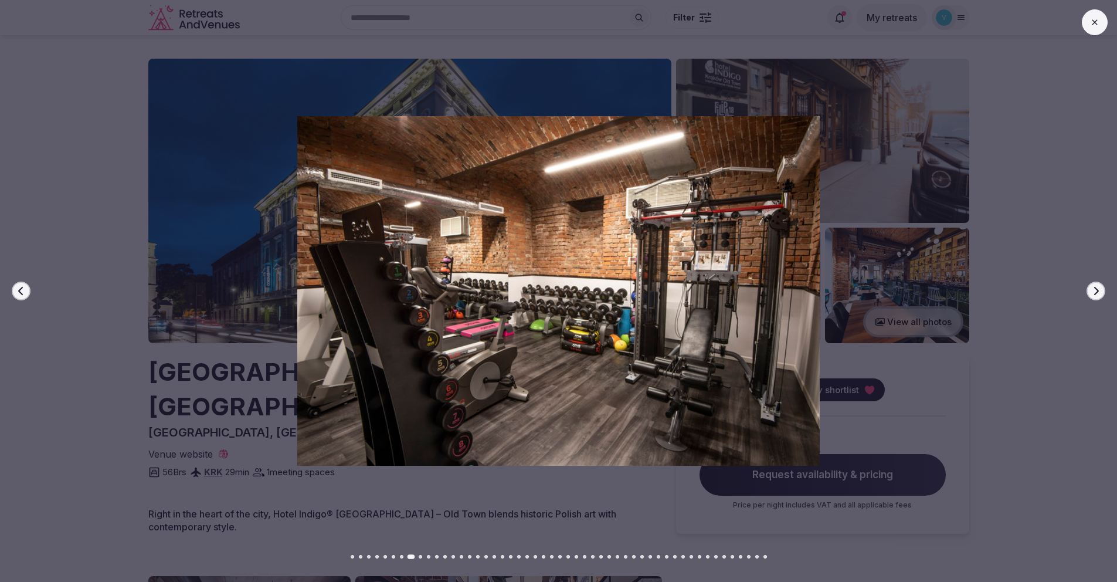
click at [1095, 293] on icon "button" at bounding box center [1096, 291] width 5 height 8
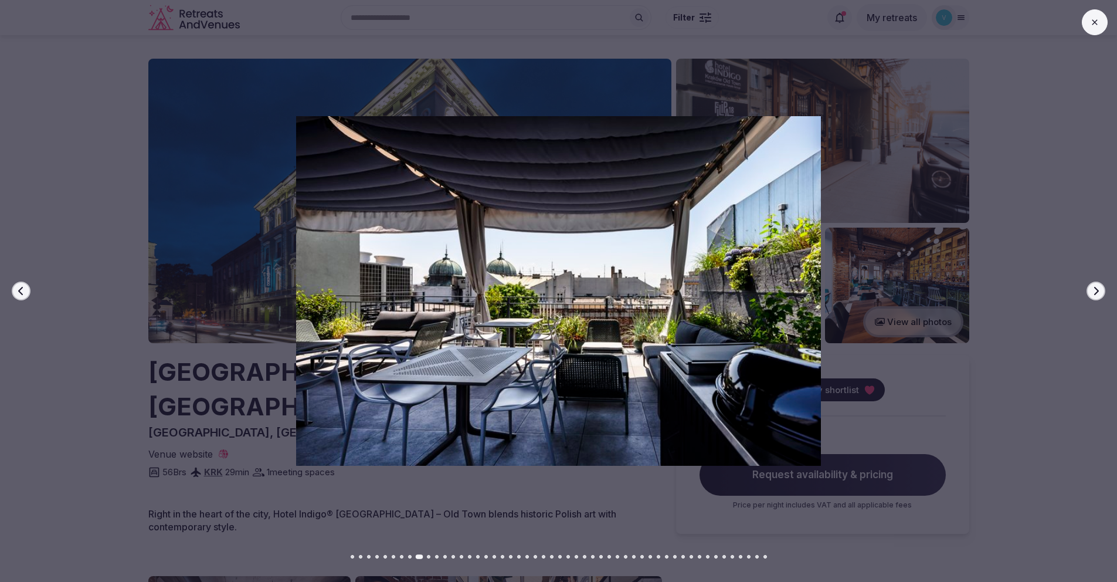
click at [1095, 293] on icon "button" at bounding box center [1096, 291] width 5 height 8
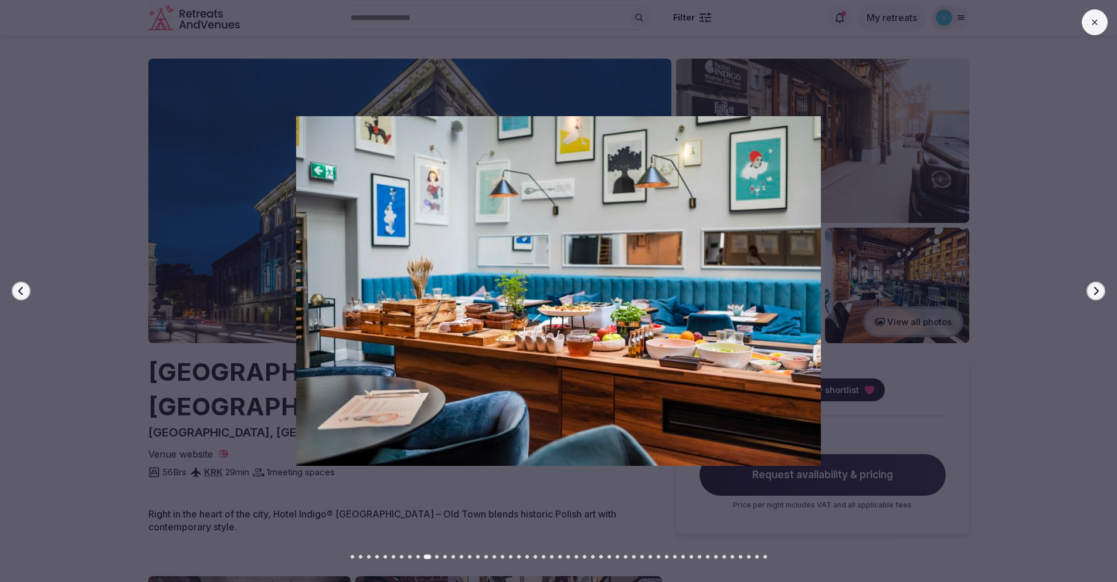
click at [1095, 293] on icon "button" at bounding box center [1096, 291] width 5 height 8
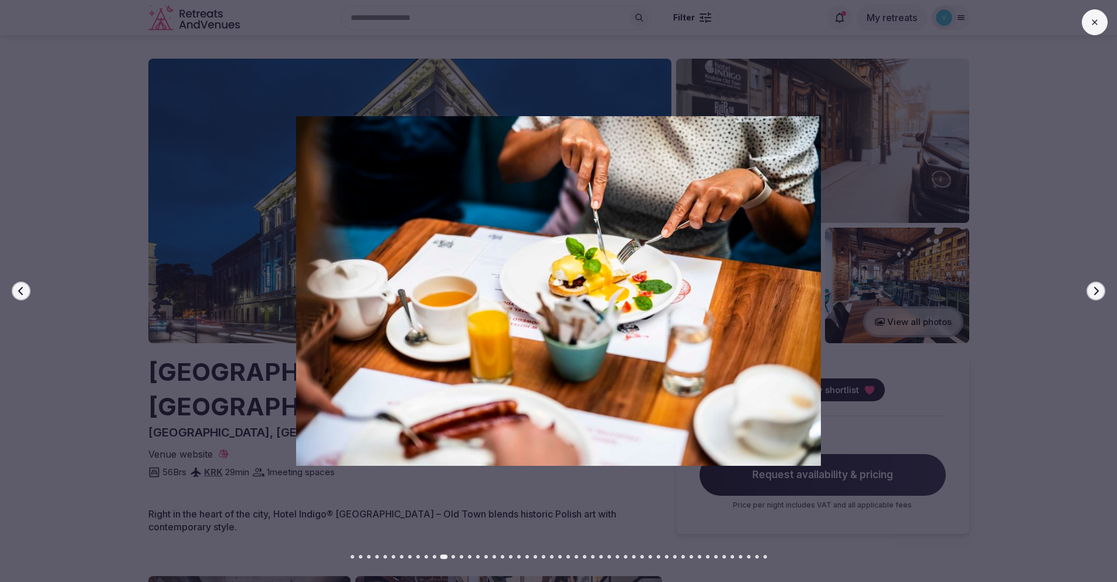
drag, startPoint x: 1095, startPoint y: 28, endPoint x: 870, endPoint y: 16, distance: 224.9
click at [1095, 28] on button at bounding box center [1095, 22] width 26 height 26
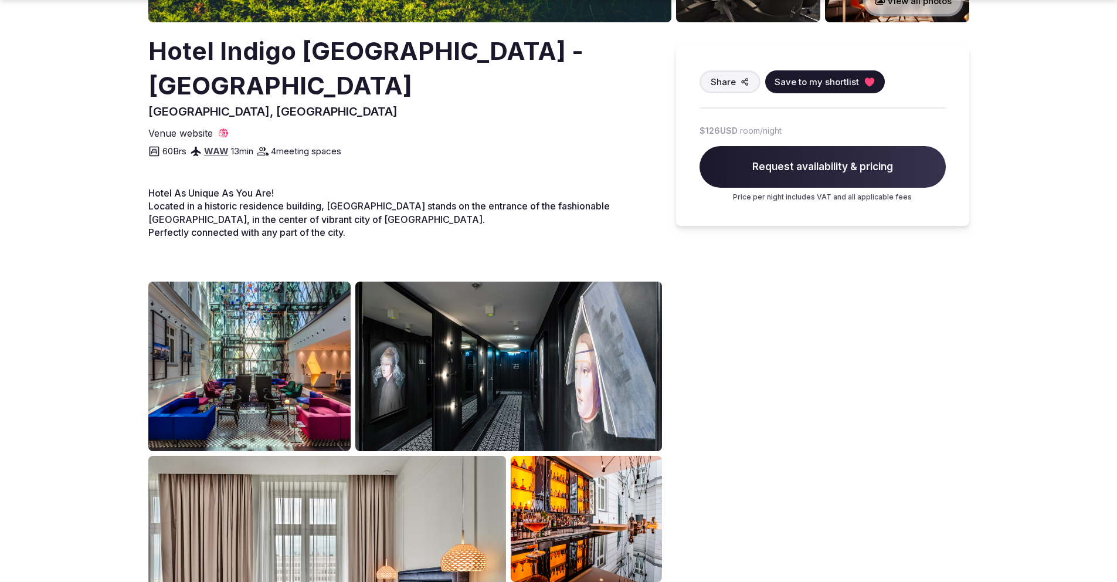
scroll to position [578, 0]
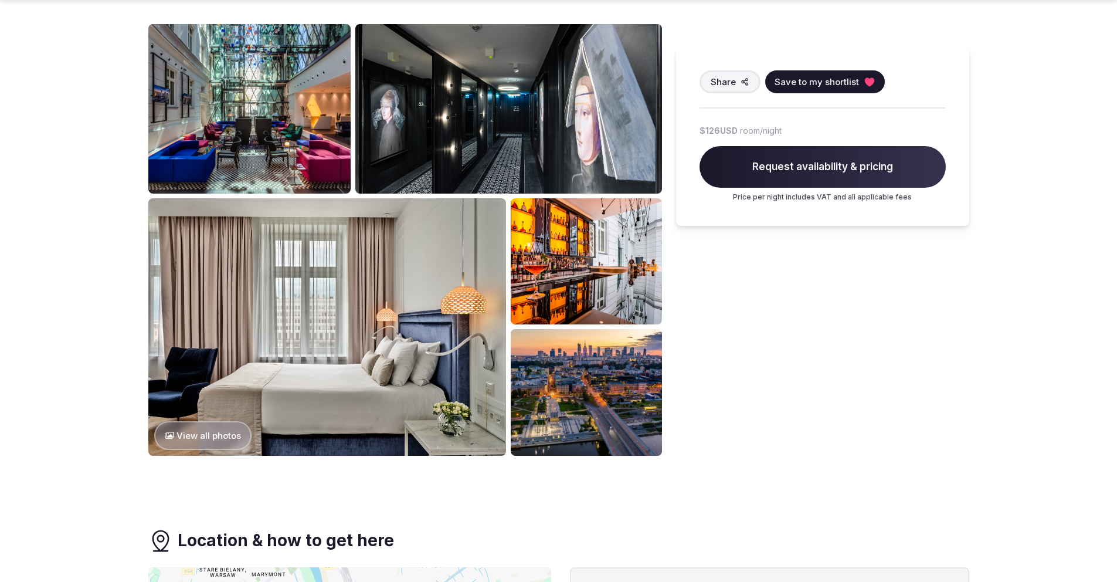
click at [225, 421] on button "View all photos" at bounding box center [203, 435] width 98 height 29
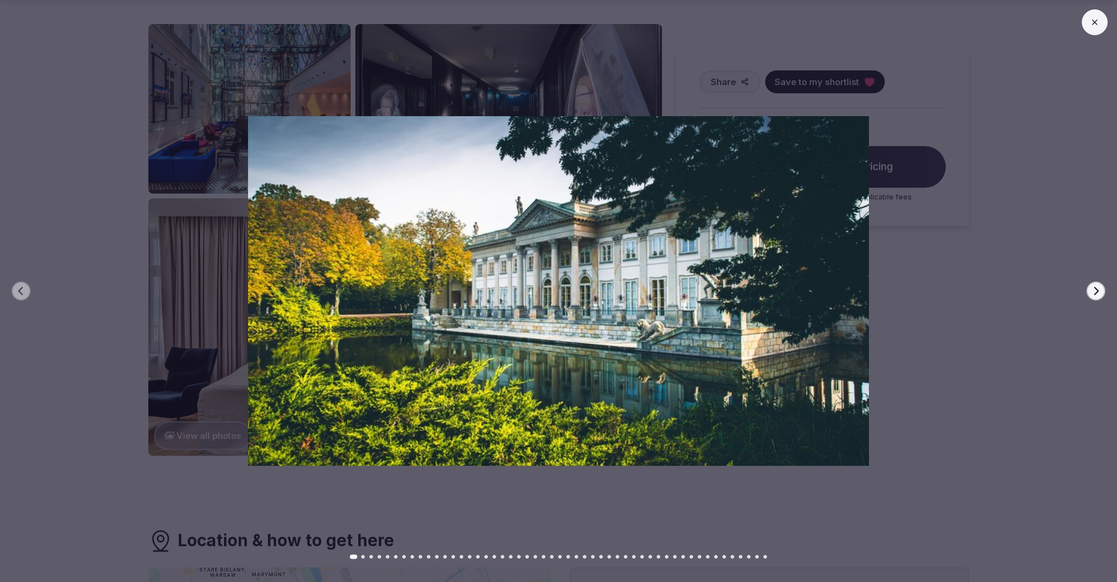
click at [1096, 295] on icon "button" at bounding box center [1095, 290] width 9 height 9
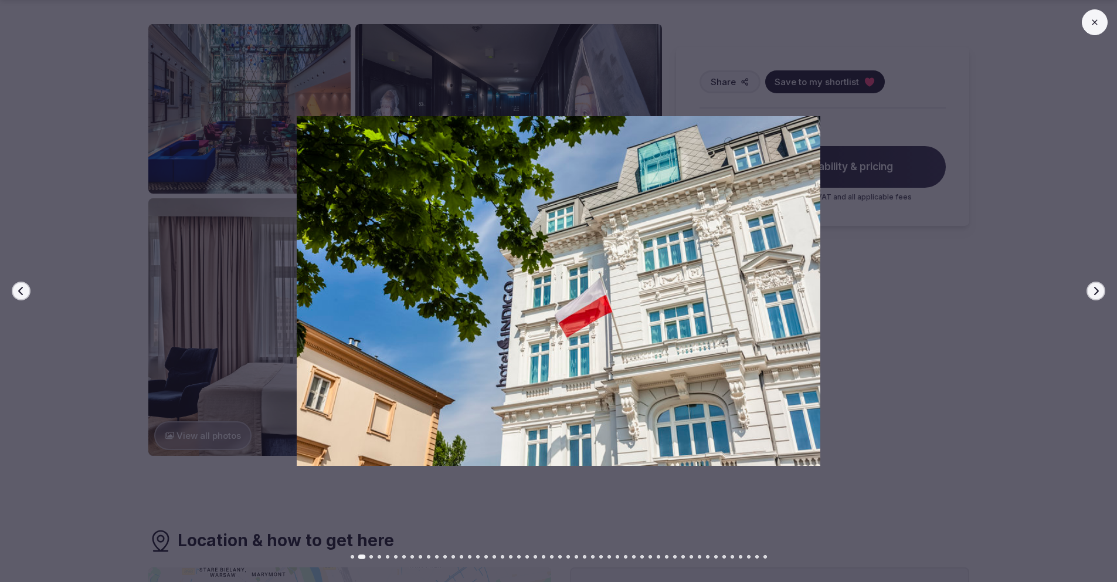
click at [1096, 295] on icon "button" at bounding box center [1095, 290] width 9 height 9
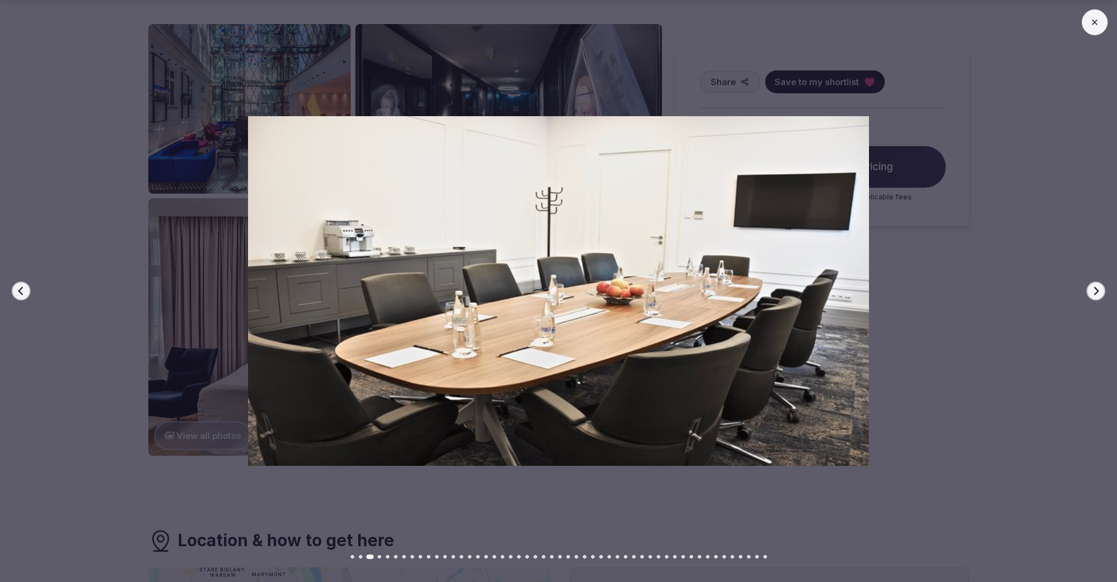
click at [1097, 295] on icon "button" at bounding box center [1095, 290] width 9 height 9
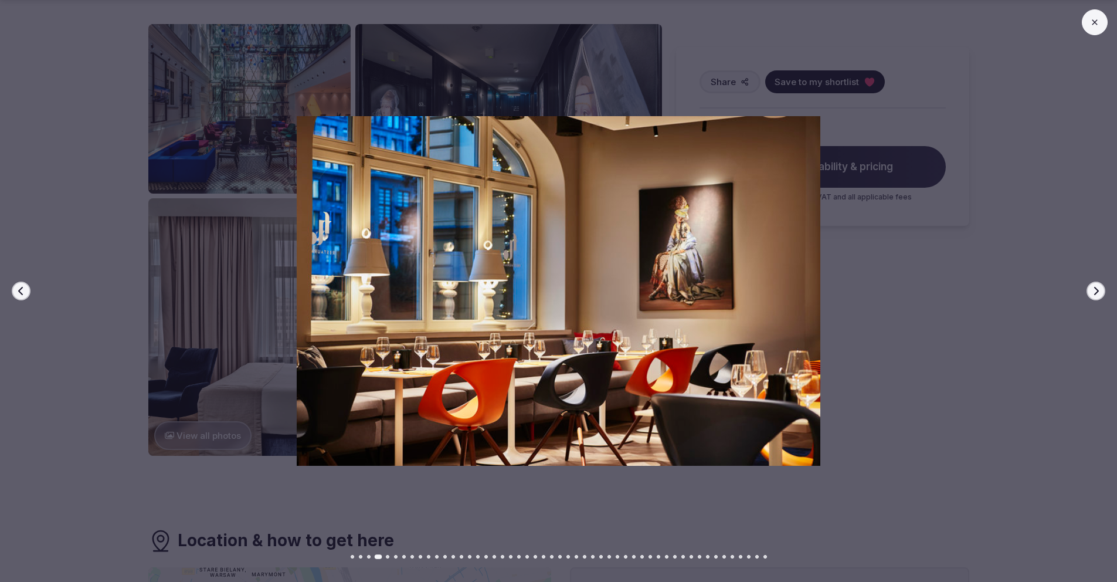
click at [1097, 295] on icon "button" at bounding box center [1095, 290] width 9 height 9
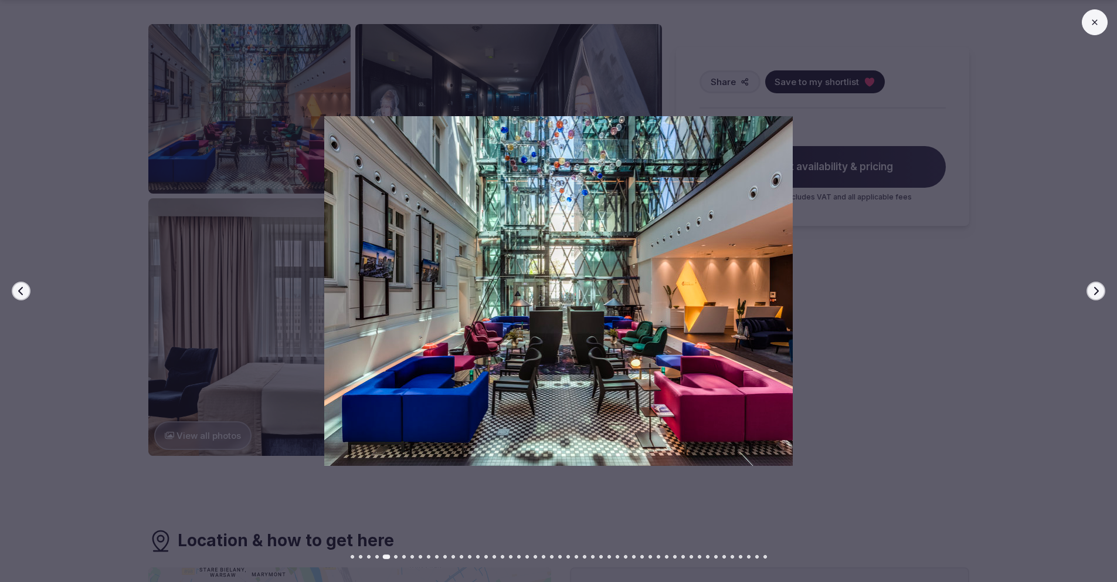
click at [1097, 295] on icon "button" at bounding box center [1095, 290] width 9 height 9
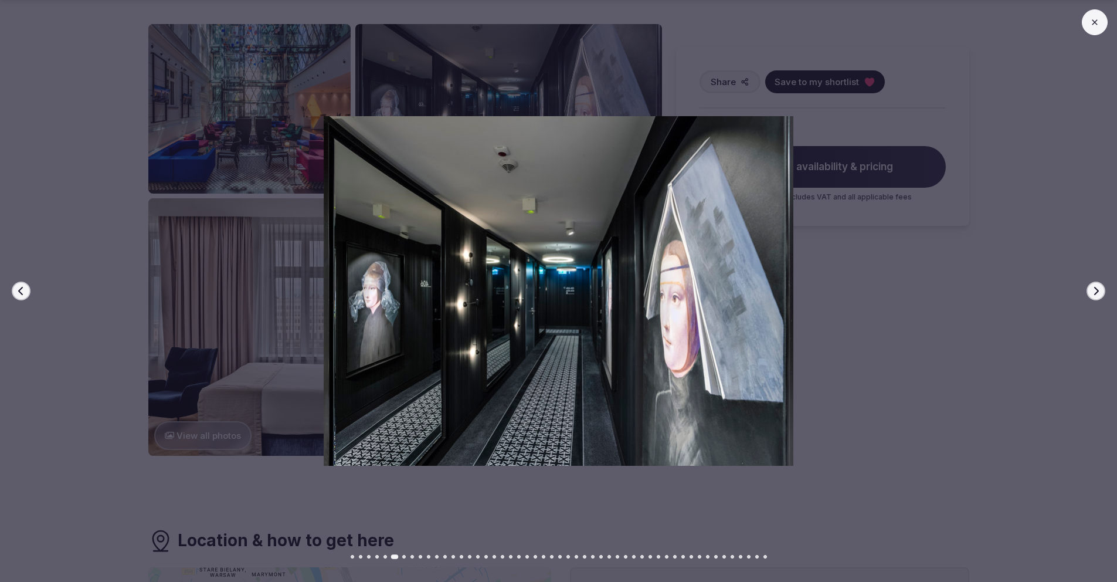
click at [1097, 295] on icon "button" at bounding box center [1095, 290] width 9 height 9
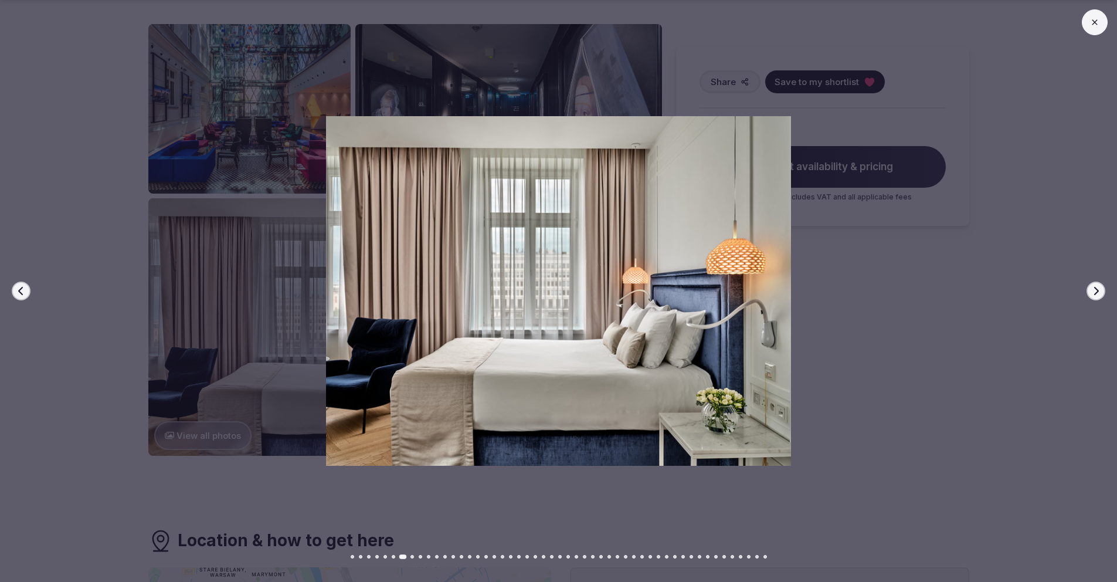
click at [1097, 295] on icon "button" at bounding box center [1095, 290] width 9 height 9
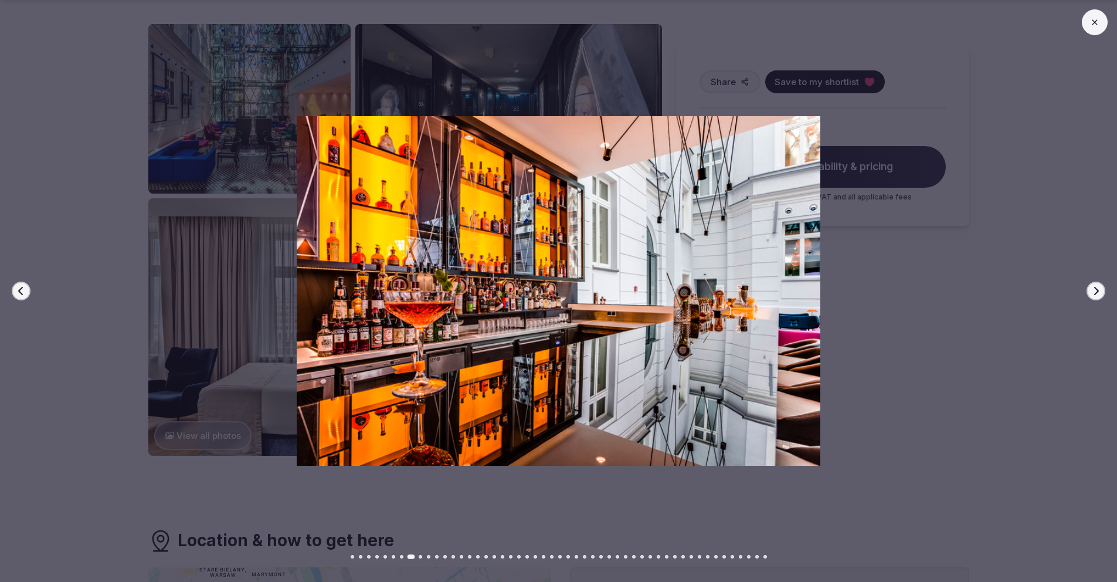
click at [1099, 19] on icon at bounding box center [1094, 22] width 9 height 9
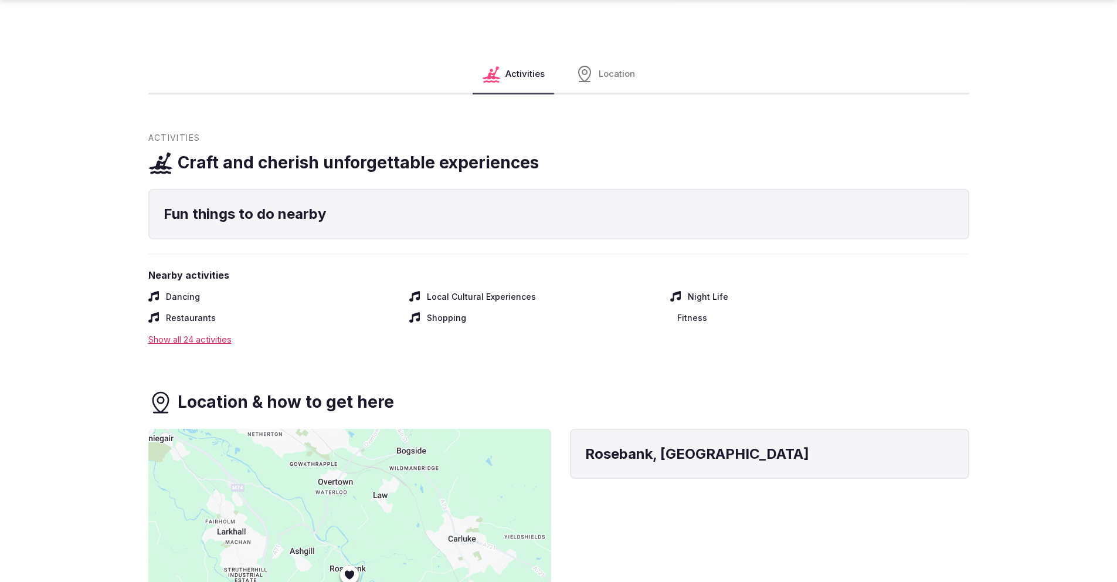
scroll to position [1831, 0]
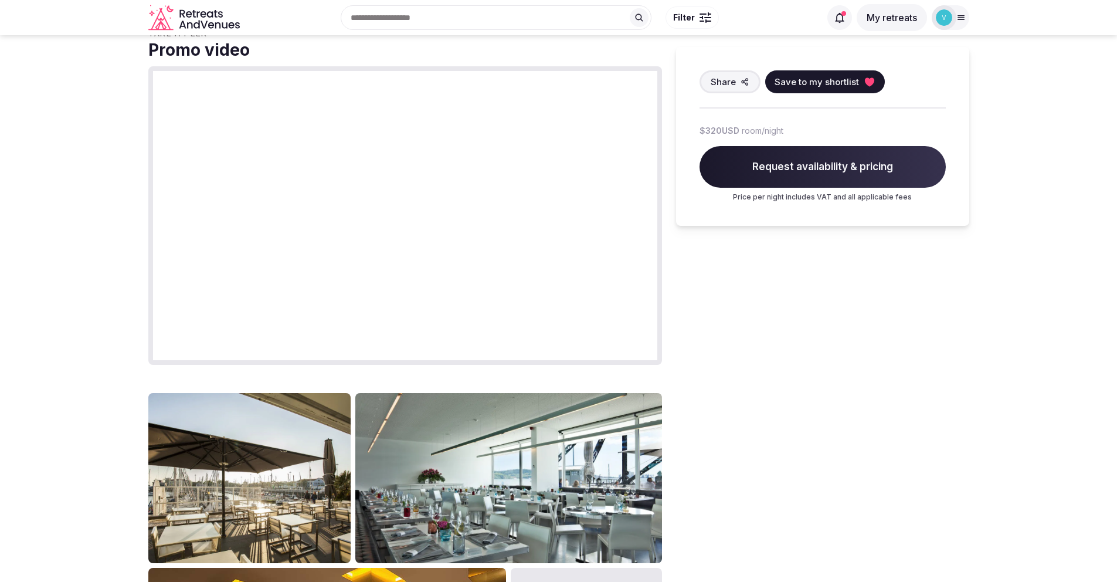
scroll to position [488, 0]
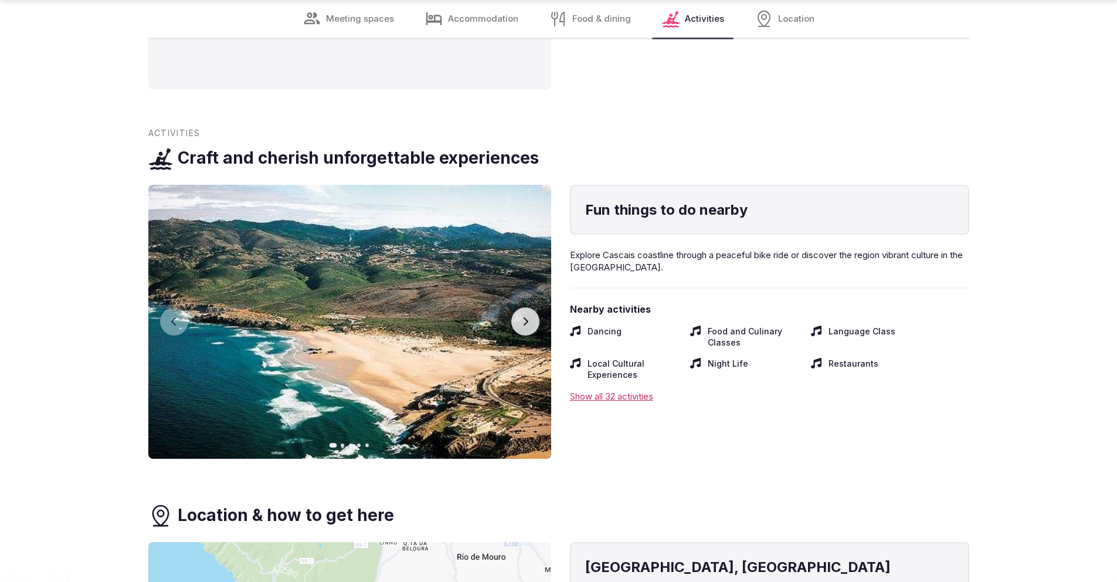
scroll to position [5818, 0]
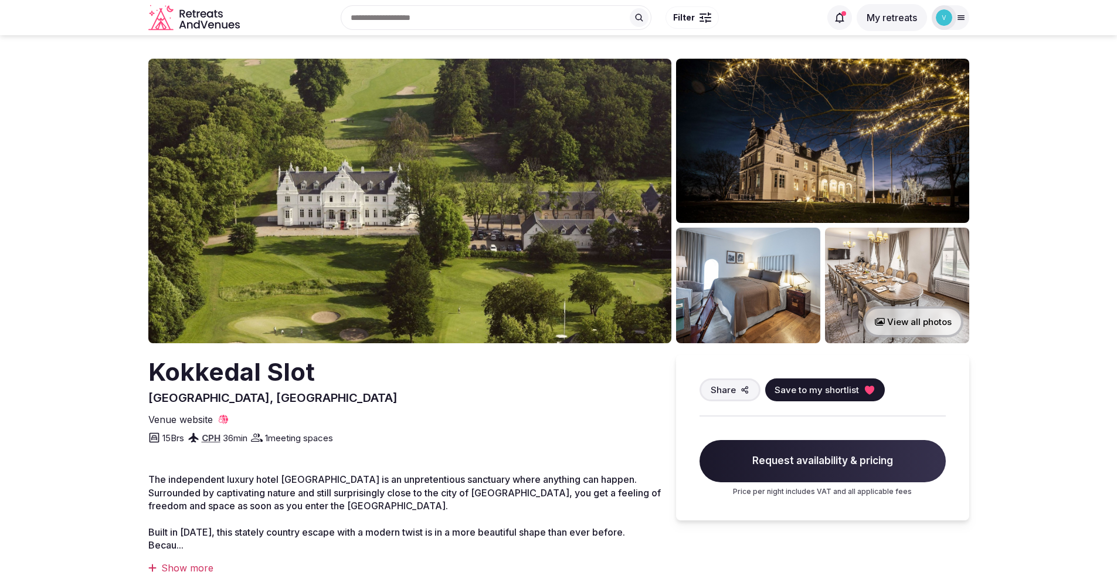
click at [899, 326] on button "View all photos" at bounding box center [913, 321] width 100 height 31
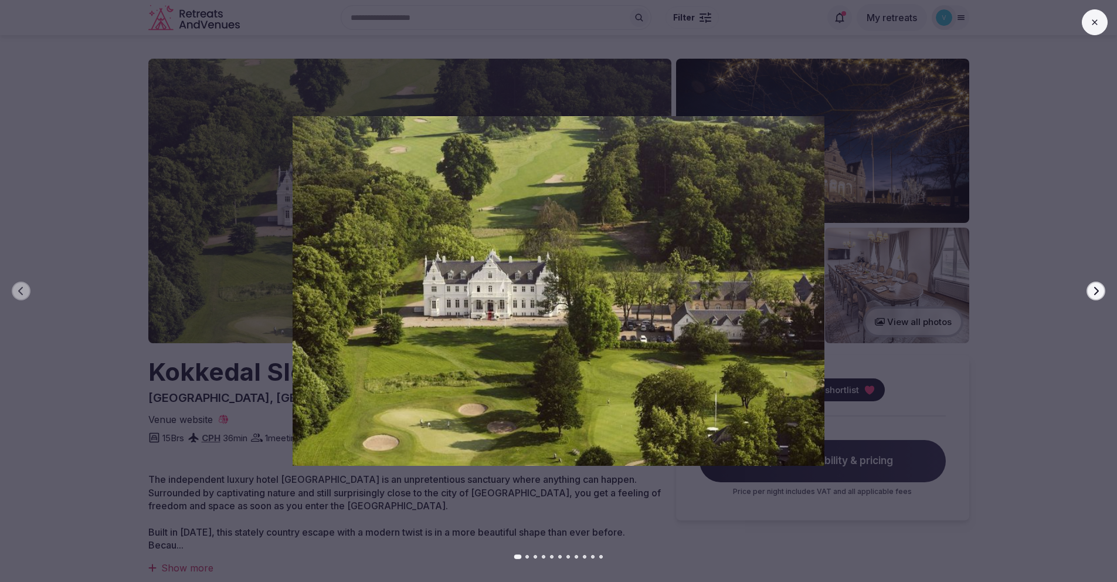
click at [1095, 291] on icon "button" at bounding box center [1095, 290] width 9 height 9
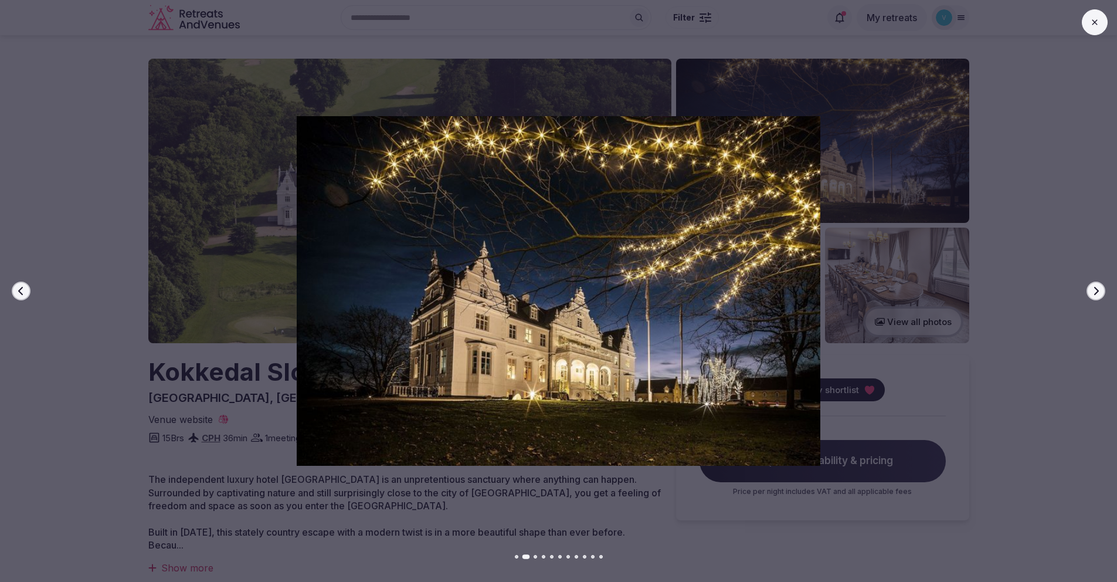
click at [1095, 291] on icon "button" at bounding box center [1095, 290] width 9 height 9
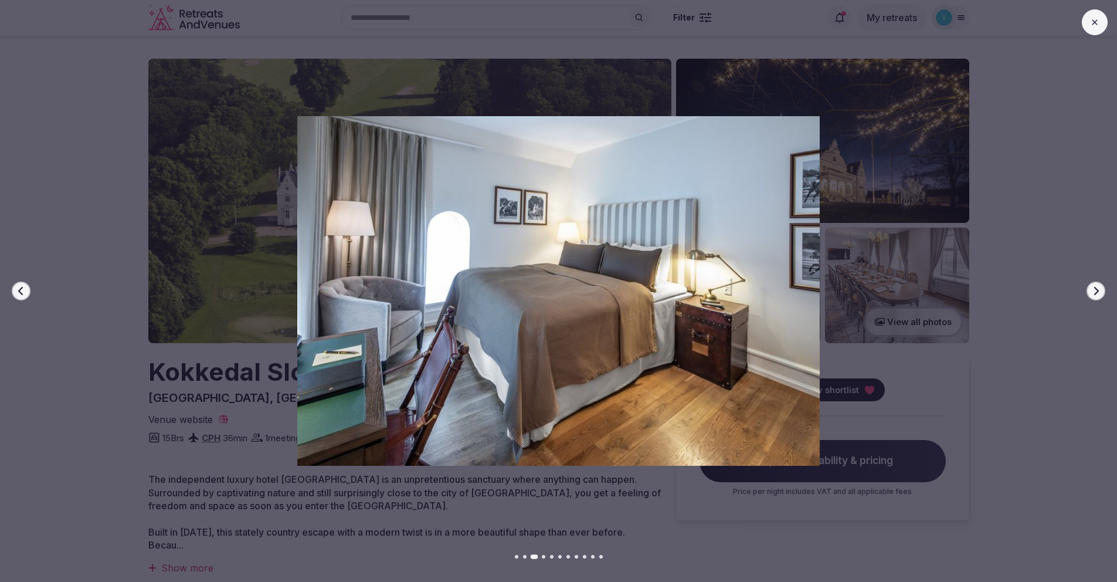
click at [1095, 292] on icon "button" at bounding box center [1095, 290] width 9 height 9
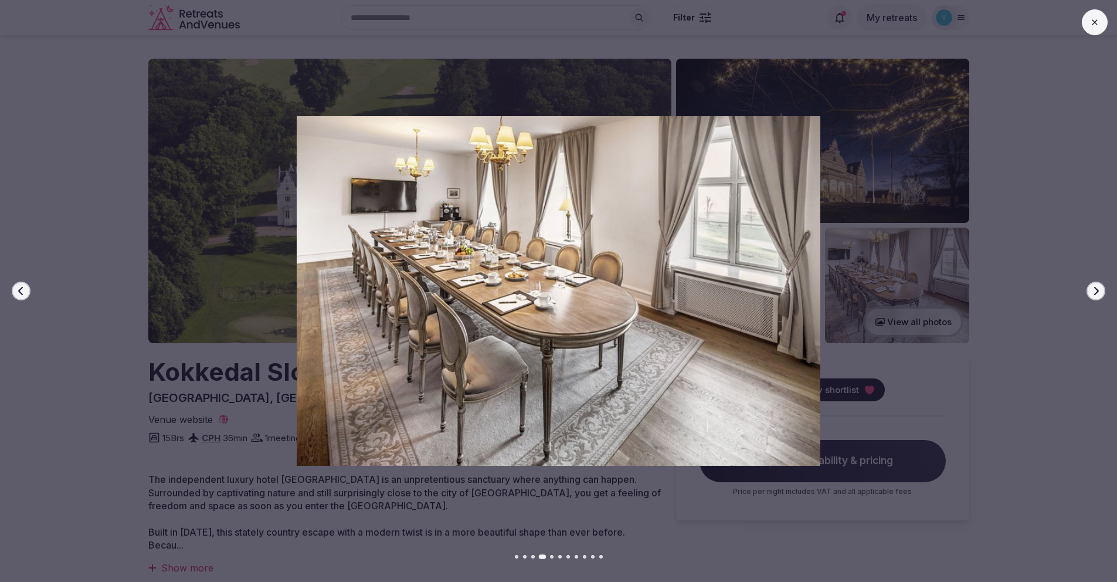
click at [1095, 292] on icon "button" at bounding box center [1095, 290] width 9 height 9
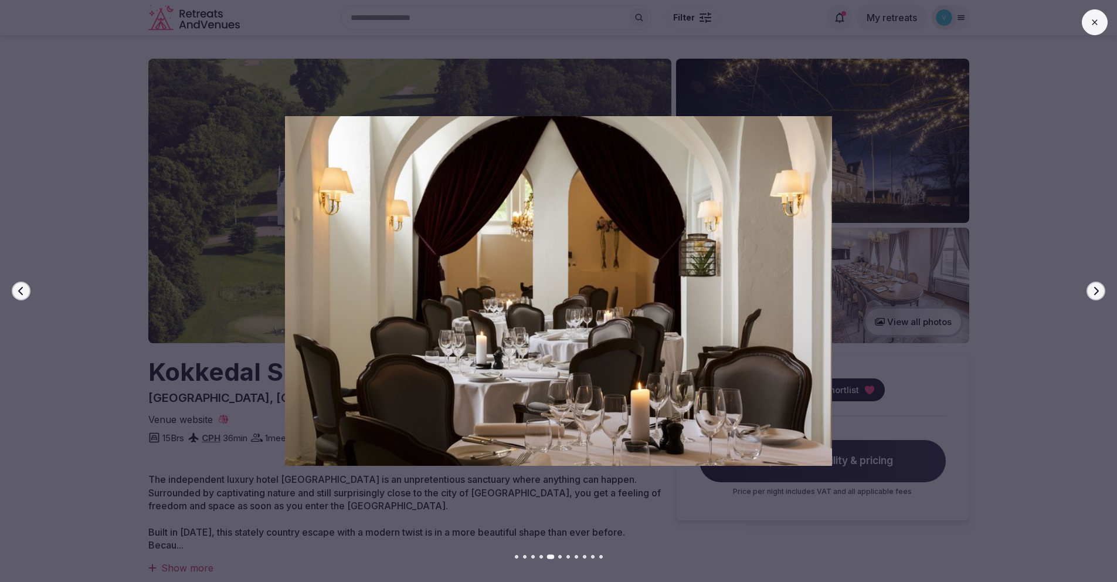
click at [1095, 293] on icon "button" at bounding box center [1095, 290] width 9 height 9
click at [1094, 293] on icon "button" at bounding box center [1095, 290] width 9 height 9
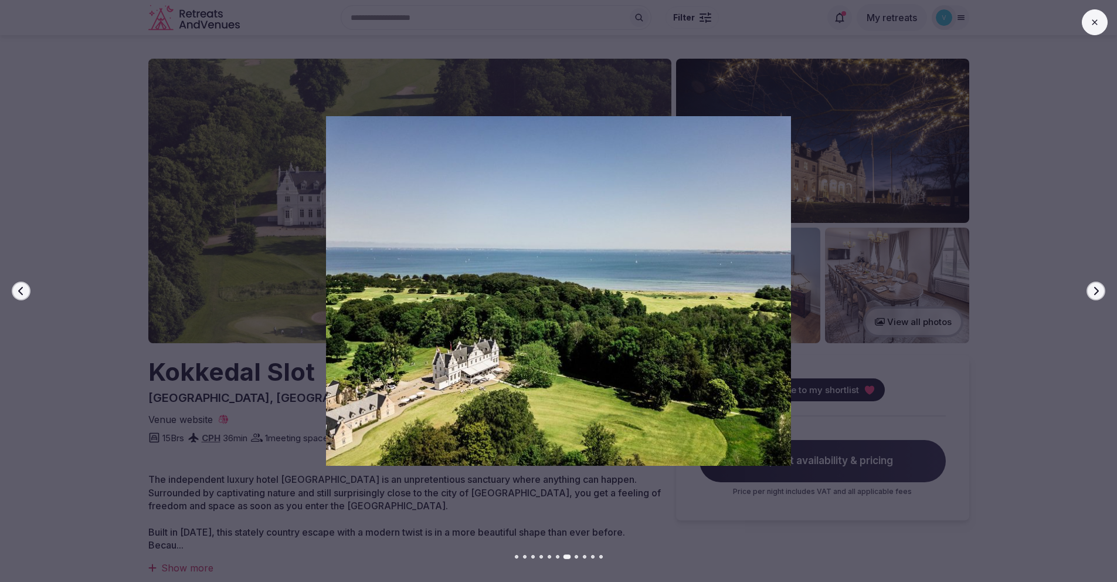
click at [1094, 294] on icon "button" at bounding box center [1095, 290] width 9 height 9
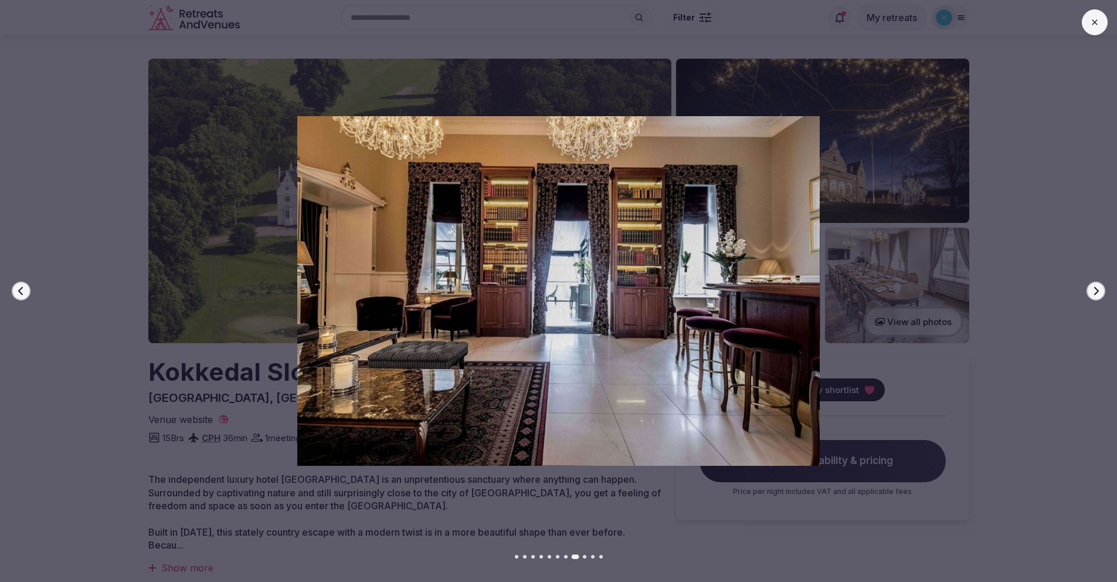
click at [1088, 20] on button at bounding box center [1095, 22] width 26 height 26
